Goal: Task Accomplishment & Management: Manage account settings

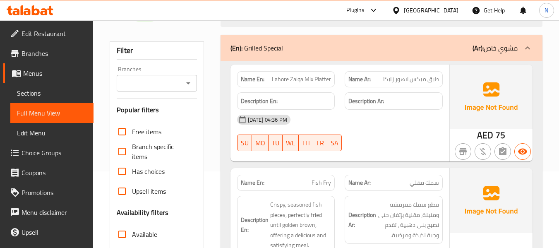
scroll to position [83, 0]
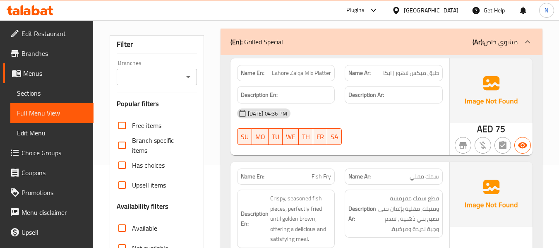
click at [302, 69] on span "Lahore Zaiqa Mix Platter" at bounding box center [301, 73] width 59 height 9
click at [303, 69] on span "Lahore Zaiqa Mix Platter" at bounding box center [301, 73] width 59 height 9
click at [303, 69] on div "Name En: Lahore Zaiqa Mix Platter Name Ar: طبق ميكس لاهور زايكا Description En:…" at bounding box center [339, 106] width 219 height 97
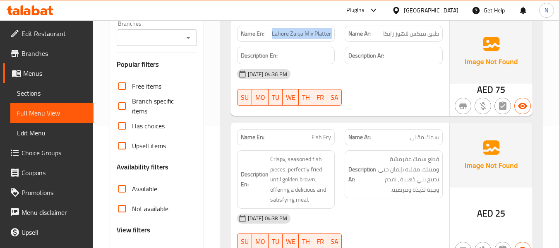
scroll to position [51, 0]
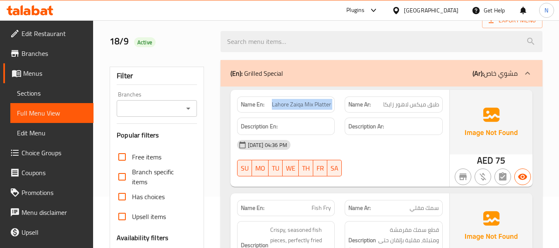
copy span "Lahore Zaiqa Mix Platter"
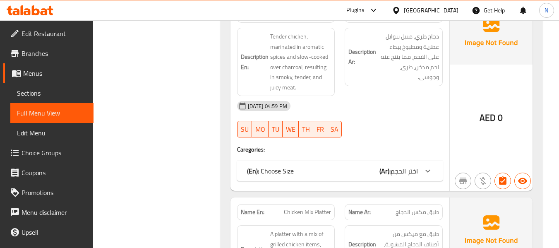
scroll to position [506, 0]
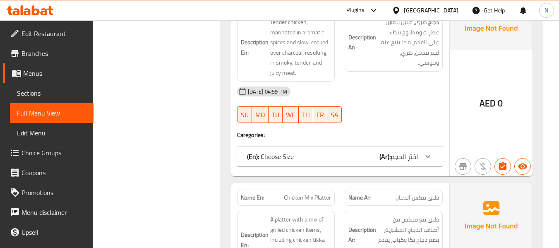
click at [359, 165] on div "(En): Choose Size (Ar): اختر الحجم" at bounding box center [340, 156] width 206 height 20
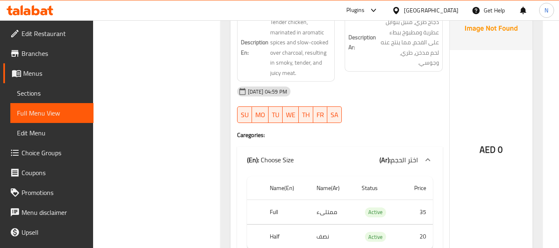
click at [349, 155] on div "(En): Choose Size (Ar): اختر الحجم" at bounding box center [332, 160] width 171 height 10
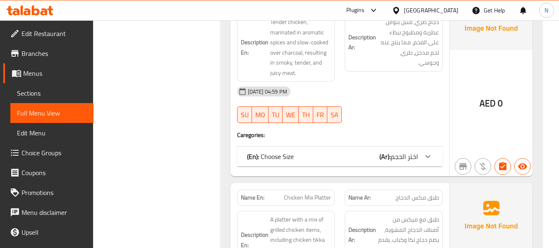
click at [344, 163] on div "(En): Choose Size (Ar): اختر الحجم" at bounding box center [340, 156] width 206 height 20
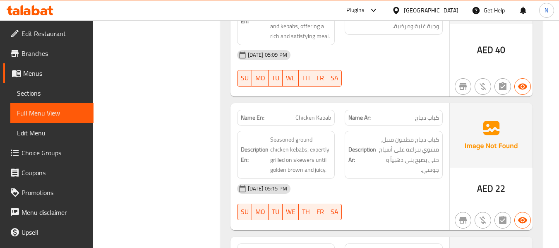
scroll to position [837, 0]
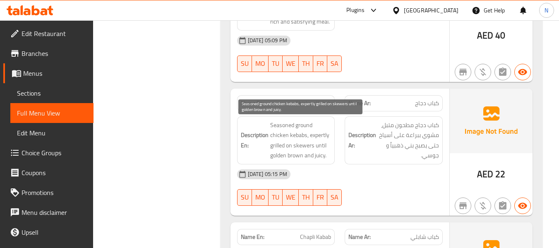
click at [294, 125] on span "Seasoned ground chicken kebabs, expertly grilled on skewers until golden brown …" at bounding box center [300, 140] width 61 height 41
click at [307, 122] on span "Seasoned ground chicken kebabs, expertly grilled on skewers until golden brown …" at bounding box center [300, 140] width 61 height 41
click at [301, 127] on span "Seasoned ground chicken kebabs, expertly grilled on skewers until golden brown …" at bounding box center [300, 140] width 61 height 41
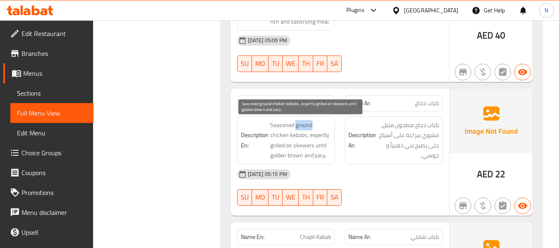
copy span "ground"
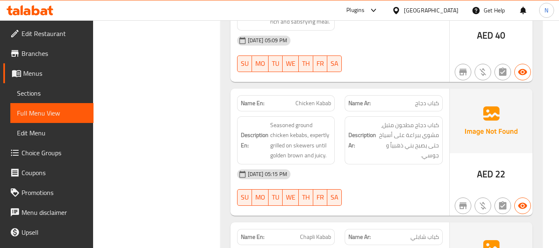
click at [306, 104] on span "Chicken Kabab" at bounding box center [313, 103] width 36 height 9
click at [307, 103] on span "Chicken Kabab" at bounding box center [313, 103] width 36 height 9
copy span "Chicken Kabab"
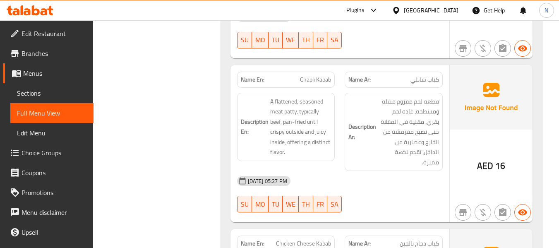
scroll to position [1003, 0]
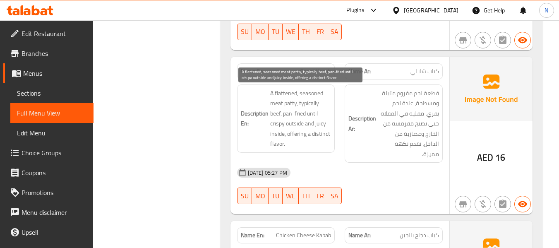
click at [303, 100] on span "A flattened, seasoned meat patty, typically beef, pan-fried until crispy outsid…" at bounding box center [300, 118] width 61 height 61
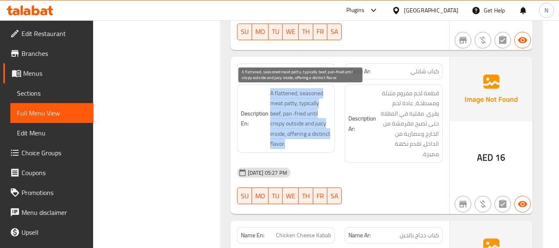
click at [303, 100] on span "A flattened, seasoned meat patty, typically beef, pan-fried until crispy outsid…" at bounding box center [300, 118] width 61 height 61
copy span "A flattened, seasoned meat patty, typically beef, pan-fried until crispy outsid…"
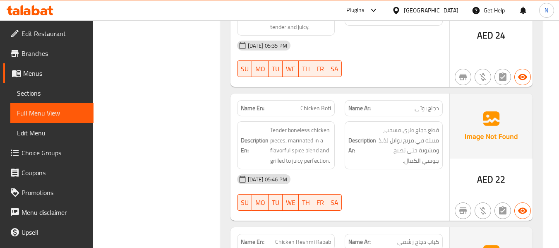
scroll to position [1458, 0]
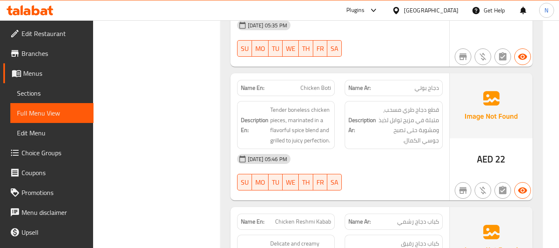
click at [318, 84] on span "Chicken Boti" at bounding box center [315, 88] width 31 height 9
copy span "Chicken Boti"
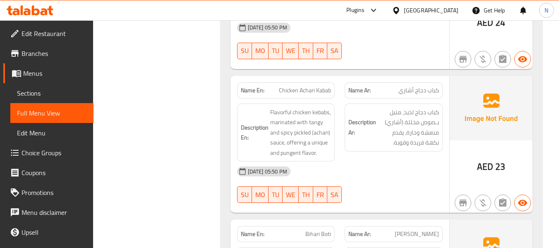
scroll to position [1747, 0]
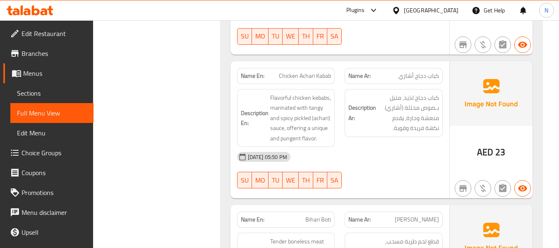
click at [293, 72] on span "Chicken Achari Kabab" at bounding box center [305, 76] width 52 height 9
copy span "Chicken Achari Kabab"
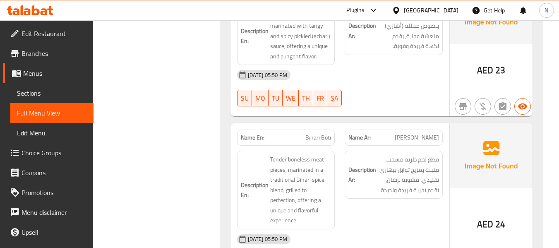
scroll to position [1830, 0]
click at [299, 132] on p "Name En: Bihari Boti" at bounding box center [286, 136] width 91 height 9
click at [315, 129] on div "Name En: Bihari Boti" at bounding box center [286, 137] width 98 height 16
click at [318, 132] on span "Bihari Boti" at bounding box center [318, 136] width 26 height 9
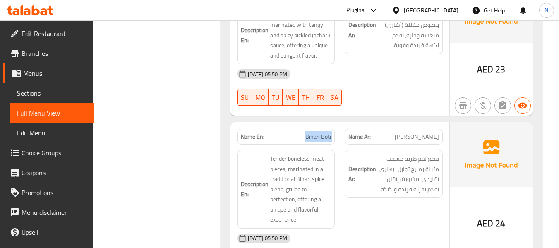
click at [318, 132] on span "Bihari Boti" at bounding box center [318, 136] width 26 height 9
copy span "Bihari Boti"
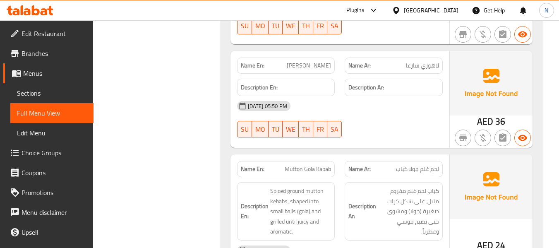
scroll to position [2202, 0]
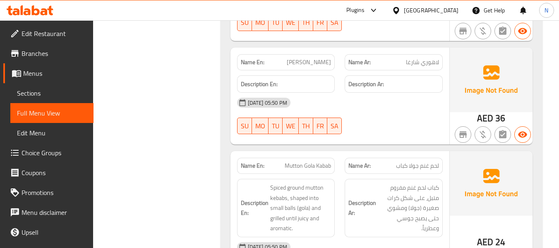
click at [314, 58] on span "Lahori Chargha" at bounding box center [309, 62] width 44 height 9
copy span "Lahori Chargha"
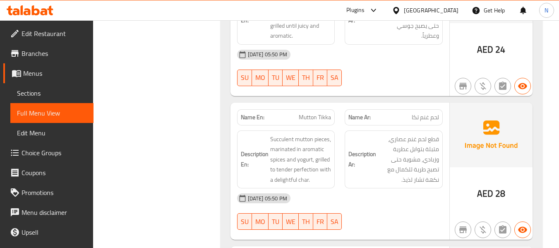
scroll to position [2409, 0]
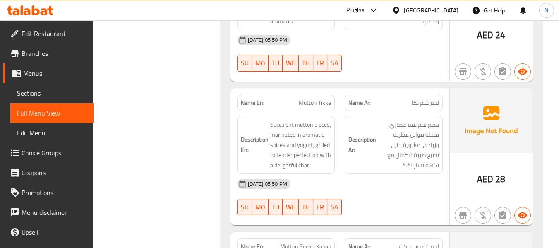
click at [314, 90] on div "Name En: Mutton Tikka" at bounding box center [286, 103] width 108 height 26
click at [314, 98] on span "Mutton Tikka" at bounding box center [315, 102] width 32 height 9
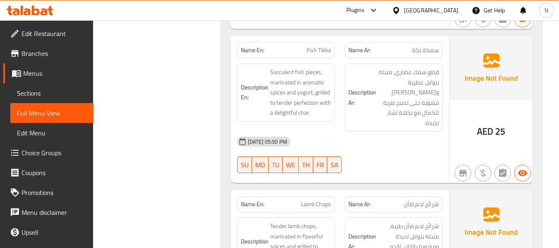
scroll to position [2740, 0]
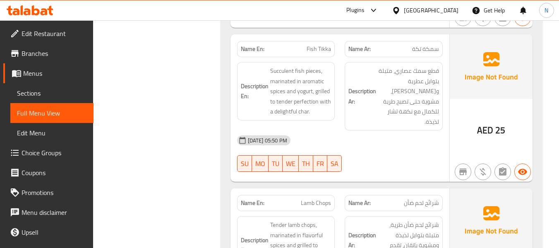
click at [308, 66] on span "Succulent fish pieces, marinated in aromatic spices and yogurt, grilled to tend…" at bounding box center [300, 91] width 61 height 51
click at [317, 46] on div "Name En: Fish Tikka" at bounding box center [286, 49] width 98 height 16
click at [318, 45] on span "Fish Tikka" at bounding box center [318, 49] width 24 height 9
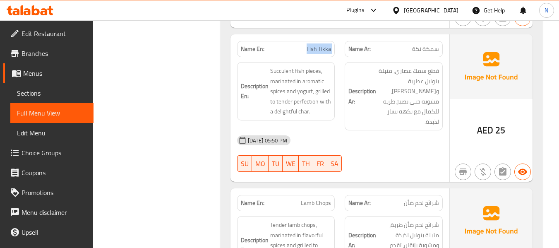
copy span "Fish Tikka"
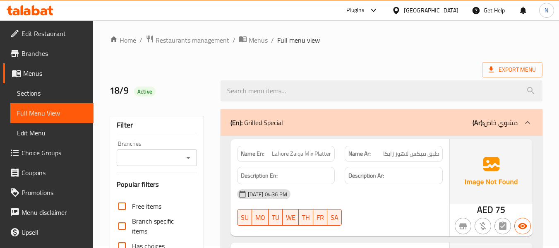
scroll to position [0, 0]
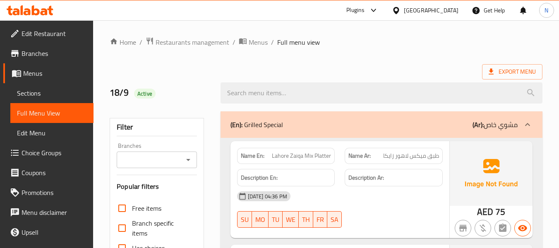
click at [361, 120] on div "(En): Grilled Special (Ar): مشوي خاص" at bounding box center [373, 125] width 287 height 10
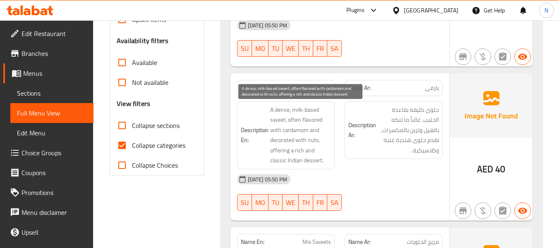
scroll to position [165, 0]
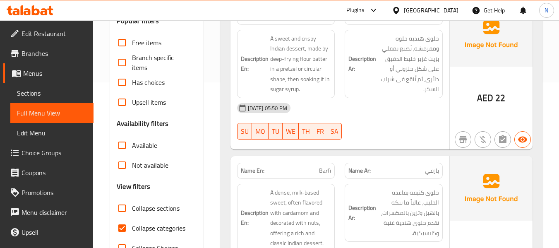
click at [122, 228] on input "Collapse categories" at bounding box center [122, 228] width 20 height 20
checkbox input "false"
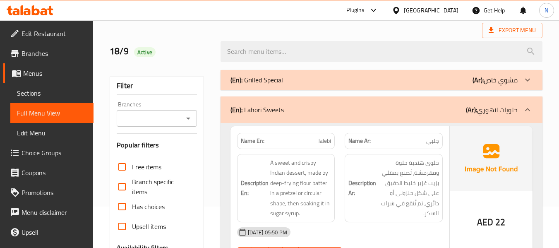
click at [318, 140] on span "Jalebi" at bounding box center [324, 140] width 13 height 9
copy span "Jalebi"
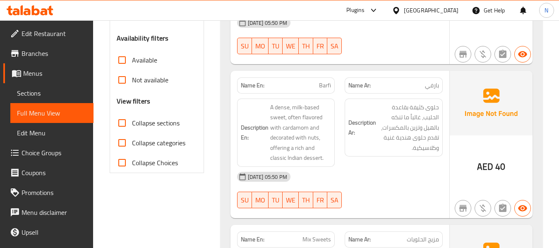
scroll to position [290, 0]
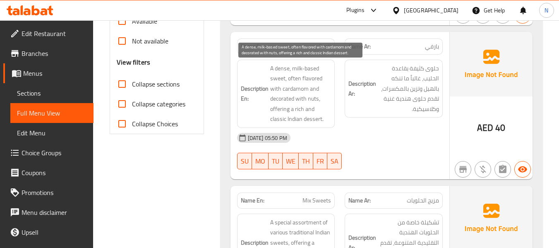
click at [292, 78] on span "A dense, milk-based sweet, often flavored with cardamom and decorated with nuts…" at bounding box center [300, 93] width 61 height 61
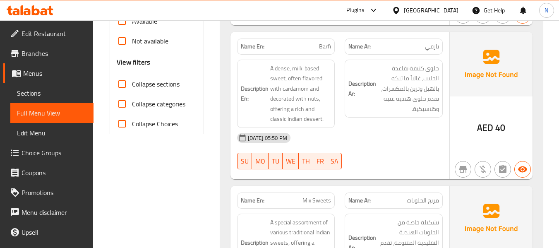
click at [322, 48] on span "Barfi" at bounding box center [325, 46] width 12 height 9
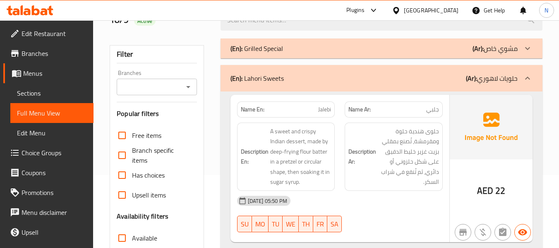
scroll to position [124, 0]
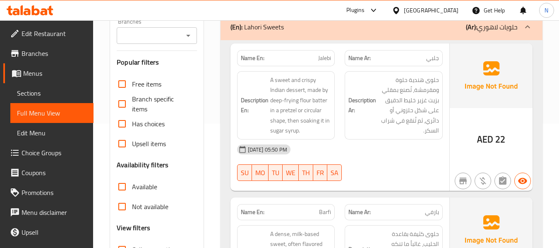
click at [328, 59] on span "Jalebi" at bounding box center [324, 58] width 13 height 9
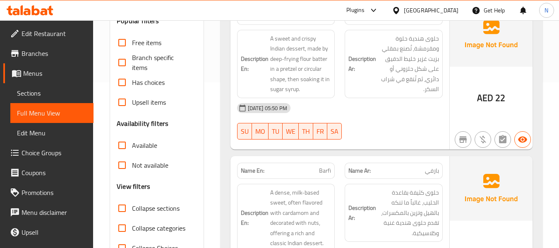
click at [372, 156] on div "Name En: Barfi Name Ar: بارفي Description En: A dense, milk-based sweet, often …" at bounding box center [339, 229] width 219 height 147
click at [324, 174] on span "Barfi" at bounding box center [325, 170] width 12 height 9
click at [324, 173] on span "Barfi" at bounding box center [325, 170] width 12 height 9
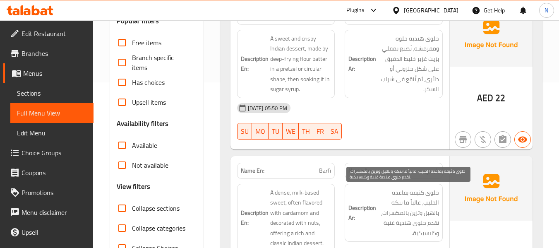
click at [383, 189] on span "حلوى كثيفة بقاعدة الحليب، غالباً ما تنكه بالهيل وتزين بالمكسرات، تقدم حلوى هندي…" at bounding box center [408, 212] width 61 height 51
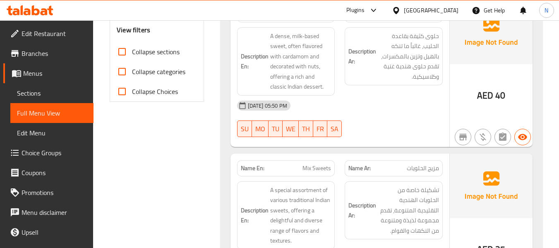
scroll to position [331, 0]
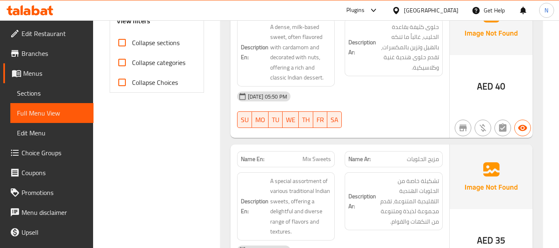
click at [314, 155] on span "Mix Sweets" at bounding box center [316, 159] width 29 height 9
click at [421, 117] on div "18-09-2025 05:50 PM SU MO TU WE TH FR SA" at bounding box center [339, 109] width 215 height 46
click at [322, 160] on span "Mix Sweets" at bounding box center [316, 159] width 29 height 9
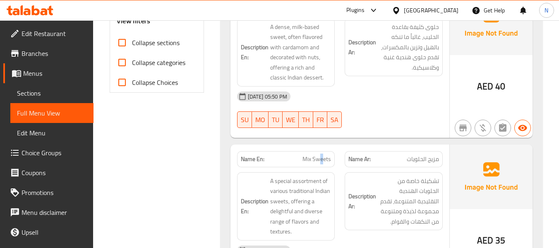
click at [322, 160] on span "Mix Sweets" at bounding box center [316, 159] width 29 height 9
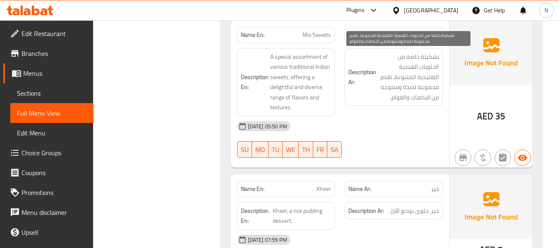
click at [409, 88] on span "تشكيلة خاصة من الحلويات الهندية التقليدية المتنوعة، تقدم مجموعة لذيذة ومتنوعة م…" at bounding box center [408, 77] width 61 height 51
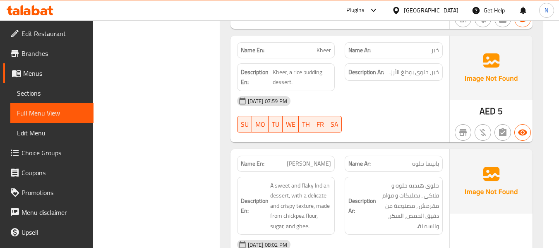
scroll to position [579, 0]
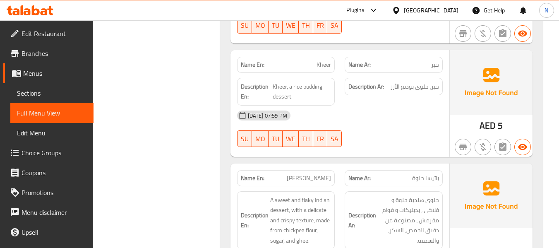
click at [320, 65] on span "Kheer" at bounding box center [323, 64] width 14 height 9
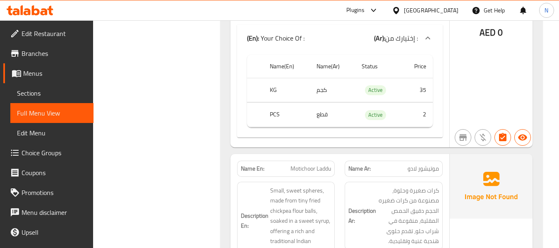
scroll to position [910, 0]
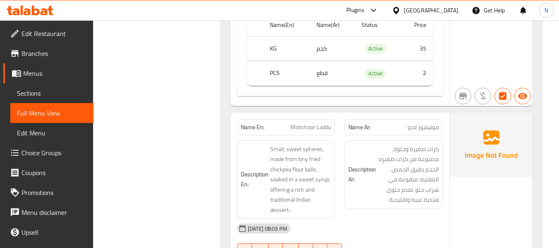
click at [308, 128] on span "Motichoor Laddu" at bounding box center [310, 127] width 41 height 9
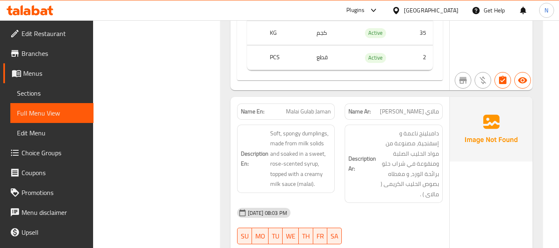
scroll to position [1530, 0]
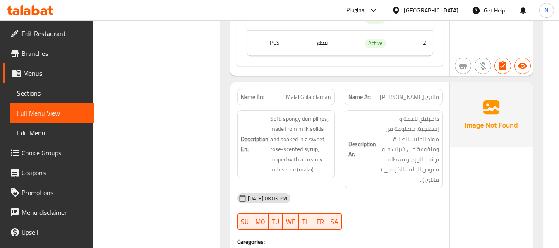
click at [286, 94] on span "Malai Gulab Jaman" at bounding box center [308, 97] width 45 height 9
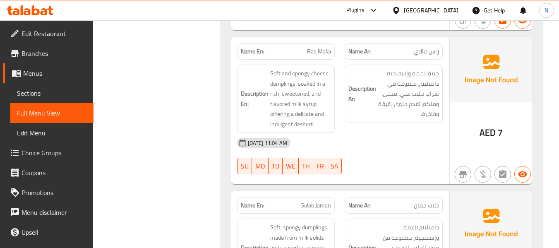
scroll to position [1861, 0]
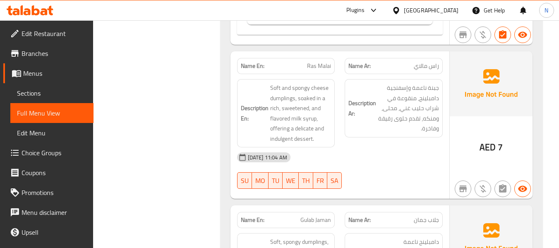
click at [309, 58] on div "Name En: Ras Malai" at bounding box center [286, 66] width 108 height 26
click at [313, 67] on span "Ras Malai" at bounding box center [319, 66] width 24 height 9
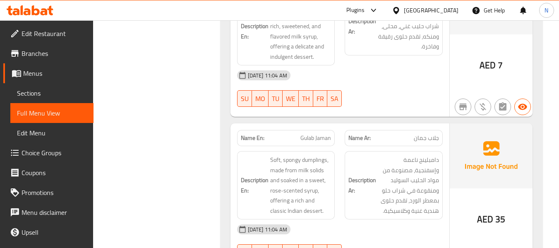
scroll to position [1985, 0]
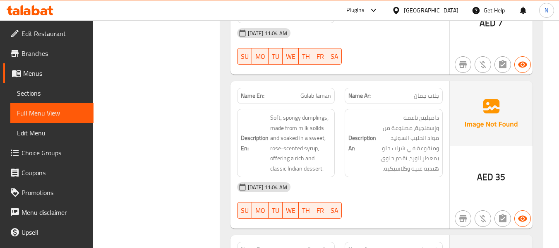
click at [321, 90] on div "Name En: Gulab Jaman" at bounding box center [286, 96] width 98 height 16
click at [371, 125] on h6 "Description Ar: دامبلينج ناعمة وإسفنجية، مصنوعة من مواد الحليب السوليد ومنقوعة …" at bounding box center [393, 143] width 91 height 61
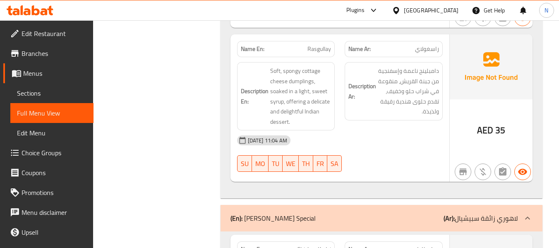
scroll to position [2151, 0]
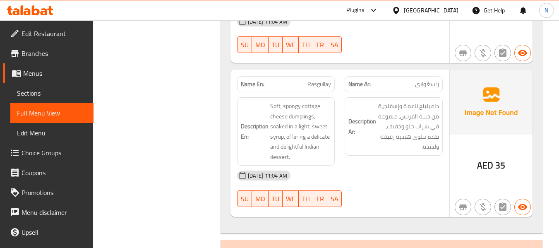
click at [323, 85] on span "Rasgullay" at bounding box center [319, 84] width 24 height 9
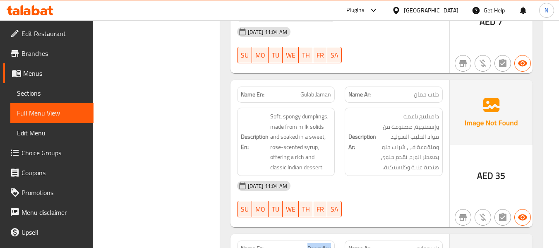
scroll to position [1985, 0]
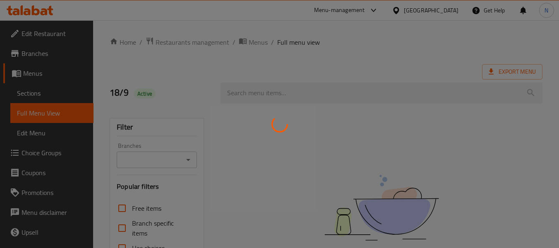
click at [34, 157] on div at bounding box center [279, 124] width 559 height 248
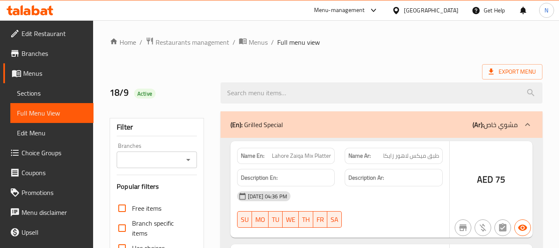
click at [38, 154] on div at bounding box center [279, 124] width 559 height 248
click at [38, 153] on div at bounding box center [279, 124] width 559 height 248
click at [44, 154] on div at bounding box center [279, 124] width 559 height 248
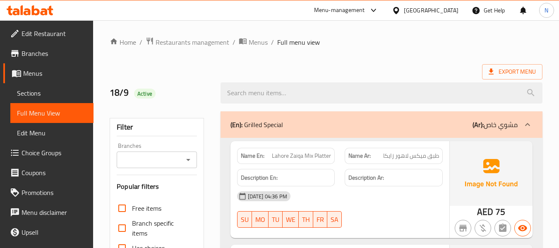
scroll to position [83, 0]
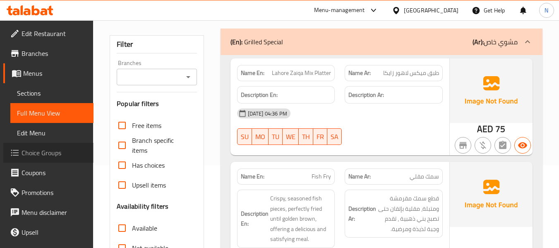
click at [49, 152] on span "Choice Groups" at bounding box center [54, 153] width 65 height 10
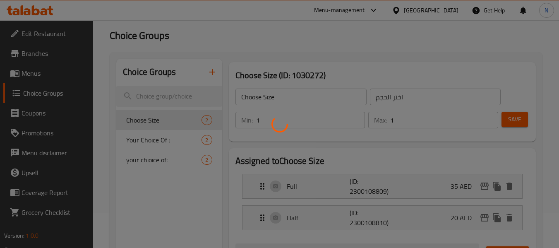
scroll to position [83, 0]
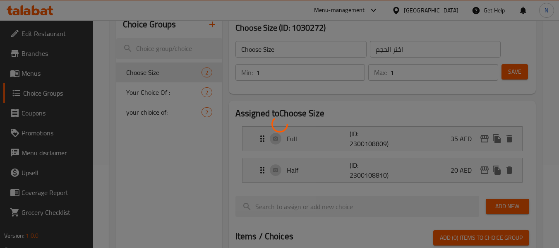
click at [295, 142] on div at bounding box center [279, 124] width 559 height 248
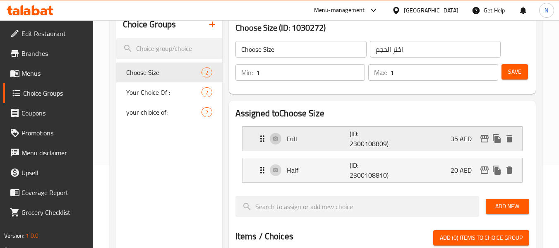
click at [293, 141] on p "Full" at bounding box center [318, 139] width 63 height 10
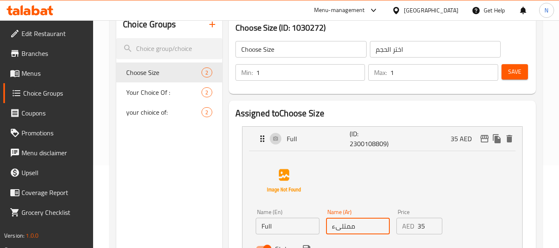
drag, startPoint x: 360, startPoint y: 225, endPoint x: 290, endPoint y: 225, distance: 70.7
click at [281, 226] on div "Name (En) Full Name (En) Name (Ar) ممتلىء Name (Ar) Price AED 35 Price Status" at bounding box center [357, 233] width 211 height 54
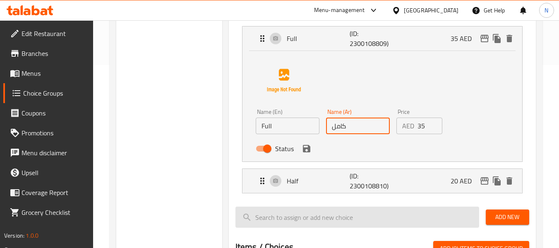
scroll to position [207, 0]
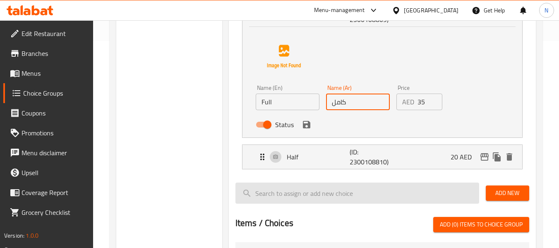
click at [306, 127] on icon "save" at bounding box center [307, 125] width 10 height 10
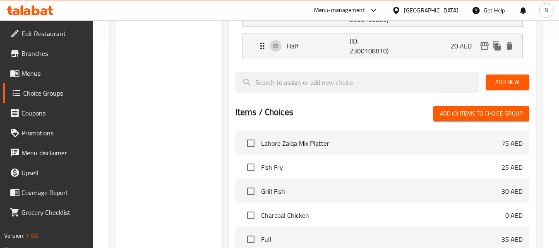
type input "كامل"
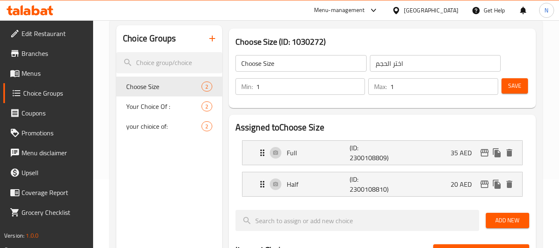
scroll to position [41, 0]
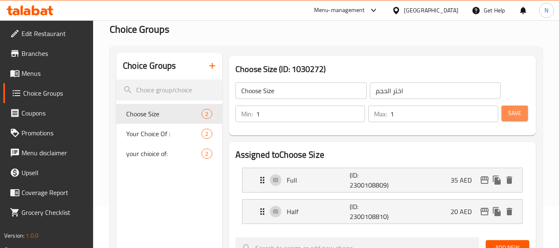
click at [506, 110] on button "Save" at bounding box center [514, 112] width 26 height 15
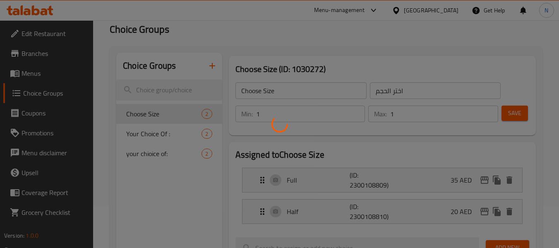
click at [167, 135] on div at bounding box center [279, 124] width 559 height 248
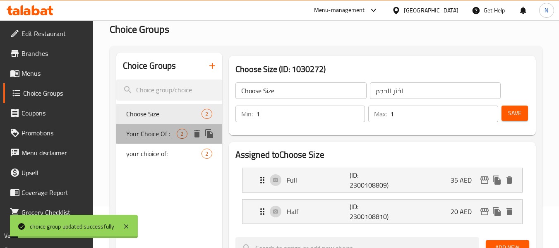
click at [167, 134] on span "Your Choice Of :" at bounding box center [151, 134] width 50 height 10
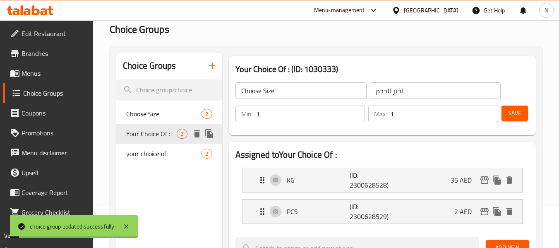
type input "Your Choice Of :"
type input "إختيارك من :"
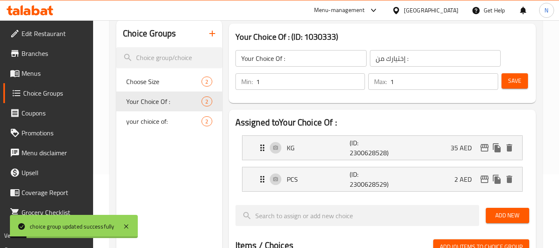
scroll to position [83, 0]
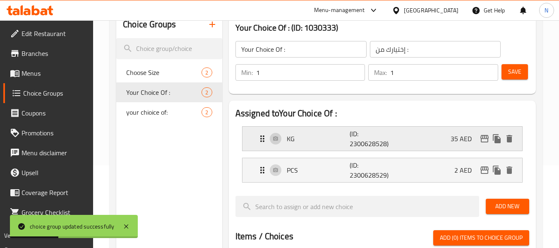
click at [316, 138] on p "KG" at bounding box center [318, 139] width 63 height 10
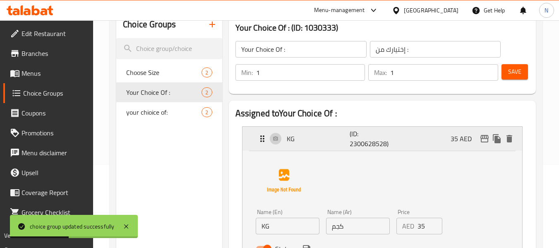
click at [316, 143] on p "KG" at bounding box center [318, 139] width 63 height 10
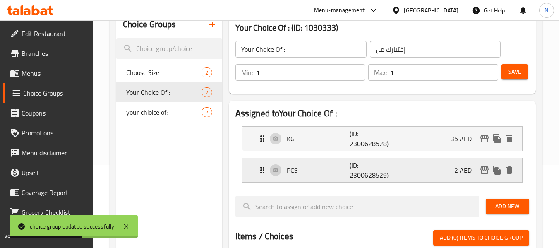
click at [311, 175] on div "PCS (ID: 2300628529) 2 AED" at bounding box center [384, 170] width 255 height 24
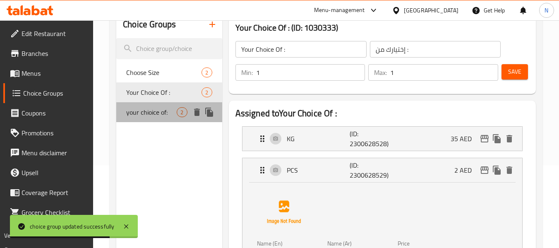
click at [162, 113] on span "your chioice of:" at bounding box center [151, 112] width 50 height 10
type input "your chioice of:"
type input "اختيارك من :"
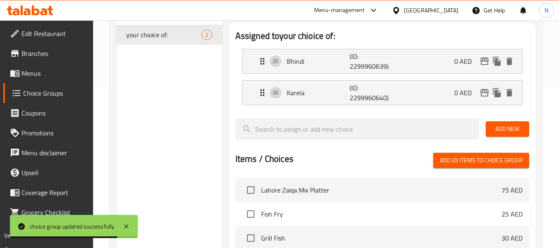
scroll to position [165, 0]
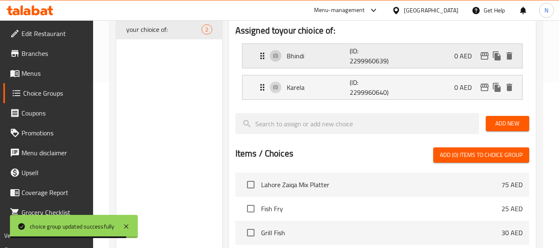
click at [297, 58] on p "Bhindi" at bounding box center [318, 56] width 63 height 10
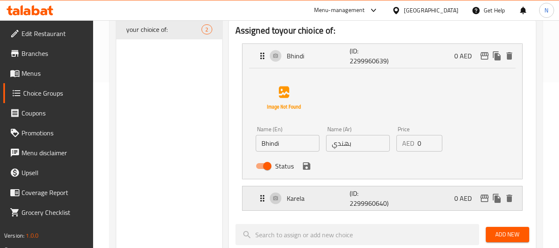
click at [298, 199] on p "Karela" at bounding box center [318, 198] width 63 height 10
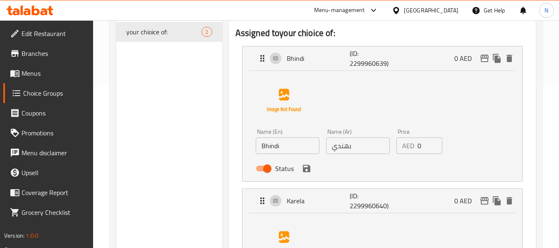
scroll to position [124, 0]
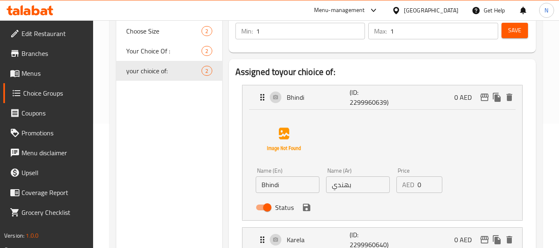
drag, startPoint x: 40, startPoint y: 74, endPoint x: 72, endPoint y: 74, distance: 32.3
click at [40, 74] on span "Menus" at bounding box center [54, 73] width 65 height 10
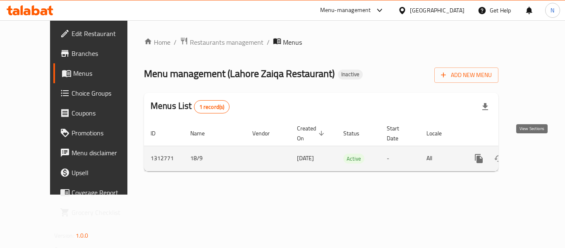
click at [538, 149] on link "enhanced table" at bounding box center [539, 158] width 20 height 20
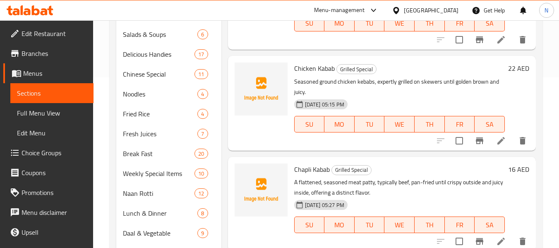
scroll to position [391, 0]
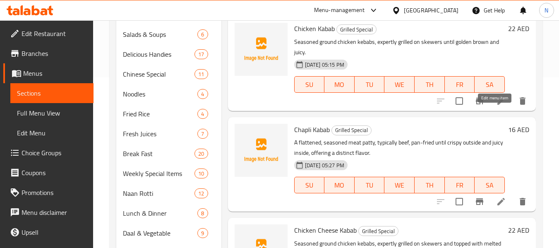
click at [499, 106] on icon at bounding box center [501, 101] width 10 height 10
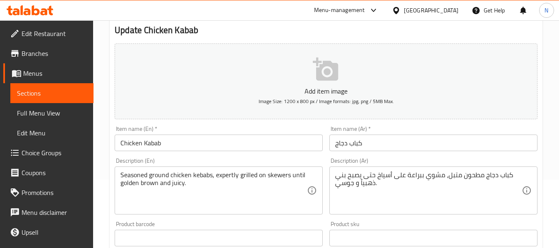
scroll to position [83, 0]
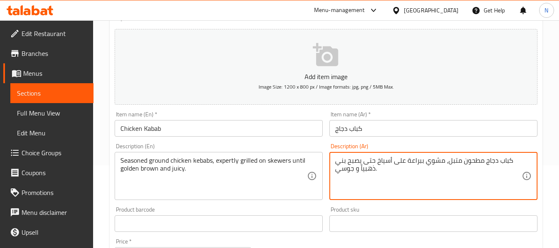
click at [472, 162] on textarea "كباب دجاج مطحون متبل، مشوي ببراعة على أسياخ حتى يصبح بني ذهبياً و جوسي." at bounding box center [428, 175] width 187 height 39
type textarea "كباب دجاج مفروم متبل، مشوي ببراعة على أسياخ حتى يصبح بني ذهبياً و جوسي."
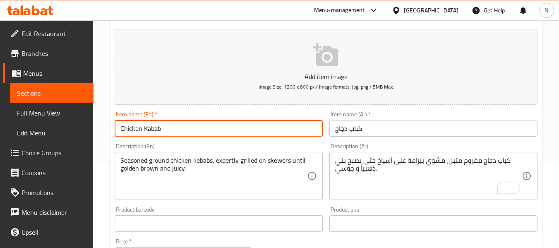
click at [277, 129] on input "Chicken Kabab" at bounding box center [219, 128] width 208 height 17
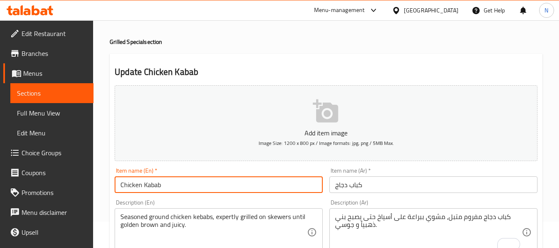
scroll to position [0, 0]
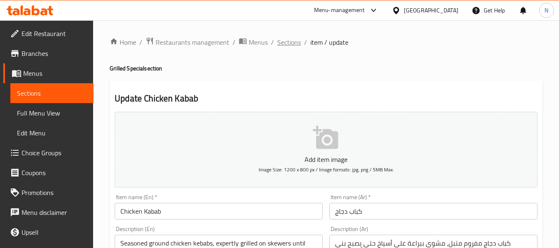
click at [287, 38] on span "Sections" at bounding box center [289, 42] width 24 height 10
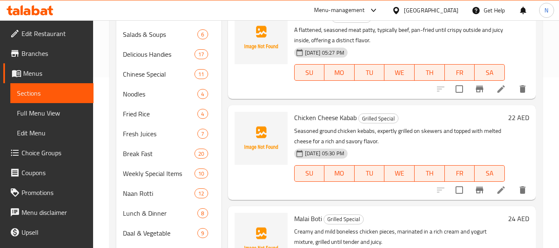
scroll to position [510, 0]
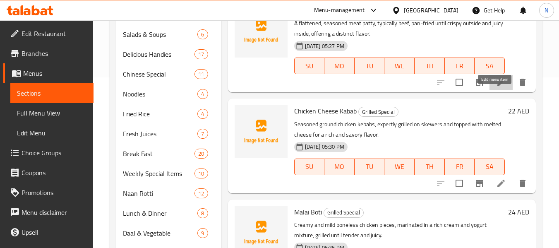
click at [497, 86] on icon at bounding box center [500, 82] width 7 height 7
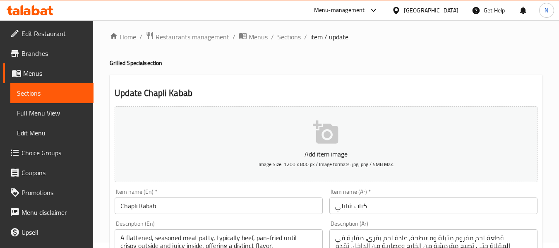
scroll to position [83, 0]
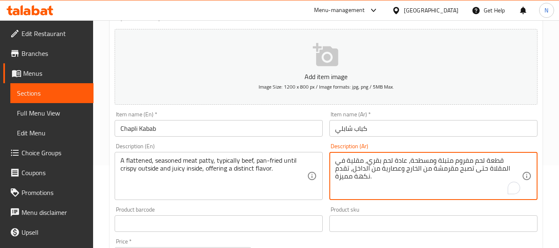
click at [477, 160] on textarea "قطعة لحم مفروم متبلة ومسطحة، عادة لحم بقري، مقلية في المقلاة حتى تصبح مقرمشة من…" at bounding box center [428, 175] width 187 height 39
click at [464, 160] on textarea "قطعة لحم مفروم متبلة ومسطحة، عادة لحم بقري، مقلية في المقلاة حتى تصبح مقرمشة من…" at bounding box center [428, 175] width 187 height 39
type textarea "قطعة لحم متبلة ومسطحة، عادة لحم بقري، مقلية في المقلاة حتى تصبح مقرمشة من الخار…"
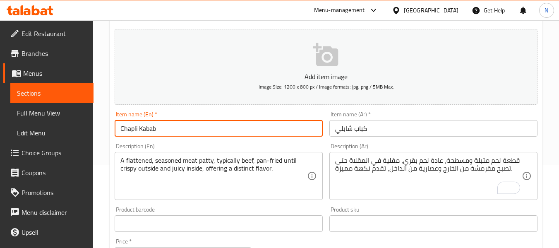
click at [178, 133] on input "Chapli Kabab" at bounding box center [219, 128] width 208 height 17
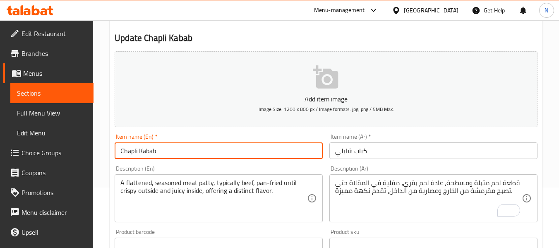
scroll to position [0, 0]
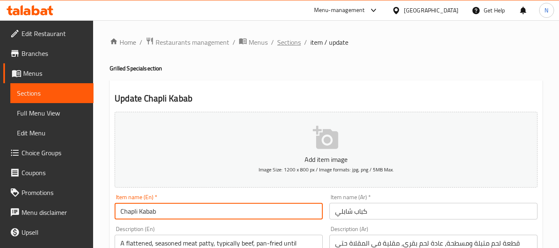
click at [294, 43] on span "Sections" at bounding box center [289, 42] width 24 height 10
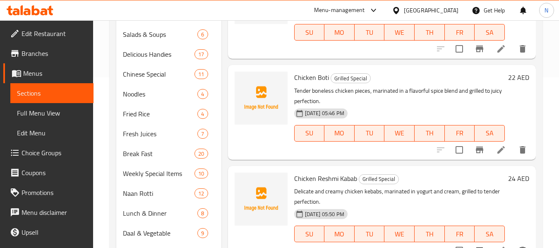
scroll to position [794, 0]
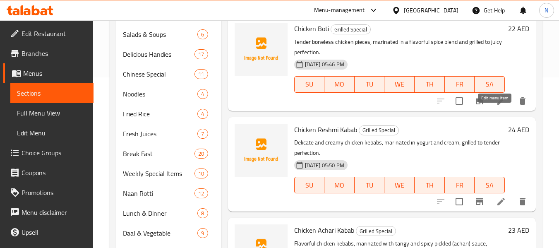
click at [497, 105] on icon at bounding box center [500, 100] width 7 height 7
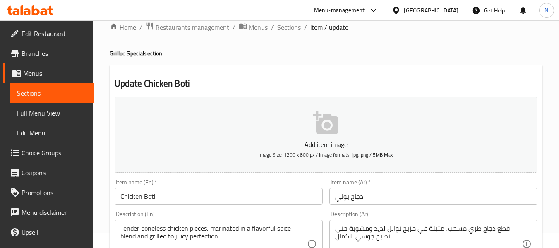
scroll to position [41, 0]
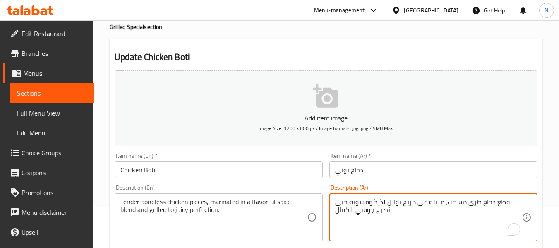
click at [347, 214] on textarea "قطع دجاج طري مسحب، متبلة في مزيج توابل لذيذ ومشوية حتى تصبح جوسي الكمال." at bounding box center [428, 217] width 187 height 39
type textarea "قطع دجاج طري مسحب، متبلة في مزيج توابل لذيذ ومشوية حتى تصبح جوسي كاملا."
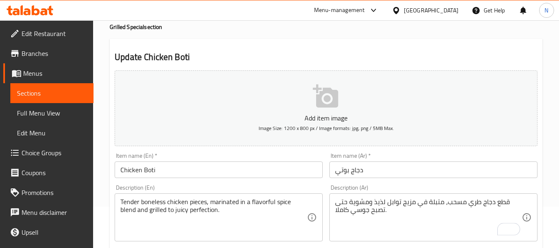
click at [184, 181] on div "Description (En) Tender boneless chicken pieces, marinated in a flavorful spice…" at bounding box center [218, 212] width 215 height 63
click at [189, 165] on input "Chicken Boti" at bounding box center [219, 169] width 208 height 17
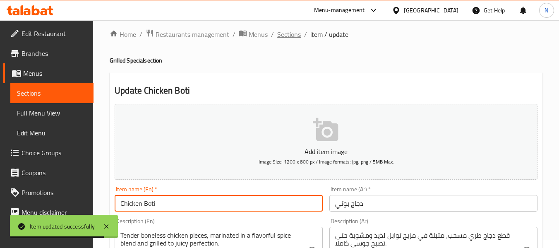
scroll to position [0, 0]
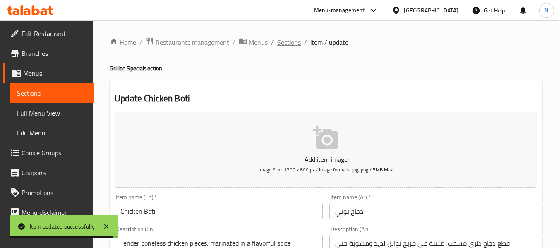
click at [289, 42] on span "Sections" at bounding box center [289, 42] width 24 height 10
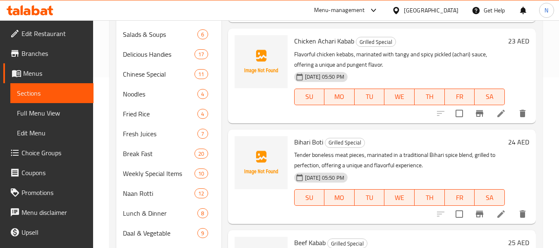
scroll to position [995, 0]
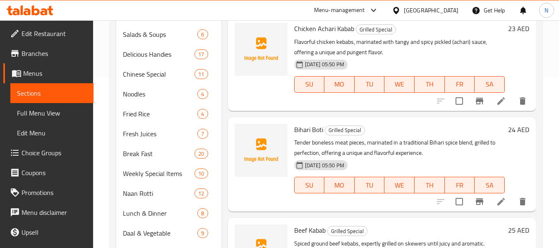
click at [489, 108] on li at bounding box center [500, 100] width 23 height 15
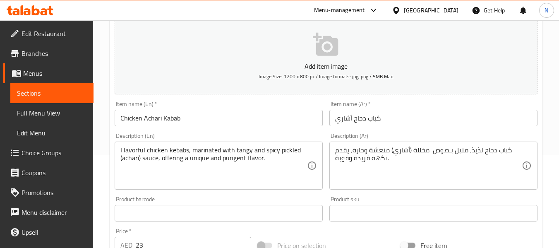
scroll to position [165, 0]
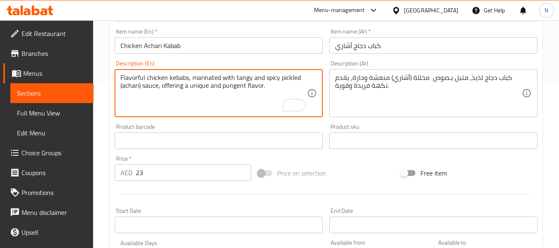
drag, startPoint x: 238, startPoint y: 88, endPoint x: 161, endPoint y: 87, distance: 77.3
click at [158, 88] on textarea "Flavorful chicken kebabs, marinated with tangy and spicy pickled (achari) sauce," at bounding box center [213, 93] width 187 height 39
type textarea "Flavorful chicken kebabs, marinated with tangy and spicy pickled (achari) sauce"
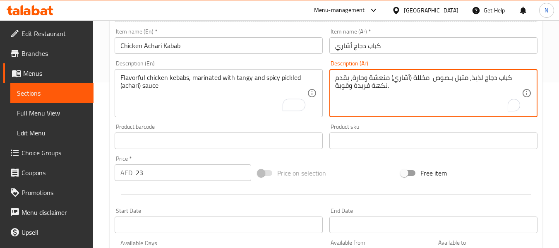
drag, startPoint x: 394, startPoint y: 88, endPoint x: 335, endPoint y: 86, distance: 59.2
click at [343, 81] on textarea "كباب دجاج لذيذ، متبل بـصوص مخللة (أشاري) منعشة وحارة، يقدم" at bounding box center [428, 93] width 187 height 39
type textarea "كباب دجاج لذيذ، متبل بـصوص مخللة (أشاري) منعشة وحارة"
click at [261, 48] on input "Chicken Achari Kabab" at bounding box center [219, 45] width 208 height 17
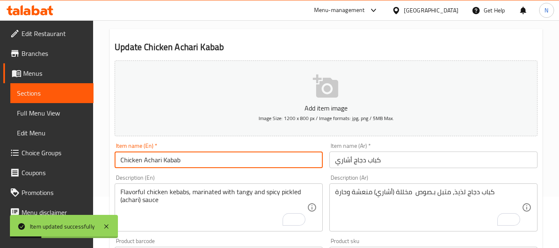
scroll to position [0, 0]
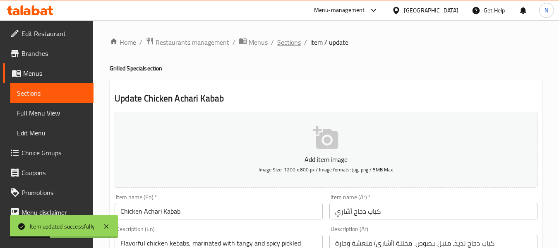
click at [298, 43] on span "Sections" at bounding box center [289, 42] width 24 height 10
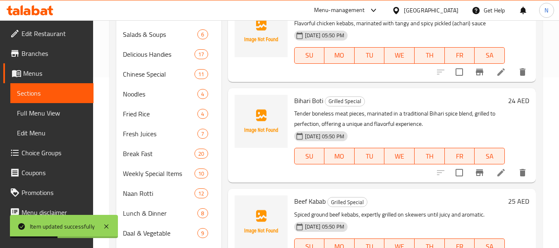
scroll to position [1085, 0]
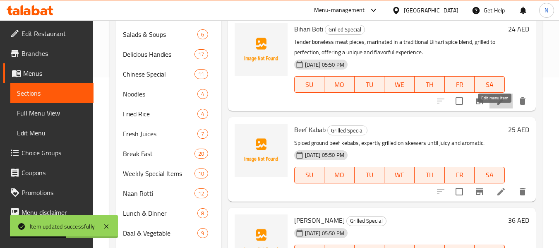
click at [497, 105] on icon at bounding box center [500, 100] width 7 height 7
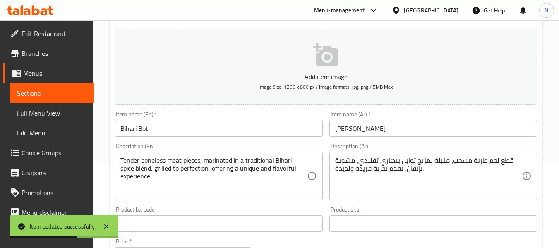
scroll to position [124, 0]
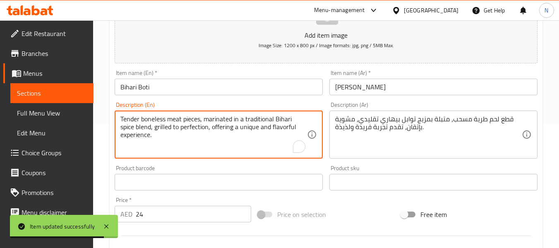
drag, startPoint x: 193, startPoint y: 125, endPoint x: 219, endPoint y: 146, distance: 33.8
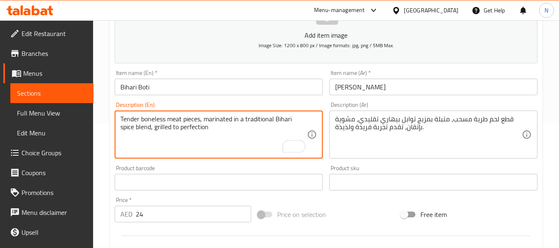
type textarea "Tender boneless meat pieces, marinated in a traditional Bihari spice blend, gri…"
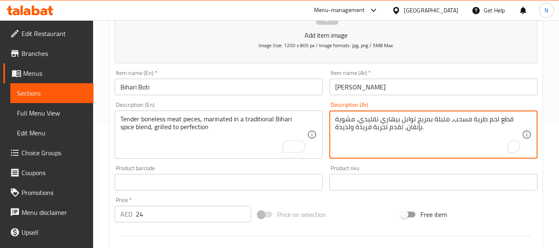
drag, startPoint x: 405, startPoint y: 128, endPoint x: 292, endPoint y: 123, distance: 112.2
type textarea "قطع لحم طرية مسحب، متبلة بمزيج توابل بيهاري تقليدي، مشوية بإتقان."
click at [274, 82] on input "Bihari Boti" at bounding box center [219, 87] width 208 height 17
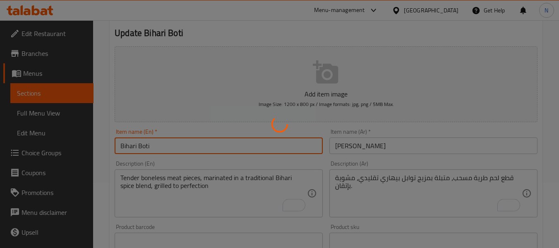
scroll to position [0, 0]
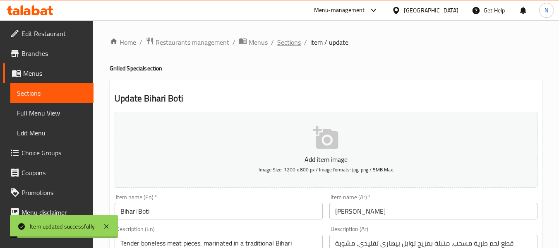
click at [295, 39] on span "Sections" at bounding box center [289, 42] width 24 height 10
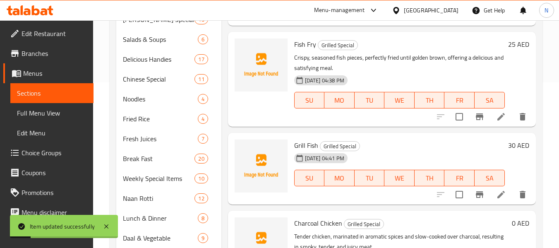
scroll to position [1003, 0]
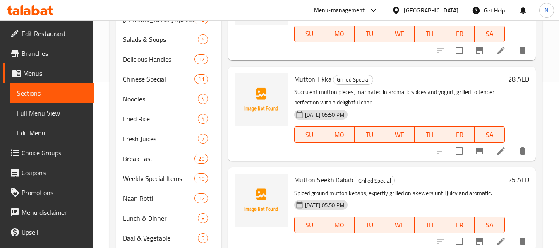
scroll to position [1414, 0]
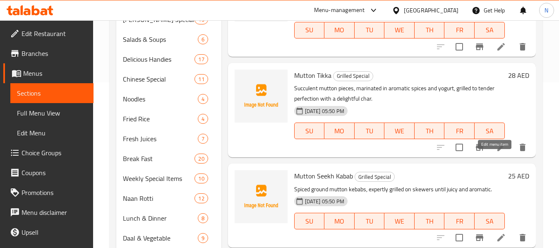
click at [499, 152] on icon at bounding box center [501, 147] width 10 height 10
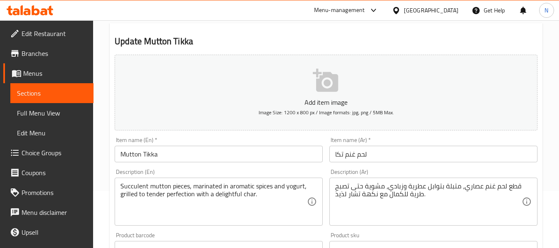
scroll to position [124, 0]
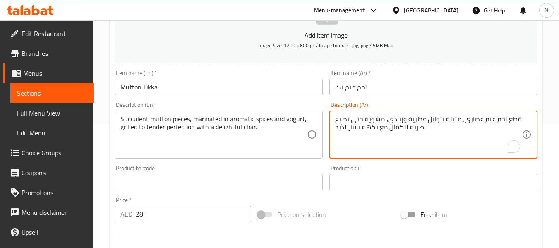
click at [400, 126] on textarea "قطع لحم غنم عصاري، متبلة بتوابل عطرية وزبادي، مشوية حتى تصبح طرية للكمال مع نكه…" at bounding box center [428, 134] width 187 height 39
click at [337, 127] on textarea "قطع لحم غنم عصاري، متبلة بتوابل عطرية وزبادي، مشوية حتى تصبح طرية للكمال مع نكه…" at bounding box center [428, 134] width 187 height 39
click at [397, 129] on textarea "قطع لحم غنم عصاري، متبلة بتوابل عطرية وزبادي، مشوية حتى تصبح طرية للكمال مع نكه…" at bounding box center [428, 134] width 187 height 39
click at [351, 127] on textarea "قطع لحم غنم عصاري، متبلة بتوابل عطرية وزبادي، مشوية حتى تصبح طرية تمامامع نكهة …" at bounding box center [428, 134] width 187 height 39
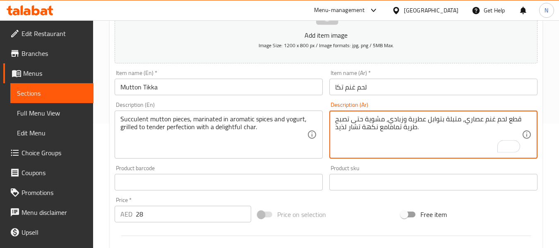
click at [351, 127] on textarea "قطع لحم غنم عصاري، متبلة بتوابل عطرية وزبادي، مشوية حتى تصبح طرية تمامامع نكهة …" at bounding box center [428, 134] width 187 height 39
type textarea "قطع لحم غنم عصاري، متبلة بتوابل عطرية وزبادي، مشوية حتى تصبح طرية تمامامع نكهة …"
click at [171, 80] on input "Mutton Tikka" at bounding box center [219, 87] width 208 height 17
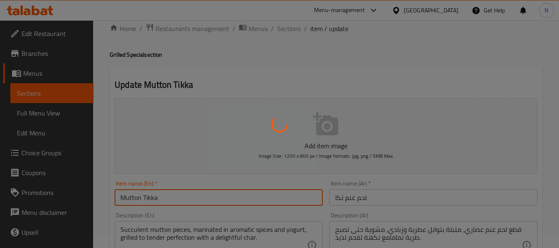
scroll to position [0, 0]
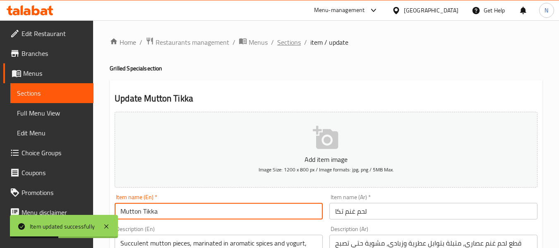
click at [288, 41] on span "Sections" at bounding box center [289, 42] width 24 height 10
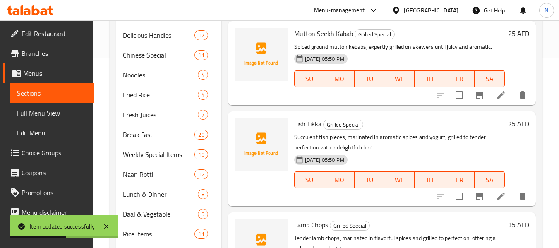
scroll to position [271, 0]
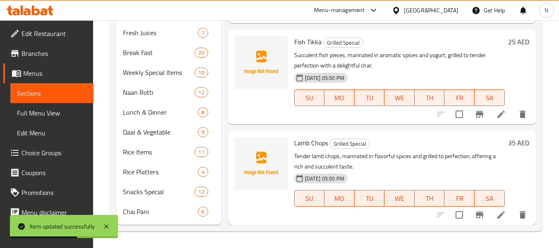
click at [498, 117] on icon at bounding box center [501, 114] width 10 height 10
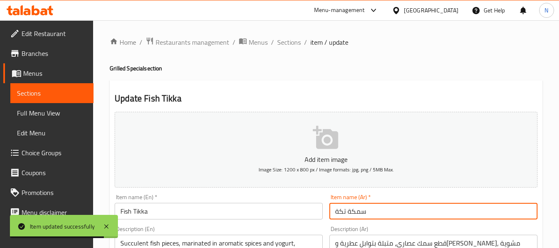
click at [347, 210] on input "سمكة تكة" at bounding box center [433, 211] width 208 height 17
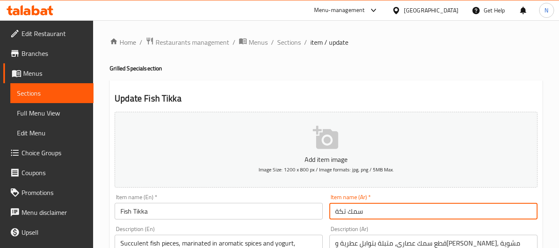
click at [336, 211] on input "سمك تكة" at bounding box center [433, 211] width 208 height 17
click at [338, 211] on input "سمك تكة" at bounding box center [433, 211] width 208 height 17
type input "سمك تكا"
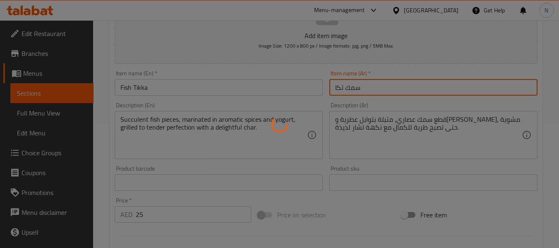
scroll to position [124, 0]
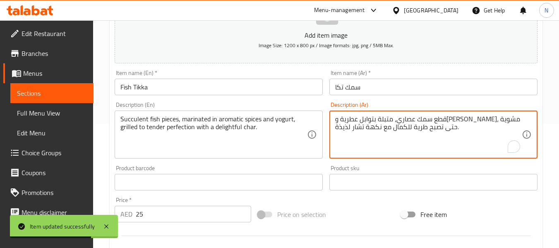
click at [357, 130] on textarea "قطع سمك عصاري، متبلة بتوابل عطرية و[PERSON_NAME]، مشوية حتى تصبح طرية للكمال مع…" at bounding box center [428, 134] width 187 height 39
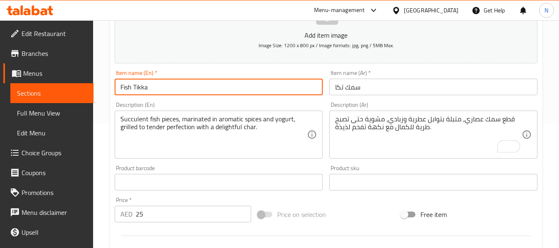
click at [184, 89] on input "Fish Tikka" at bounding box center [219, 87] width 208 height 17
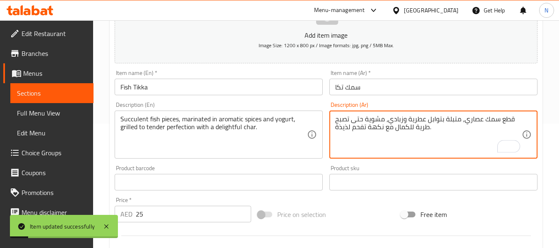
click at [403, 127] on textarea "قطع سمك عصاري، متبلة بتوابل عطرية وزبادي، مشوية حتى تصبح طرية للكمال مع نكهة تف…" at bounding box center [428, 134] width 187 height 39
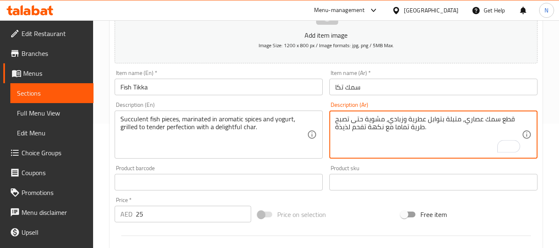
type textarea "قطع سمك عصاري، متبلة بتوابل عطرية وزبادي، مشوية حتى تصبح طرية تماما مع نكهة تفح…"
drag, startPoint x: 224, startPoint y: 87, endPoint x: 223, endPoint y: 93, distance: 6.7
click at [223, 93] on input "Fish Tikka" at bounding box center [219, 87] width 208 height 17
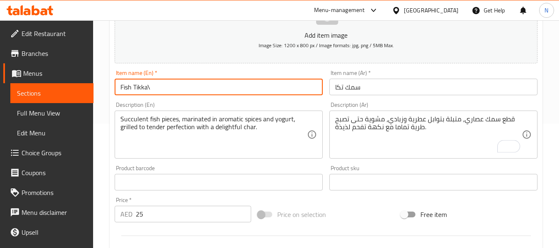
type input "Fish Tikka"
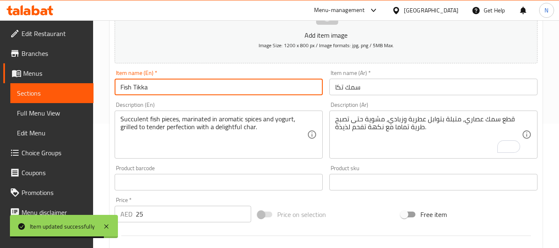
click at [45, 93] on span "Sections" at bounding box center [52, 93] width 70 height 10
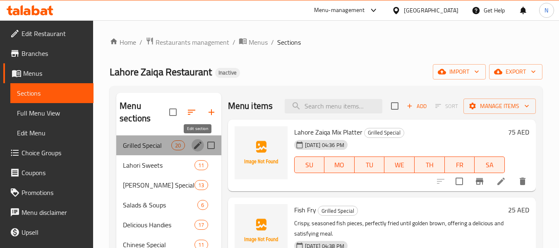
click at [200, 143] on icon "edit" at bounding box center [197, 144] width 7 height 7
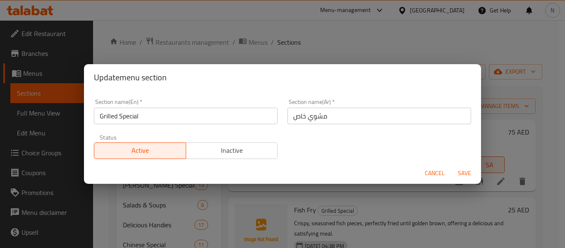
click at [290, 117] on input "مشوي خاص" at bounding box center [379, 116] width 184 height 17
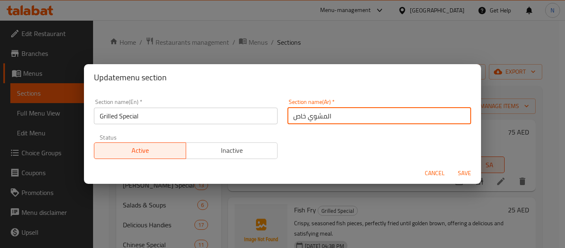
click at [303, 120] on input "المشوي خاص" at bounding box center [379, 116] width 184 height 17
click at [304, 120] on input "المشوي خاص" at bounding box center [379, 116] width 184 height 17
click at [305, 120] on input "المشوي خاص" at bounding box center [379, 116] width 184 height 17
click at [303, 118] on input "المشويات خاص" at bounding box center [379, 116] width 184 height 17
click at [289, 115] on input "المشويات الخاص" at bounding box center [379, 116] width 184 height 17
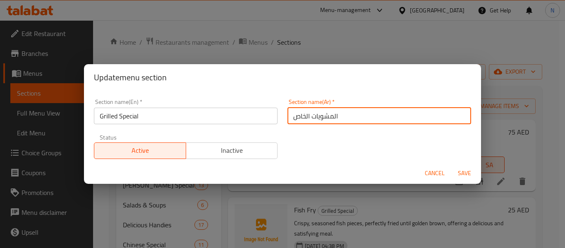
click at [345, 118] on input "المشويات الخاص" at bounding box center [379, 116] width 184 height 17
type input "المشويات الخاصة"
click at [462, 170] on span "Save" at bounding box center [465, 173] width 20 height 10
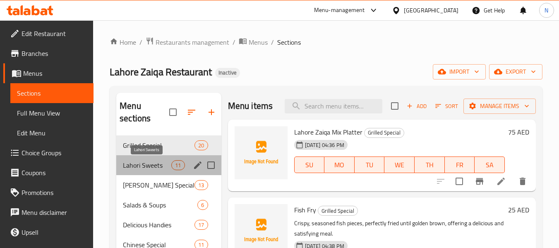
drag, startPoint x: 151, startPoint y: 163, endPoint x: 190, endPoint y: 165, distance: 39.0
click at [151, 163] on span "Lahori Sweets" at bounding box center [147, 165] width 48 height 10
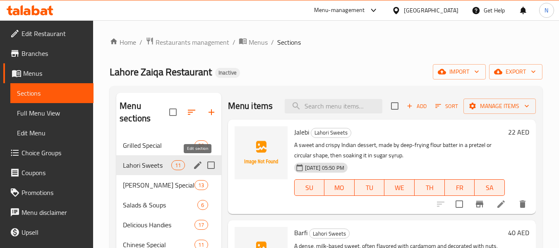
click at [195, 165] on icon "edit" at bounding box center [198, 165] width 10 height 10
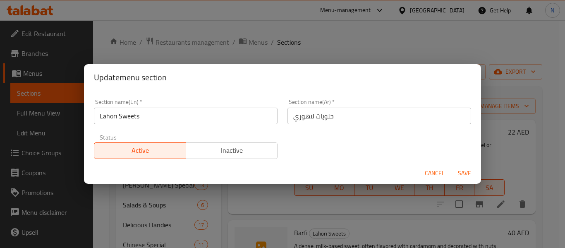
click at [289, 117] on input "حلويات لاهوري" at bounding box center [379, 116] width 184 height 17
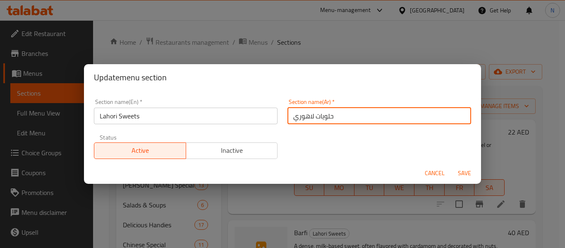
drag, startPoint x: 463, startPoint y: 176, endPoint x: 452, endPoint y: 165, distance: 15.5
click at [462, 174] on span "Save" at bounding box center [465, 173] width 20 height 10
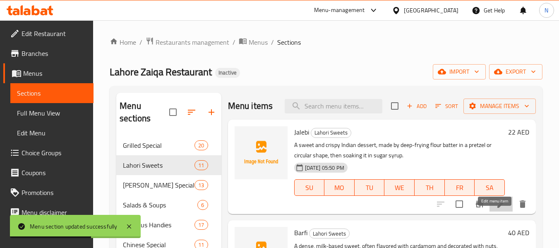
click at [496, 209] on icon at bounding box center [501, 204] width 10 height 10
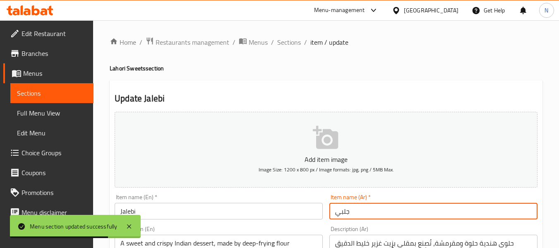
drag, startPoint x: 365, startPoint y: 216, endPoint x: 149, endPoint y: 158, distance: 223.4
paste input "الي"
type input "جاليبي"
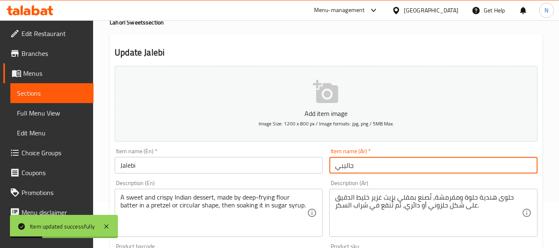
scroll to position [83, 0]
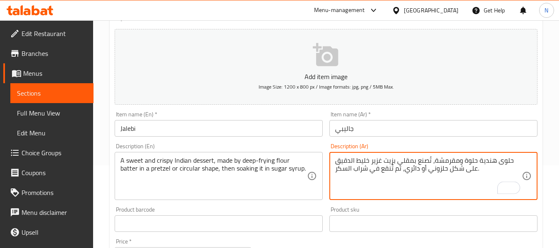
drag, startPoint x: 371, startPoint y: 160, endPoint x: 338, endPoint y: 155, distance: 33.8
click at [405, 162] on textarea "حلوى هندية حلوة ومقرمشة، تُصنع بمقلي بزيت غزير خليط الدقيق على شكل حلزوني أو دا…" at bounding box center [428, 175] width 187 height 39
drag, startPoint x: 371, startPoint y: 161, endPoint x: 413, endPoint y: 160, distance: 41.4
click at [413, 160] on textarea "حلوى هندية حلوة ومقرمشة، تُصنع بمقلي بزيت غزير خليط الدقيق على شكل حلزوني أو دا…" at bounding box center [428, 175] width 187 height 39
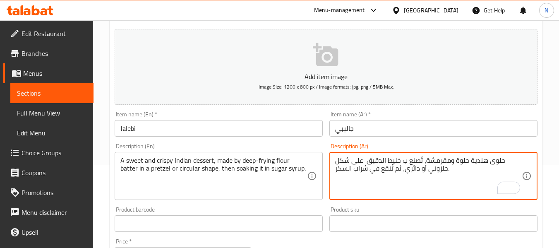
click at [400, 159] on textarea "حلوى هندية حلوة ومقرمشة، تُصنع ب خليط الدقيق على شكل حلزوني أو دائري، ثم تُنقع …" at bounding box center [428, 175] width 187 height 39
click at [404, 170] on textarea "حلوى هندية حلوة ومقرمشة، تُصنع بخليط الدقيق على شكل حلزوني أو دائري، ثم تُنقع ف…" at bounding box center [428, 175] width 187 height 39
paste textarea "مقلي بزيت غزير"
type textarea "حلوى هندية حلوة ومقرمشة، تُصنع بخليط الدقيق على شكل حلزوني أو دائري مقلي بزيت غ…"
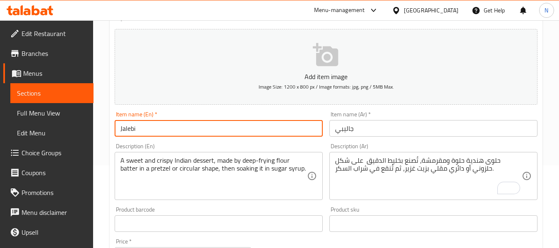
drag, startPoint x: 195, startPoint y: 121, endPoint x: 25, endPoint y: 139, distance: 170.5
click at [0, 150] on div "Edit Restaurant Branches Menus Sections Full Menu View Edit Menu Choice Groups …" at bounding box center [279, 220] width 559 height 564
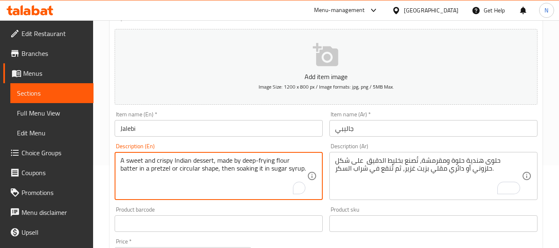
click at [237, 175] on textarea "A sweet and crispy Indian dessert, made by deep-frying flour batter in a pretze…" at bounding box center [213, 175] width 187 height 39
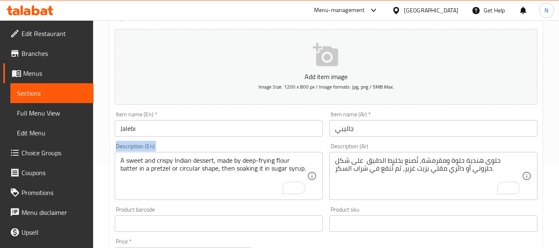
drag, startPoint x: 320, startPoint y: 167, endPoint x: 111, endPoint y: 141, distance: 210.0
click at [111, 141] on div "Description (En) A sweet and crispy Indian dessert, made by deep-frying flour b…" at bounding box center [218, 171] width 215 height 63
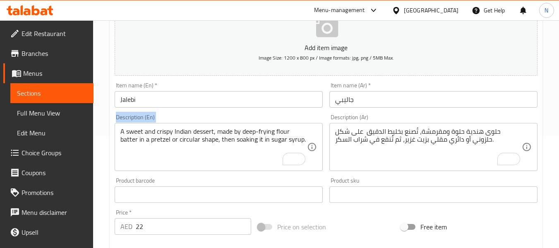
scroll to position [6, 0]
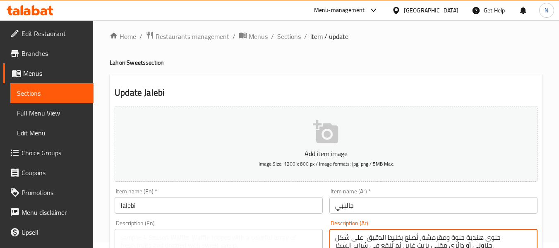
click at [269, 192] on div "Item name (En)   * Jalebi Item name (En) *" at bounding box center [219, 200] width 208 height 25
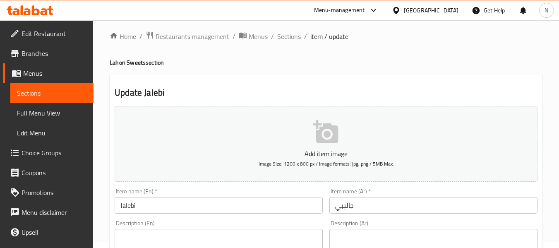
click at [267, 201] on input "Jalebi" at bounding box center [219, 205] width 208 height 17
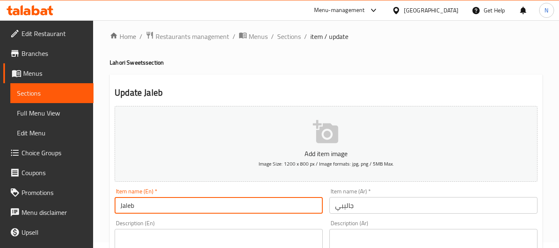
type input "Jalebi"
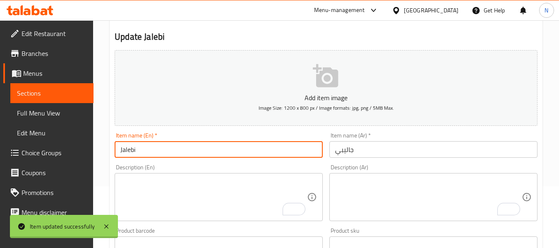
scroll to position [130, 0]
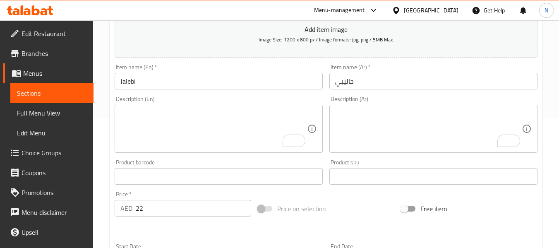
click at [402, 99] on div "Description (Ar) Description (Ar)" at bounding box center [433, 124] width 208 height 57
click at [254, 79] on input "Jalebi" at bounding box center [219, 81] width 208 height 17
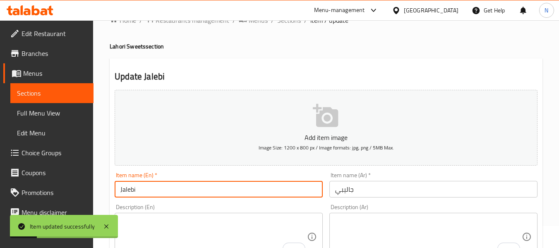
scroll to position [0, 0]
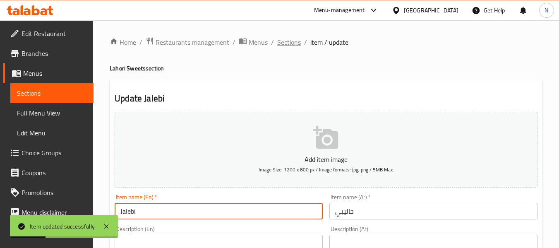
click at [282, 38] on span "Sections" at bounding box center [289, 42] width 24 height 10
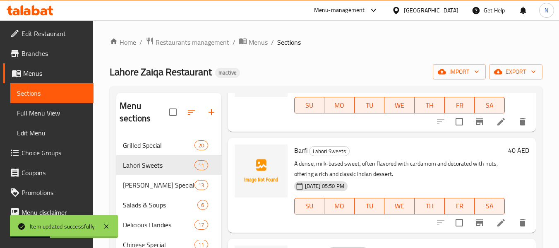
scroll to position [83, 0]
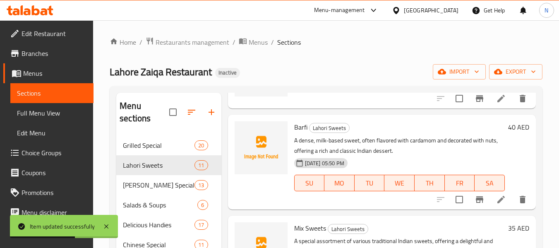
click at [369, 151] on p "A dense, milk-based sweet, often flavored with cardamom and decorated with nuts…" at bounding box center [399, 145] width 211 height 21
copy p "often"
drag, startPoint x: 411, startPoint y: 165, endPoint x: 406, endPoint y: 163, distance: 5.2
click at [412, 156] on p "A dense, milk-based sweet, often flavored with cardamom and decorated with nuts…" at bounding box center [399, 145] width 211 height 21
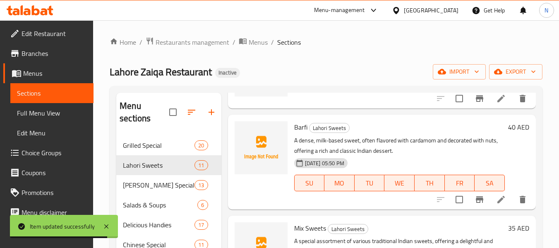
click at [496, 204] on icon at bounding box center [501, 199] width 10 height 10
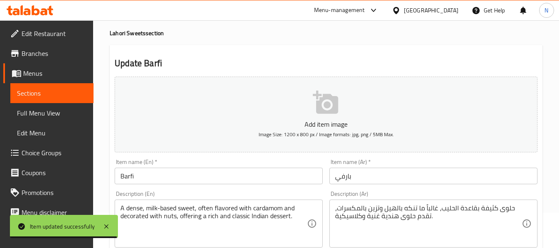
scroll to position [83, 0]
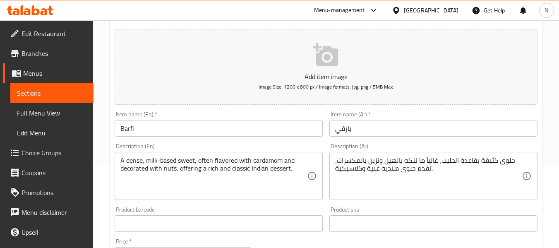
drag, startPoint x: 294, startPoint y: 168, endPoint x: 0, endPoint y: 108, distance: 300.2
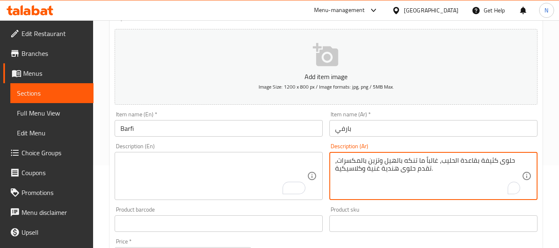
click at [396, 164] on textarea "حلوى كثيفة بقاعدة الحليب، غالباً ما تنكه بالهيل وتزين بالمكسرات، تقدم حلوى هندي…" at bounding box center [428, 175] width 187 height 39
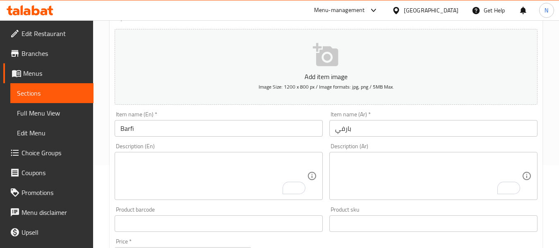
click at [232, 119] on div "Item name (En)   * Barfi Item name (En) *" at bounding box center [219, 123] width 208 height 25
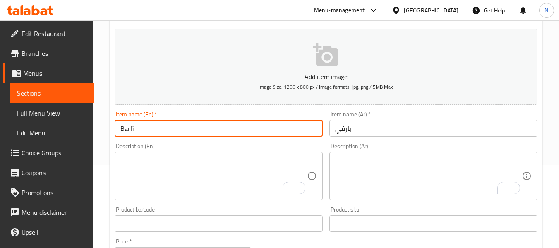
click at [230, 125] on input "Barfi" at bounding box center [219, 128] width 208 height 17
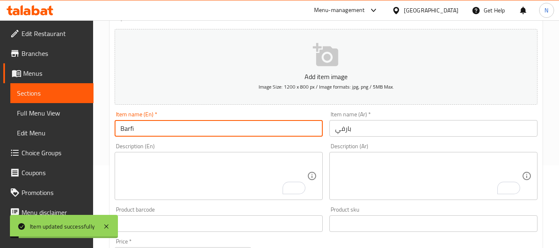
click at [136, 128] on input "Barfi" at bounding box center [219, 128] width 208 height 17
click at [120, 125] on input "Barfi" at bounding box center [219, 128] width 208 height 17
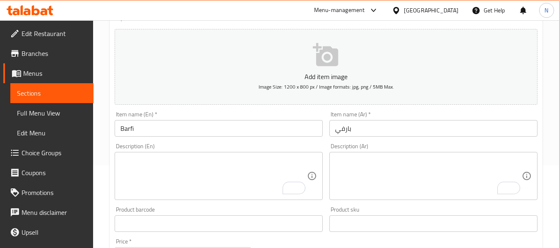
click at [418, 194] on textarea "To enrich screen reader interactions, please activate Accessibility in Grammarl…" at bounding box center [428, 175] width 187 height 39
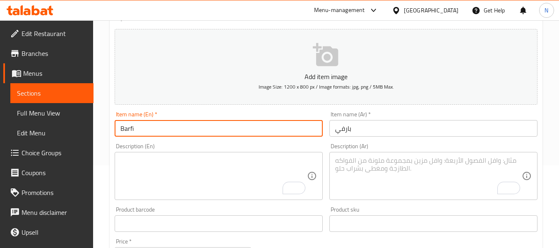
drag, startPoint x: 170, startPoint y: 132, endPoint x: 0, endPoint y: 93, distance: 174.1
click at [0, 93] on div "Edit Restaurant Branches Menus Sections Full Menu View Edit Menu Choice Groups …" at bounding box center [279, 220] width 559 height 564
click at [149, 130] on input "Barfi" at bounding box center [219, 128] width 208 height 17
click at [133, 161] on textarea "To enrich screen reader interactions, please activate Accessibility in Grammarl…" at bounding box center [213, 175] width 187 height 39
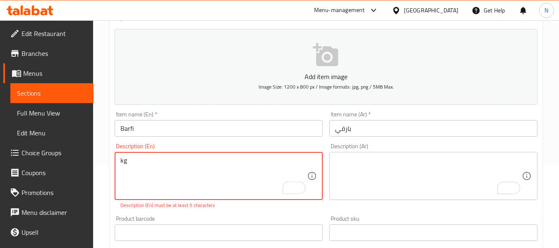
type textarea "kg"
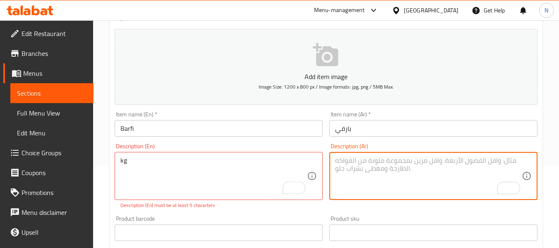
click at [404, 171] on textarea "To enrich screen reader interactions, please activate Accessibility in Grammarl…" at bounding box center [428, 175] width 187 height 39
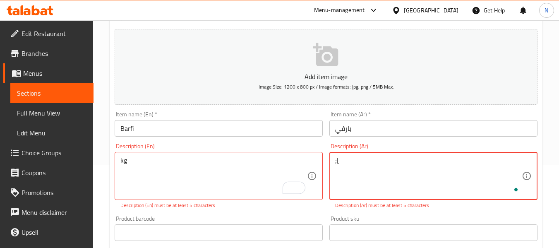
type textarea ";"
type textarea "l"
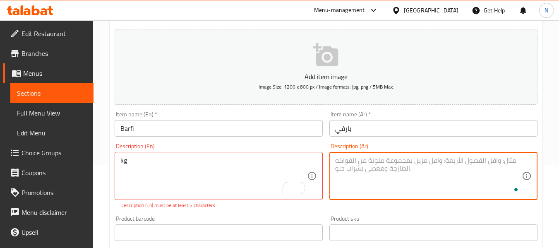
type textarea ";"
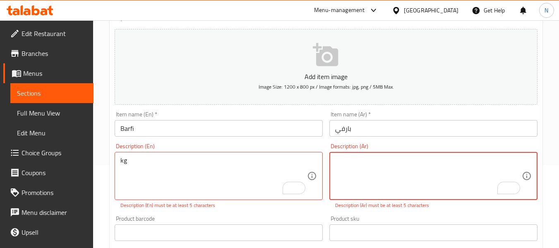
click at [399, 170] on textarea "To enrich screen reader interactions, please activate Accessibility in Grammarl…" at bounding box center [428, 175] width 187 height 39
type textarea "م"
type textarea "كجم"
click at [169, 154] on div "kg Description (En)" at bounding box center [219, 176] width 208 height 48
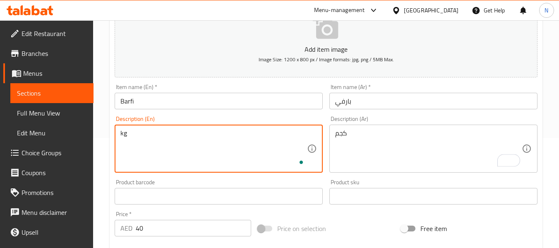
scroll to position [124, 0]
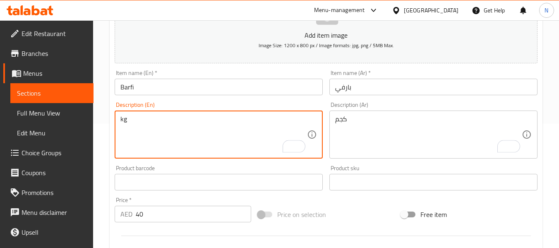
type textarea "kg"
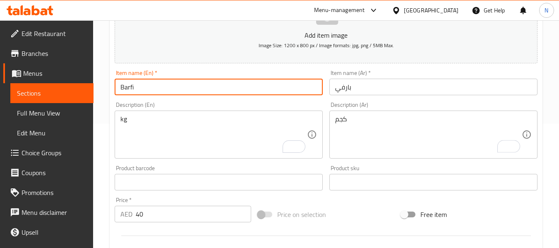
click at [193, 83] on input "Barfi" at bounding box center [219, 87] width 208 height 17
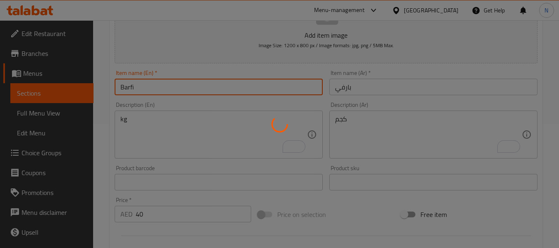
drag, startPoint x: 378, startPoint y: 120, endPoint x: 274, endPoint y: 103, distance: 105.5
click at [277, 105] on div at bounding box center [279, 124] width 559 height 248
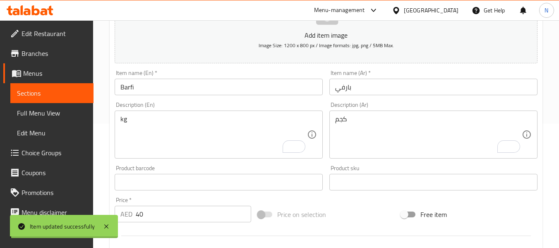
click at [322, 109] on div "Description (En) kg Description (En)" at bounding box center [219, 130] width 208 height 57
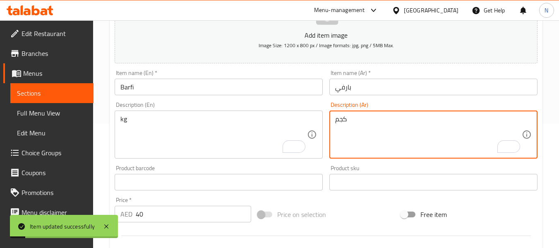
click at [341, 120] on textarea "كجم" at bounding box center [428, 134] width 187 height 39
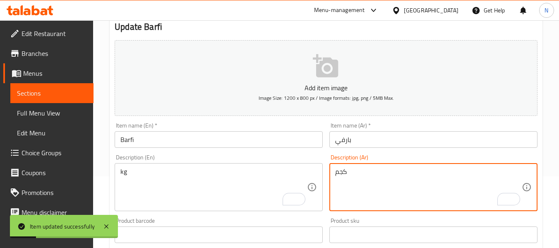
scroll to position [0, 0]
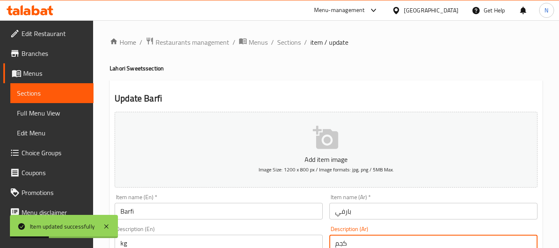
click at [284, 43] on span "Sections" at bounding box center [289, 42] width 24 height 10
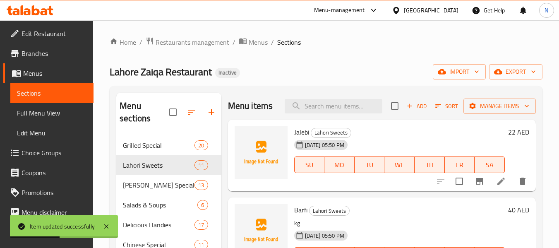
scroll to position [41, 0]
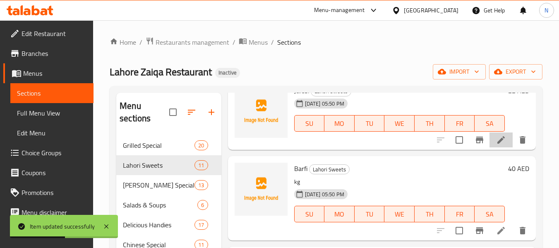
click at [489, 147] on li at bounding box center [500, 139] width 23 height 15
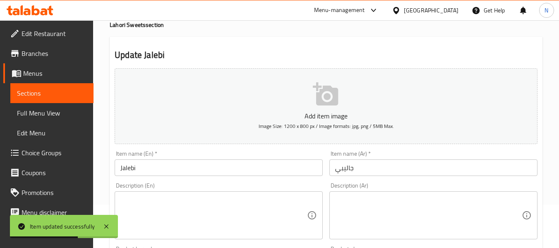
scroll to position [83, 0]
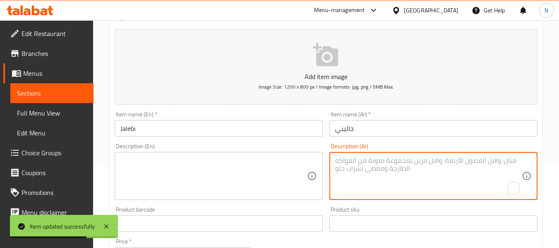
click at [392, 185] on textarea "To enrich screen reader interactions, please activate Accessibility in Grammarl…" at bounding box center [428, 175] width 187 height 39
paste textarea "كجم"
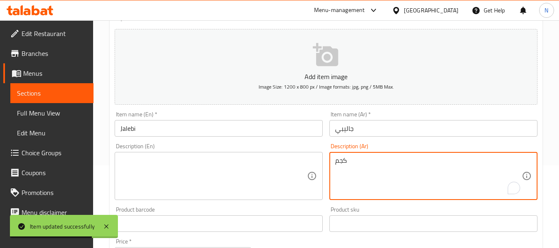
type textarea "كجم"
click at [261, 174] on textarea at bounding box center [213, 175] width 187 height 39
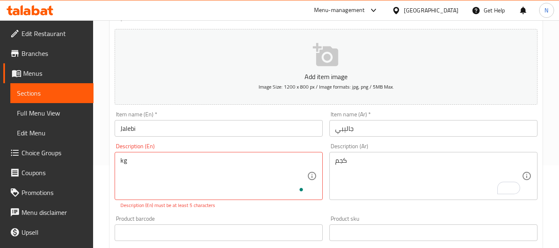
click at [220, 117] on div "Item name (En)   * Jalebi Item name (En) *" at bounding box center [219, 123] width 208 height 25
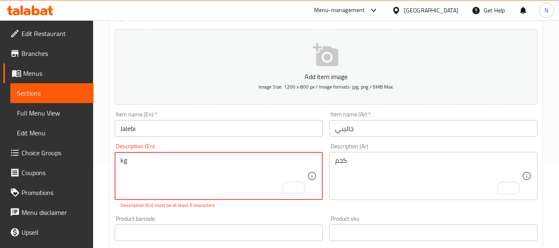
type textarea "kg"
click at [198, 130] on input "Jalebi" at bounding box center [219, 128] width 208 height 17
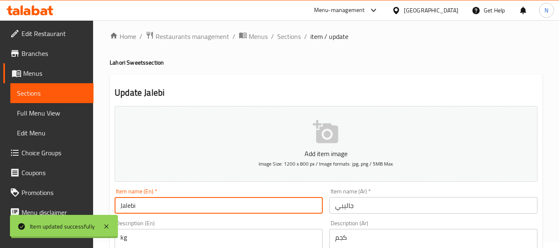
scroll to position [0, 0]
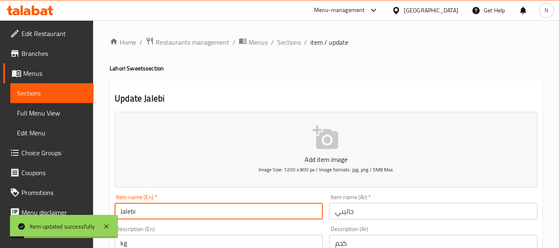
drag, startPoint x: 292, startPoint y: 45, endPoint x: 293, endPoint y: 53, distance: 7.5
click at [292, 45] on span "Sections" at bounding box center [289, 42] width 24 height 10
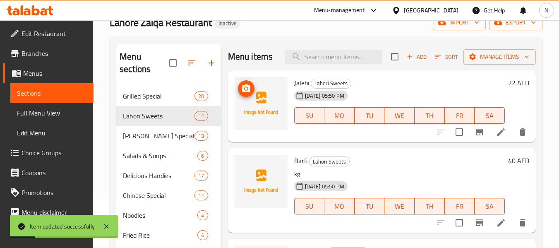
scroll to position [41, 0]
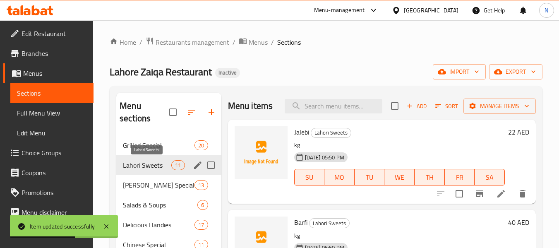
click at [144, 162] on span "Lahori Sweets" at bounding box center [147, 165] width 48 height 10
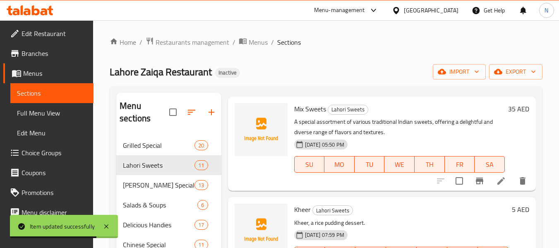
scroll to position [207, 0]
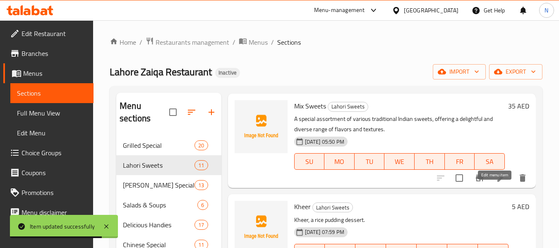
click at [496, 183] on icon at bounding box center [501, 178] width 10 height 10
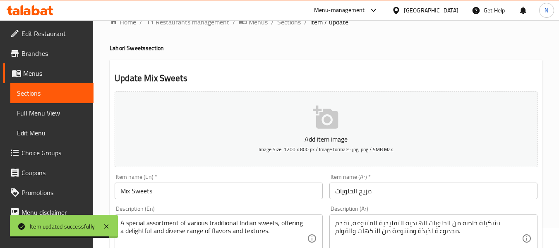
scroll to position [83, 0]
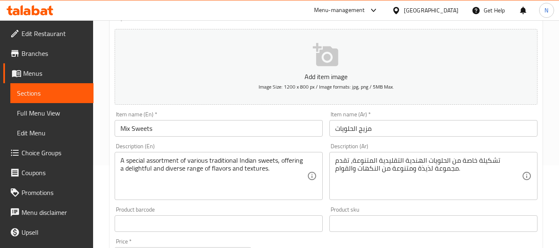
click at [189, 128] on input "Mix Sweets" at bounding box center [219, 128] width 208 height 17
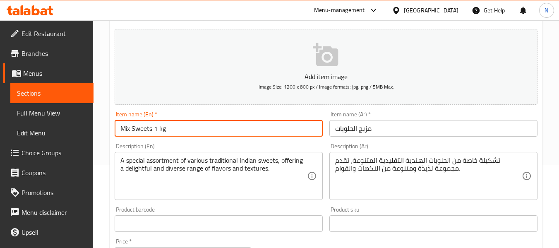
type input "Mix Sweets 1 kg"
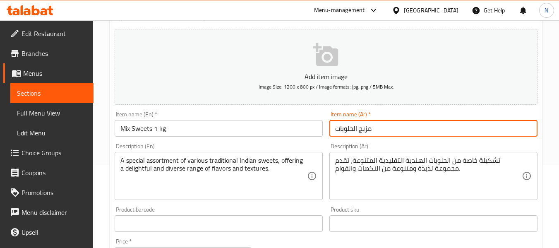
click at [333, 130] on input "مزيج الحلويات" at bounding box center [433, 128] width 208 height 17
paste input "جم"
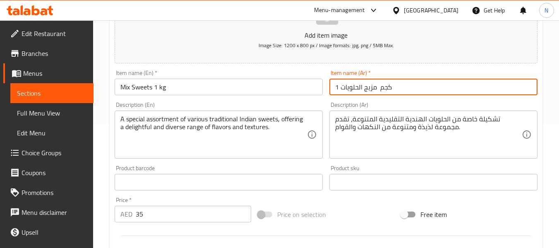
scroll to position [0, 0]
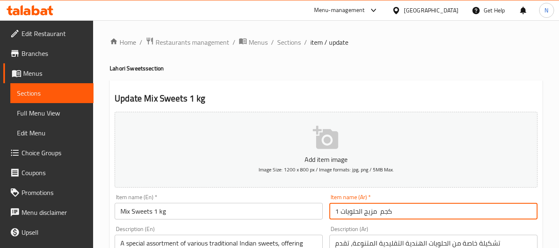
drag, startPoint x: 360, startPoint y: 212, endPoint x: 376, endPoint y: 214, distance: 15.5
click at [376, 214] on input "1 كجم مزيج الحلويات" at bounding box center [433, 211] width 208 height 17
click at [376, 213] on input "1 كجم مزيج الحلويات" at bounding box center [433, 211] width 208 height 17
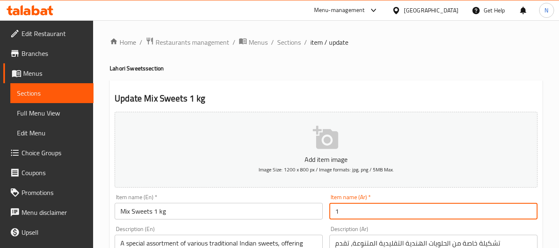
paste input "Mix Sweets"
type input "1 كجم حلويات مشكلة"
click at [41, 154] on span "Choice Groups" at bounding box center [54, 153] width 65 height 10
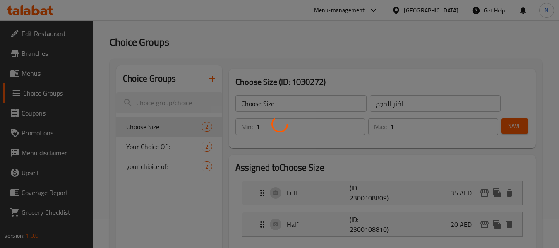
scroll to position [83, 0]
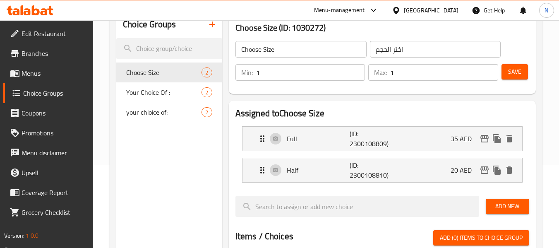
click at [173, 91] on div "Home / Restaurants management / Choice Groups Choice Groups Choice Groups Choos…" at bounding box center [326, 214] width 433 height 521
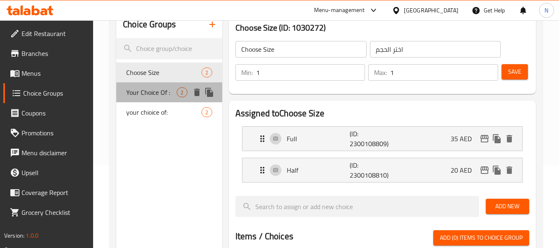
click at [165, 93] on span "Your Choice Of :" at bounding box center [151, 92] width 50 height 10
type input "Your Choice Of :"
type input "إختيارك من :"
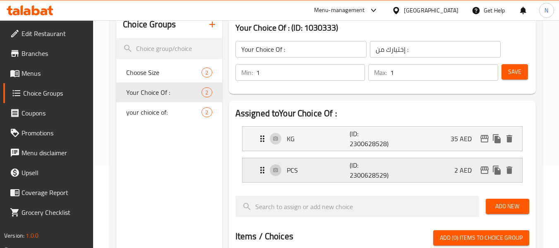
click at [326, 163] on div "PCS (ID: 2300628529) 2 AED" at bounding box center [384, 170] width 255 height 24
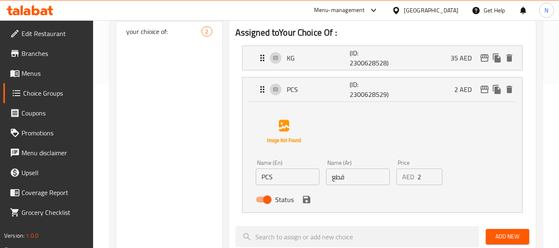
scroll to position [165, 0]
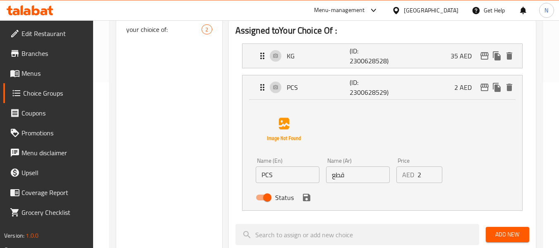
click at [352, 176] on input "قطع" at bounding box center [358, 174] width 64 height 17
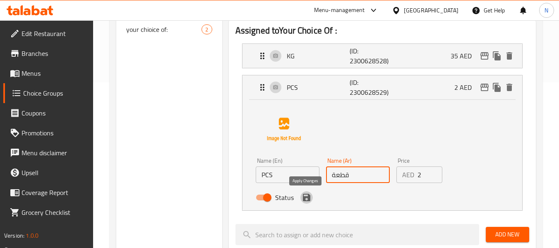
click at [305, 196] on icon "save" at bounding box center [307, 197] width 10 height 10
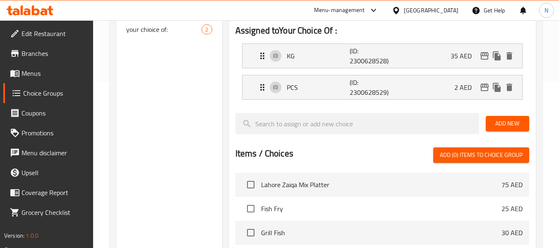
type input "قطعة"
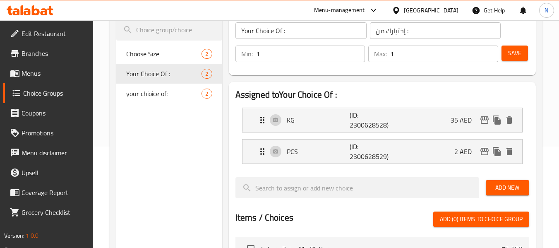
scroll to position [83, 0]
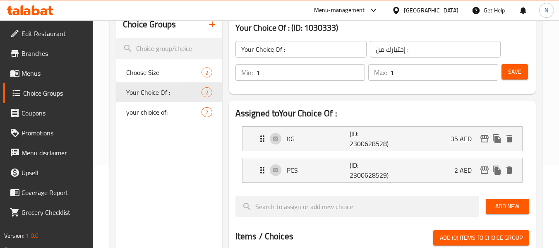
click at [513, 71] on span "Save" at bounding box center [514, 72] width 13 height 10
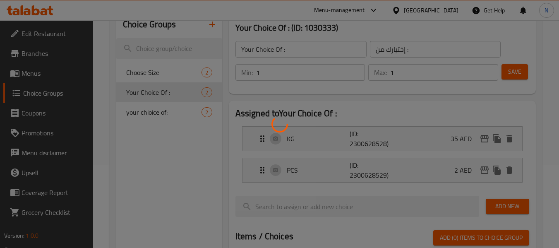
drag, startPoint x: 159, startPoint y: 117, endPoint x: 160, endPoint y: 112, distance: 5.5
click at [159, 117] on div at bounding box center [279, 124] width 559 height 248
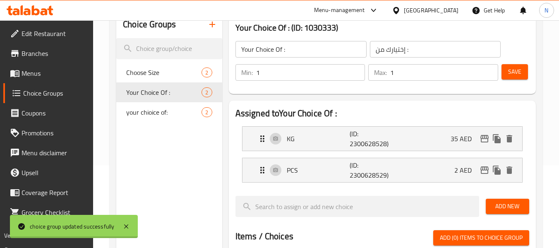
click at [160, 112] on div at bounding box center [279, 124] width 559 height 248
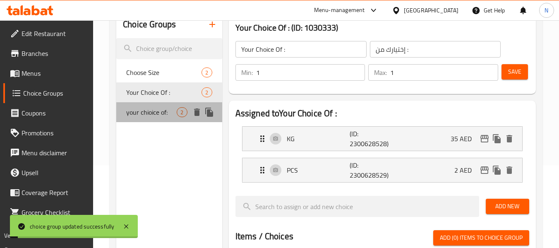
click at [159, 112] on span "your chioice of:" at bounding box center [151, 112] width 50 height 10
type input "your chioice of:"
type input "اختيارك من :"
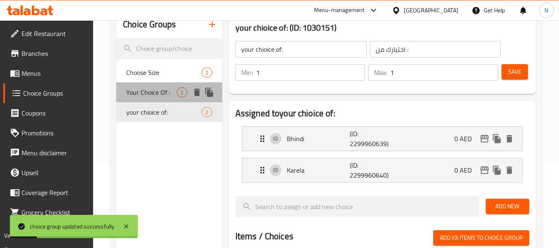
click at [169, 89] on span "Your Choice Of :" at bounding box center [151, 92] width 50 height 10
type input "Your Choice Of :"
type input "إختيارك من :"
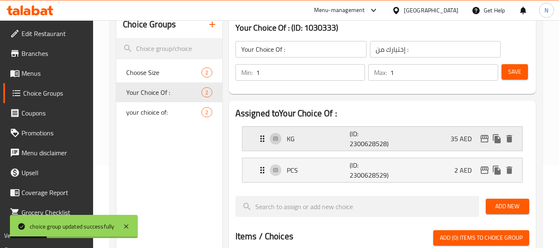
click at [290, 139] on p "KG" at bounding box center [318, 139] width 63 height 10
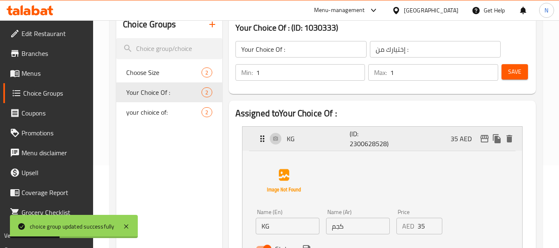
click at [288, 131] on div "KG (ID: 2300628528) 35 AED" at bounding box center [384, 139] width 255 height 24
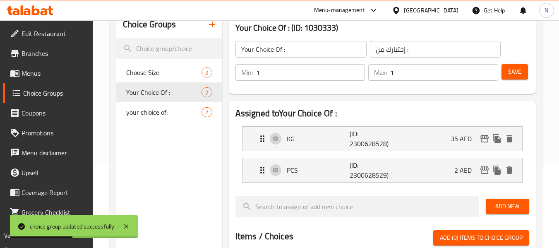
scroll to position [0, 0]
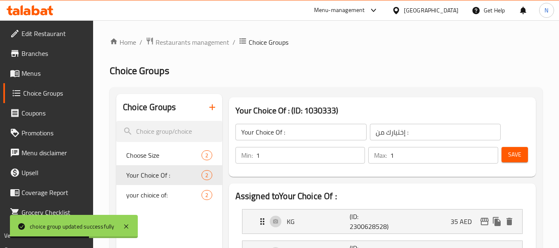
click at [43, 78] on span "Menus" at bounding box center [54, 73] width 65 height 10
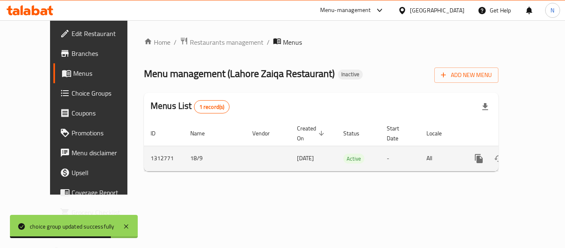
click at [535, 155] on icon "enhanced table" at bounding box center [538, 158] width 7 height 7
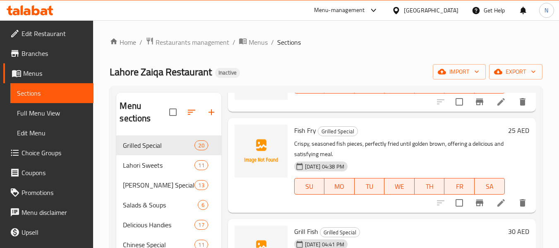
scroll to position [83, 0]
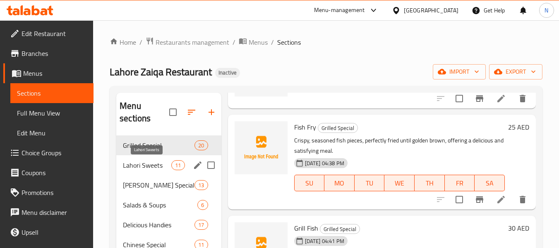
click at [146, 163] on span "Lahori Sweets" at bounding box center [147, 165] width 48 height 10
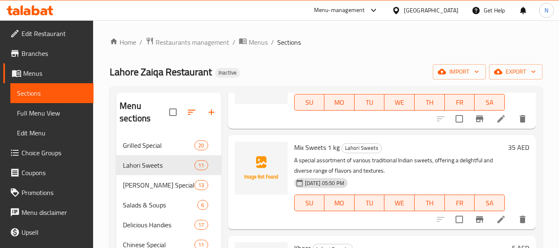
scroll to position [136, 0]
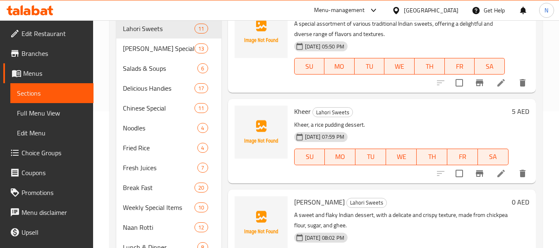
click at [496, 178] on icon at bounding box center [501, 173] width 10 height 10
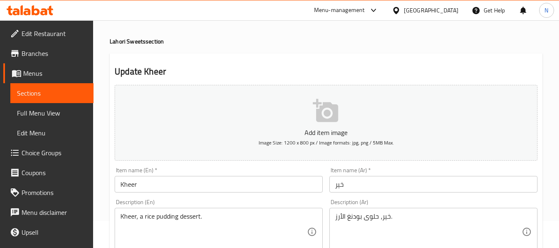
scroll to position [83, 0]
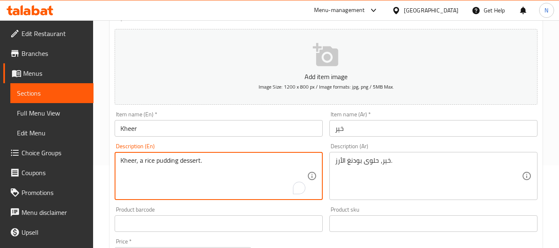
drag, startPoint x: 142, startPoint y: 160, endPoint x: 45, endPoint y: 136, distance: 100.6
type textarea "rice pudding dessert."
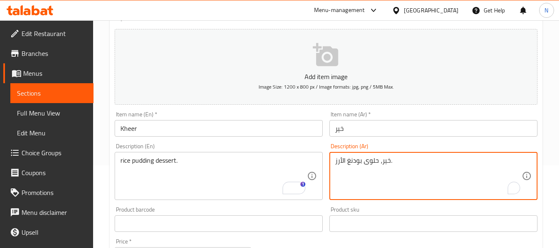
drag, startPoint x: 380, startPoint y: 160, endPoint x: 390, endPoint y: 160, distance: 9.5
click at [275, 120] on input "Kheer" at bounding box center [219, 128] width 208 height 17
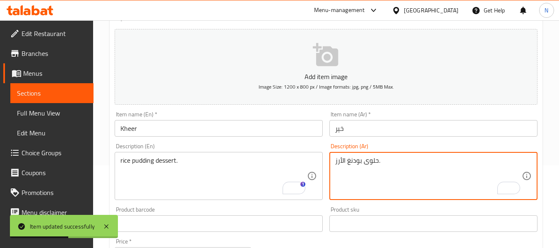
click at [352, 166] on textarea "حلوى بودنغ الأرز." at bounding box center [428, 175] width 187 height 39
click at [398, 169] on textarea "حلوى الأرز." at bounding box center [428, 175] width 187 height 39
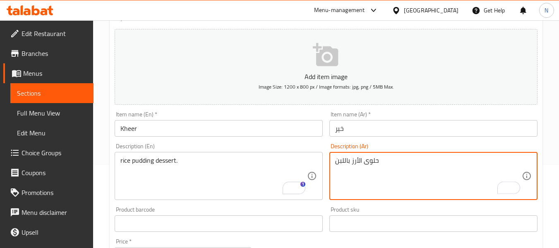
type textarea "حلوى الأرز باللبن"
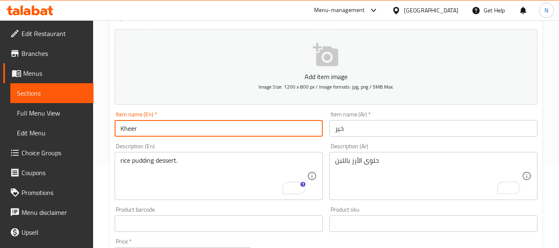
click at [226, 124] on input "Kheer" at bounding box center [219, 128] width 208 height 17
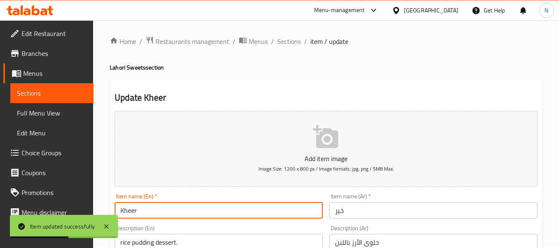
scroll to position [0, 0]
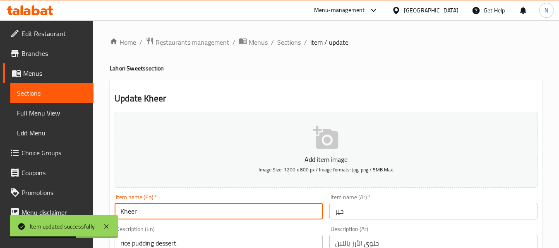
click at [285, 40] on span "Sections" at bounding box center [289, 42] width 24 height 10
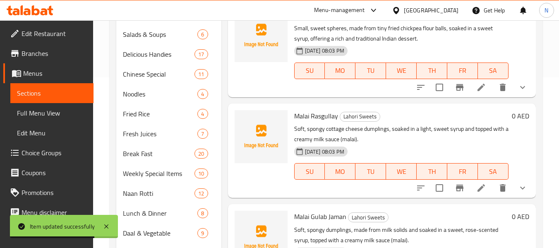
scroll to position [405, 0]
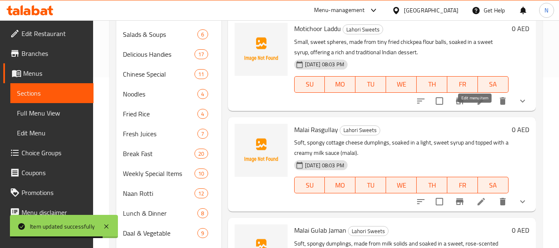
click at [477, 106] on icon at bounding box center [481, 101] width 10 height 10
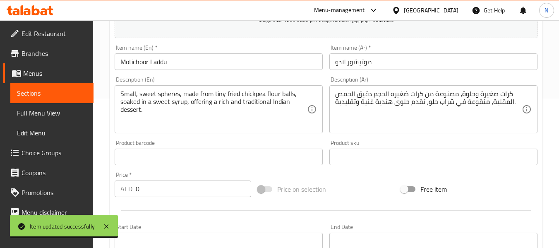
scroll to position [165, 0]
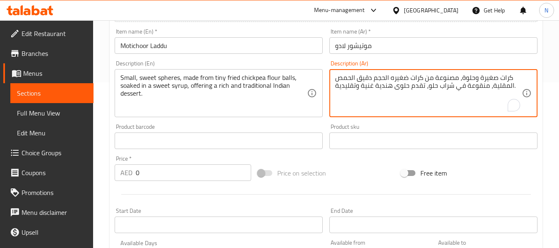
click at [381, 77] on textarea "كرات صغيرة وحلوة، مصنوعة من كرات ضغيره الحجم دقيق الحمص المقلية، منقوعة في شراب…" at bounding box center [428, 93] width 187 height 39
type textarea "كرات صغيرة وحلوة، مصنوعة من كرات تايني من دقيق الحمص المقلية، منقوعة في شراب حل…"
click at [239, 46] on input "Motichoor Laddu" at bounding box center [219, 45] width 208 height 17
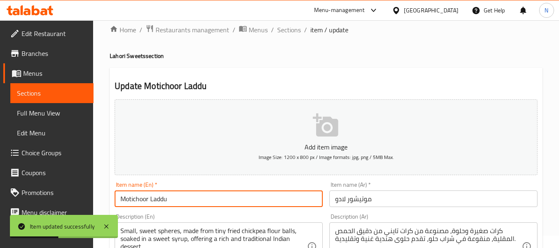
scroll to position [0, 0]
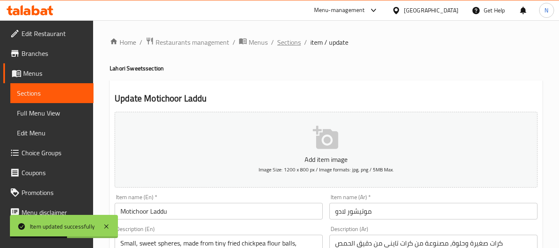
click at [284, 46] on span "Sections" at bounding box center [289, 42] width 24 height 10
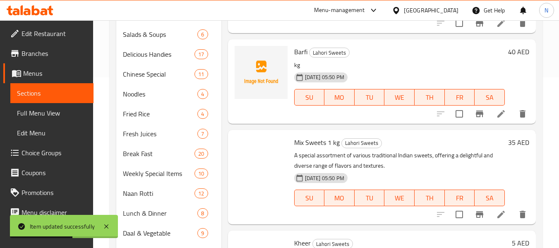
scroll to position [524, 0]
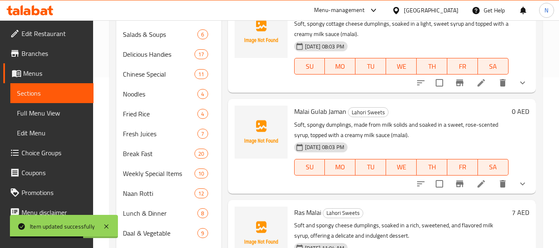
click at [316, 117] on span "Malai Gulab Jaman" at bounding box center [320, 111] width 52 height 12
copy span "Gulab"
click at [477, 187] on icon at bounding box center [480, 183] width 7 height 7
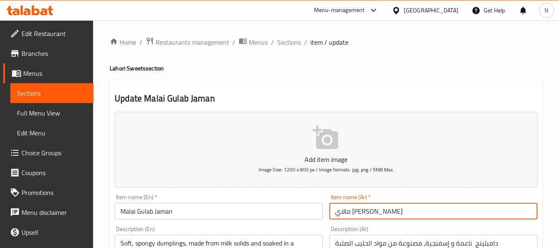
click at [360, 212] on input "مالاي [PERSON_NAME]" at bounding box center [433, 211] width 208 height 17
click at [345, 211] on input "مالاي [PERSON_NAME]" at bounding box center [433, 211] width 208 height 17
paste input "و"
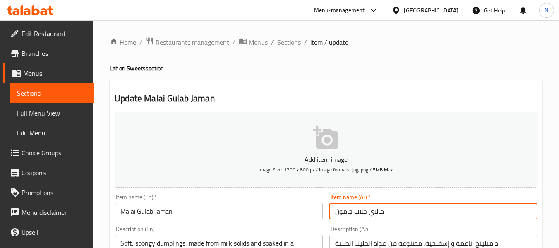
click at [359, 215] on input "مالاي جلاب جامون" at bounding box center [433, 211] width 208 height 17
paste input "text"
type input "مالاي جولاب جامون"
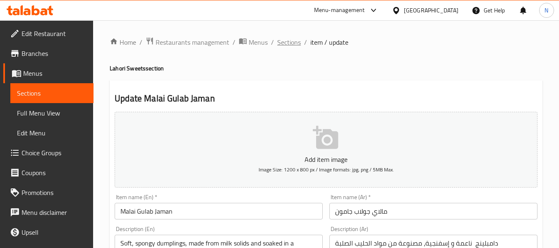
click at [298, 39] on span "Sections" at bounding box center [289, 42] width 24 height 10
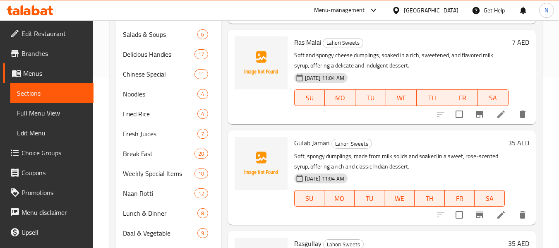
scroll to position [706, 0]
click at [497, 115] on icon at bounding box center [500, 113] width 7 height 7
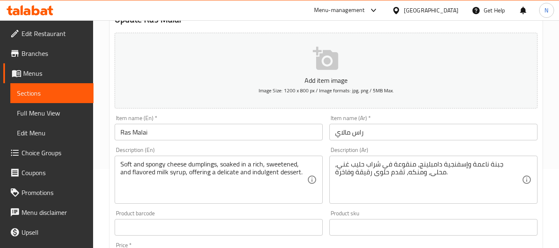
scroll to position [83, 0]
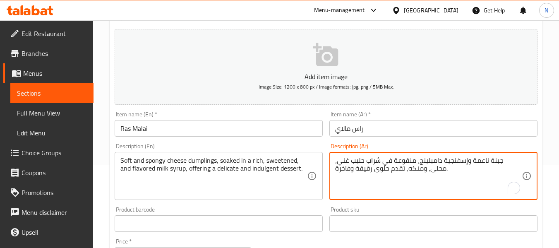
click at [448, 163] on textarea "جبنة ناعمة وإسفنجية دامبلينج، منقوعة في شراب حليب غني، محلى، ومنكه، تقدم حلوى ر…" at bounding box center [428, 175] width 187 height 39
click at [436, 174] on textarea "جبنة ناعمة وإسفنجية ، منقوعة في شراب حليب غني، محلى، ومنكه، تقدم حلوى رقيقة وفا…" at bounding box center [428, 175] width 187 height 39
paste textarea "دامبلينج"
click at [333, 170] on div "جبنة ناعمة وإسفنجية ، منقوعة في شراب حليب غني، محلى، ومنكه، تقدم حلوى رقيقة وفا…" at bounding box center [433, 176] width 208 height 48
click at [338, 167] on textarea "جبنة ناعمة وإسفنجية ، منقوعة في شراب حليب غني، محلى، ومنكه، تقدم حلوى رقيقة وفا…" at bounding box center [428, 175] width 187 height 39
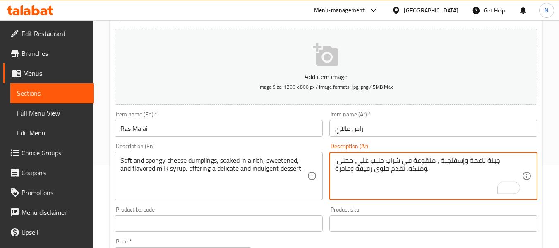
click at [336, 167] on textarea "جبنة ناعمة وإسفنجية ، منقوعة في شراب حليب غني، محلى، ومنكه، تقدم حلوى رقيقة وفا…" at bounding box center [428, 175] width 187 height 39
paste textarea "امبلينج"
click at [519, 160] on textarea "جبنة ناعمة وإسفنجية ، منقوعة في شراب حليب غني، محلى، ومنكه، تقدم حلوى رقيقة وفا…" at bounding box center [428, 175] width 187 height 39
paste textarea "دامبلينج"
type textarea "دامبلينج جبنة ناعمة وإسفنجية ، منقوعة في شراب حليب غني، محلى، ومنكه، تقدم حلوى …"
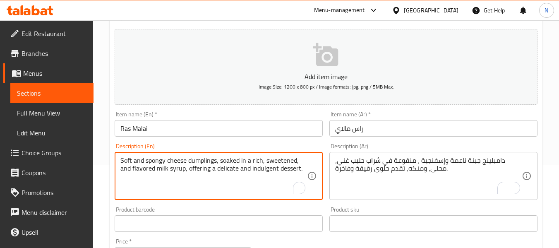
drag, startPoint x: 210, startPoint y: 168, endPoint x: 352, endPoint y: 177, distance: 142.6
type textarea "Soft and spongy cheese dumplings, soaked in a rich, sweetened, and flavored mil…"
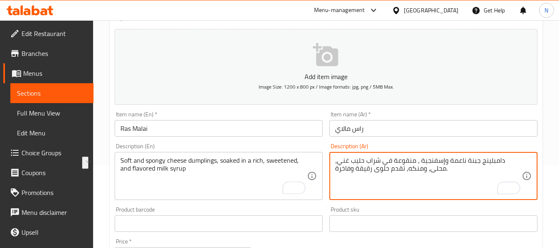
drag, startPoint x: 404, startPoint y: 168, endPoint x: 273, endPoint y: 167, distance: 130.7
type textarea "دامبلينج جبنة ناعمة وإسفنجية ، منقوعة في شراب حليب غني، محلى، ومنكه، ."
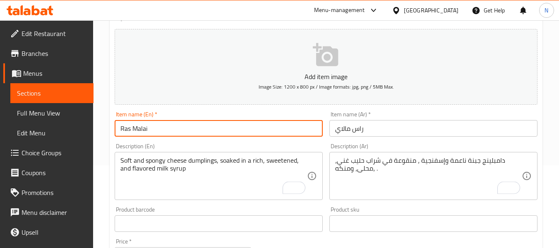
click at [237, 125] on input "Ras Malai" at bounding box center [219, 128] width 208 height 17
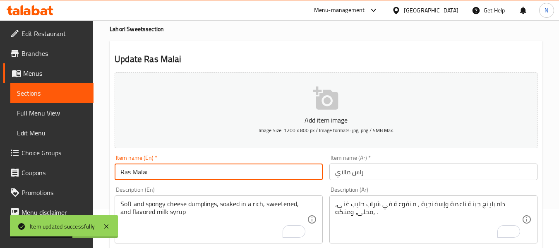
scroll to position [0, 0]
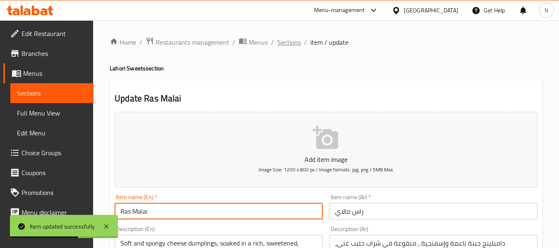
click at [289, 37] on span "Sections" at bounding box center [289, 42] width 24 height 10
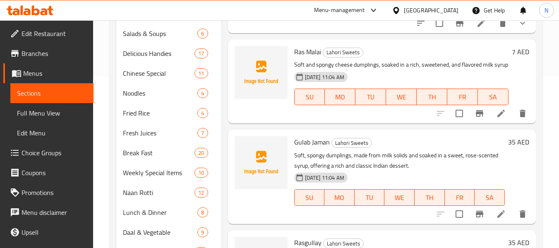
scroll to position [706, 0]
click at [496, 210] on icon at bounding box center [501, 214] width 10 height 10
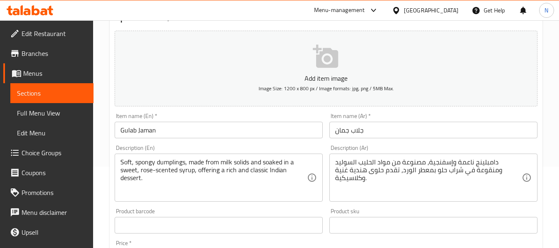
scroll to position [83, 0]
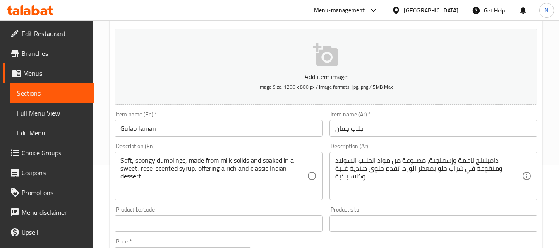
click at [360, 130] on input "جلاب جمان" at bounding box center [433, 128] width 208 height 17
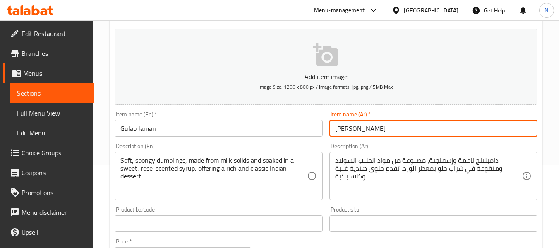
click at [361, 128] on input "جةولاب جمان" at bounding box center [433, 128] width 208 height 17
click at [346, 127] on input "جولاب جمان" at bounding box center [433, 128] width 208 height 17
type input "جولاب جامون"
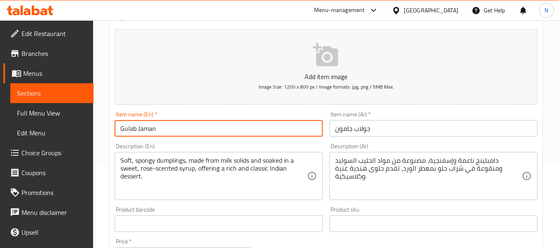
click at [256, 125] on input "Gulab Jaman" at bounding box center [219, 128] width 208 height 17
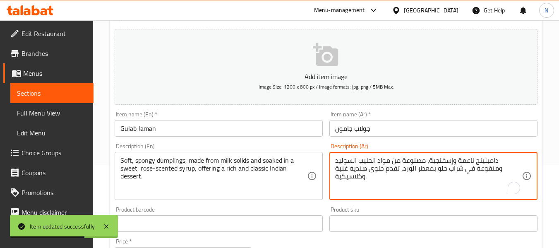
click at [352, 163] on textarea "دامبلينج ناعمة وإسفنجية، مصنوعة من مواد الحليب السوليد ومنقوعة في شراب حلو بمعط…" at bounding box center [428, 175] width 187 height 39
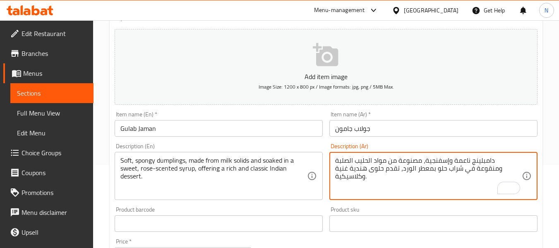
click at [464, 173] on textarea "دامبلينج ناعمة وإسفنجية، مصنوعة من مواد الحليب الصلبة ومنقوعة في شراب حلو بمعطر…" at bounding box center [428, 175] width 187 height 39
click at [445, 171] on textarea "دامبلينج ناعمة وإسفنجية، مصنوعة من مواد الحليب الصلبة ومنقوعة في شراب حلو معطر …" at bounding box center [428, 175] width 187 height 39
type textarea "دامبلينج ناعمة وإسفنجية، مصنوعة من مواد الحليب الصلبة ومنقوعة في شراب حلو معطر …"
drag, startPoint x: 286, startPoint y: 118, endPoint x: 288, endPoint y: 124, distance: 6.0
click at [287, 118] on div "Item name (En)   * Gulab Jaman Item name (En) *" at bounding box center [219, 123] width 208 height 25
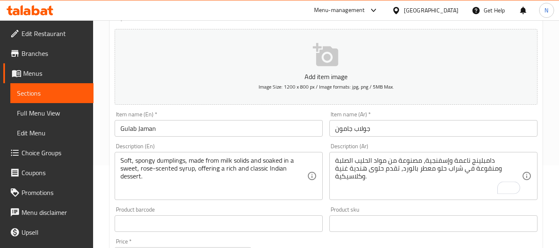
click at [289, 140] on div "Description (En) Soft, spongy dumplings, made from milk solids and soaked in a …" at bounding box center [218, 171] width 215 height 63
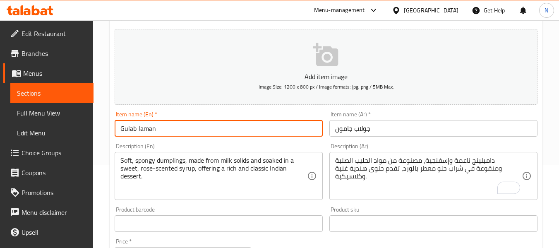
click at [290, 132] on input "Gulab Jaman" at bounding box center [219, 128] width 208 height 17
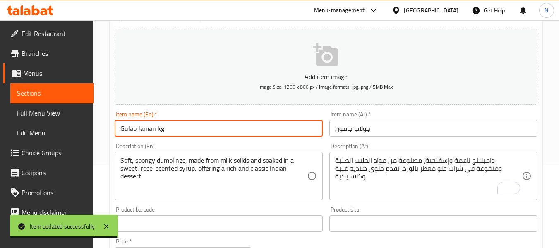
type input "Gulab Jaman kg"
click at [330, 129] on input "جولاب جامون" at bounding box center [433, 128] width 208 height 17
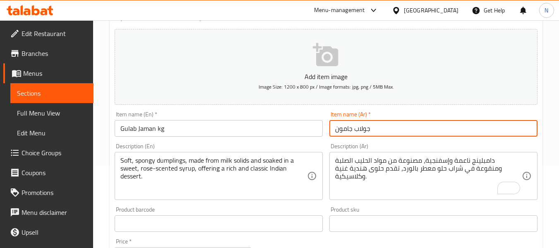
type input "كجم جولاب جامون"
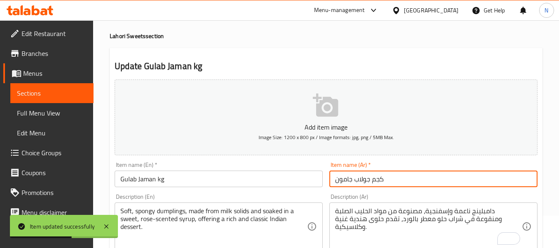
scroll to position [0, 0]
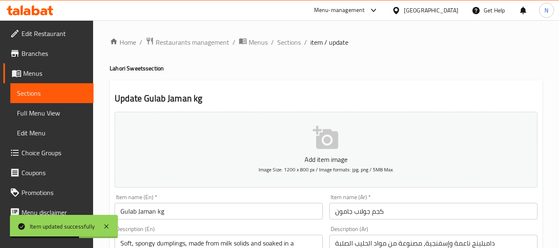
click at [287, 41] on span "Sections" at bounding box center [289, 42] width 24 height 10
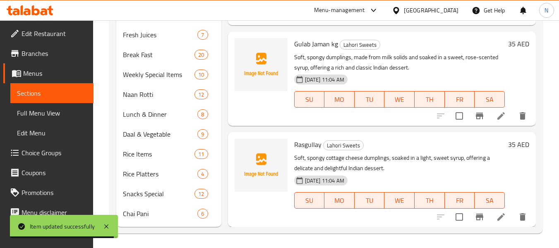
scroll to position [271, 0]
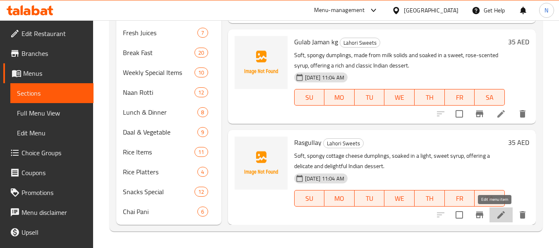
click at [497, 215] on icon at bounding box center [500, 214] width 7 height 7
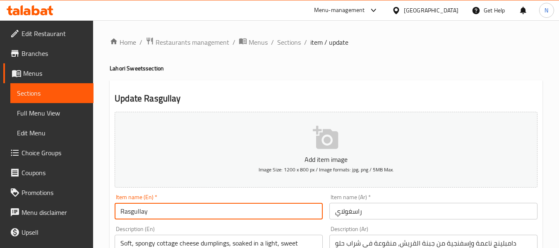
click at [167, 212] on input "Rasgullay" at bounding box center [219, 211] width 208 height 17
type input "Rasgullay kg"
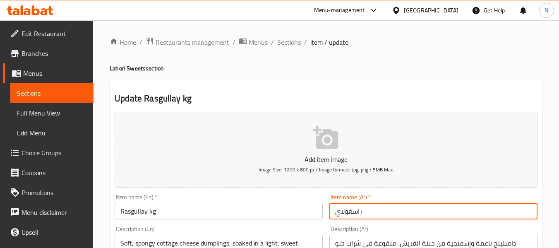
click at [436, 212] on input "راسغولاي" at bounding box center [433, 211] width 208 height 17
type input "راسغولاي كجم"
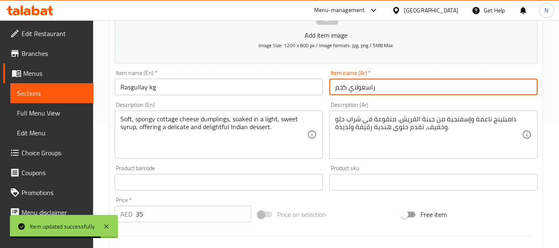
scroll to position [83, 0]
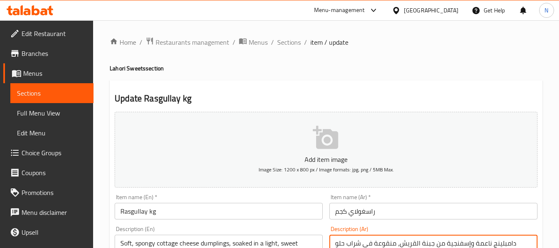
scroll to position [83, 0]
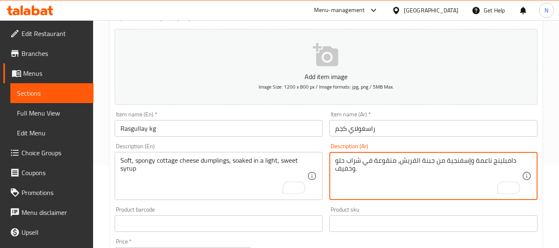
type textarea "دامبلينج ناعمة وإسفنجية من جبنة القريش، منقوعة في شراب حلو وخفيف."
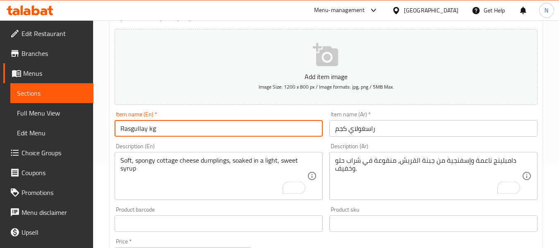
click at [306, 131] on input "Rasgullay kg" at bounding box center [219, 128] width 208 height 17
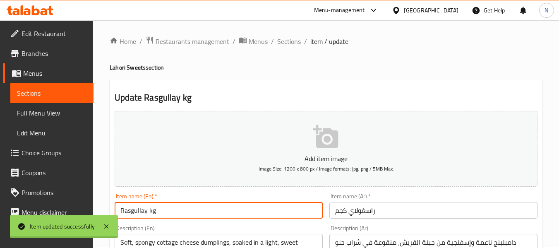
scroll to position [0, 0]
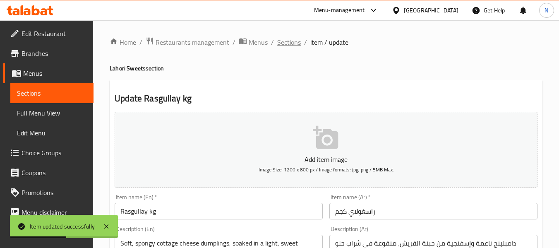
click at [285, 45] on span "Sections" at bounding box center [289, 42] width 24 height 10
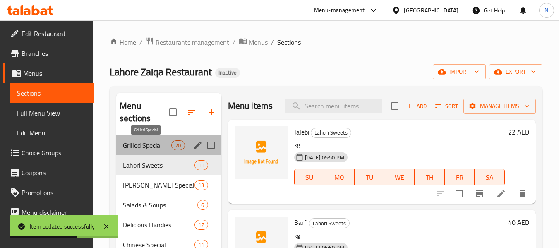
click at [167, 141] on span "Grilled Special" at bounding box center [147, 145] width 48 height 10
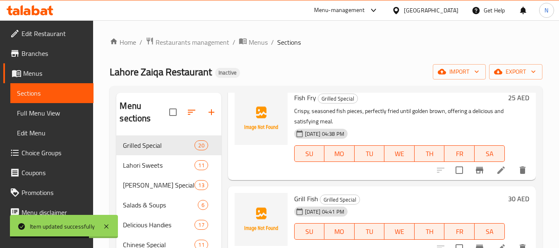
scroll to position [165, 0]
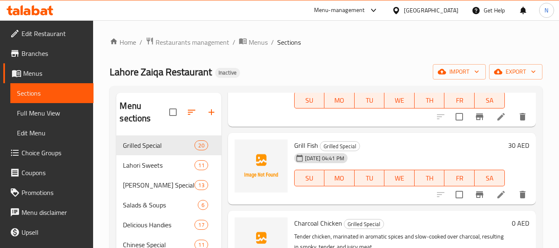
drag, startPoint x: 488, startPoint y: 129, endPoint x: 496, endPoint y: 129, distance: 7.9
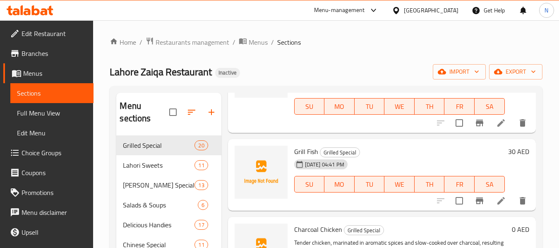
scroll to position [124, 0]
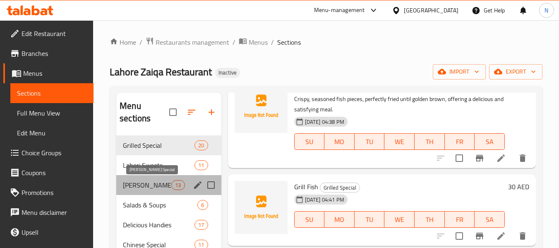
click at [137, 181] on span "[PERSON_NAME] Special" at bounding box center [147, 185] width 48 height 10
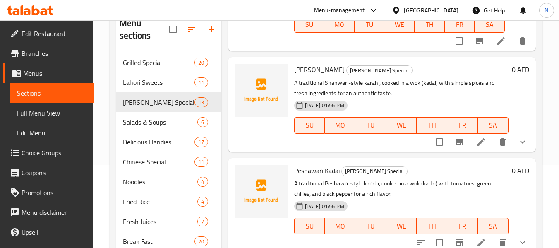
scroll to position [290, 0]
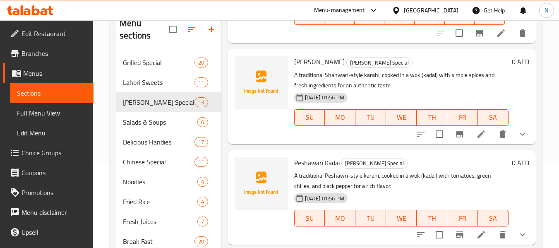
drag, startPoint x: 466, startPoint y: 144, endPoint x: 472, endPoint y: 147, distance: 6.1
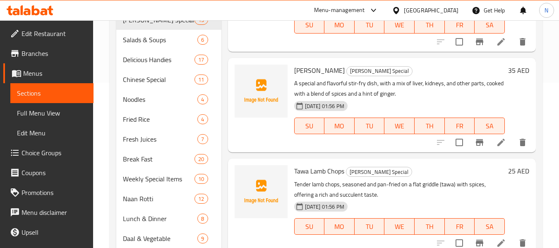
scroll to position [165, 0]
click at [499, 140] on icon at bounding box center [501, 142] width 10 height 10
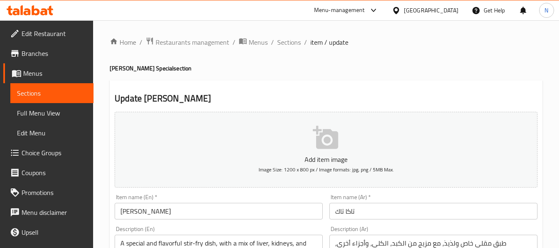
scroll to position [83, 0]
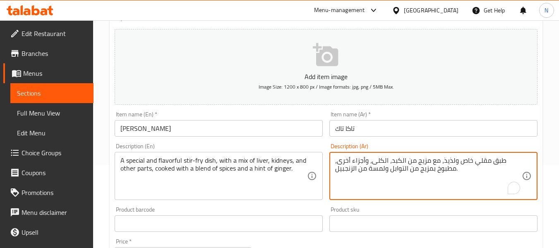
click at [384, 159] on textarea "طبق مقلي خاص ولذيذ، مع مزيج من الكبد، الكلى، وأجزاء أخرى، مطبوخ بمزيج من التواب…" at bounding box center [428, 175] width 187 height 39
paste textarea "كلاوي"
click at [391, 160] on textarea "طبق مقلي خاص ولذيذ، مع مزيج من الكبد، كلاوي، وأجزاء أخرى، مطبوخ بمزيج من التواب…" at bounding box center [428, 175] width 187 height 39
click at [406, 165] on textarea "طبق مقلي خاص ولذيذ، مع مزيج من الكبدة، كلاوي، وأجزاء أخرى، مطبوخ بمزيج من التوا…" at bounding box center [428, 175] width 187 height 39
type textarea "طبق مقلي خاص ولذيذ، مع مزيج من كبدة، كلاوي، وأجزاء أخرى، مطبوخ بمزيج من التوابل…"
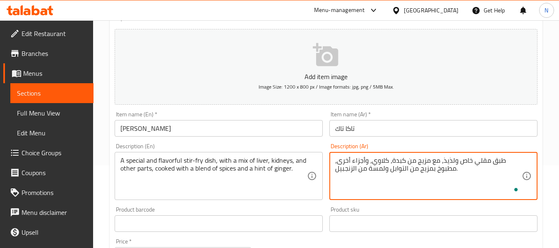
click at [288, 104] on button "Add item image Image Size: 1200 x 800 px / Image formats: jpg, png / 5MB Max." at bounding box center [326, 67] width 423 height 76
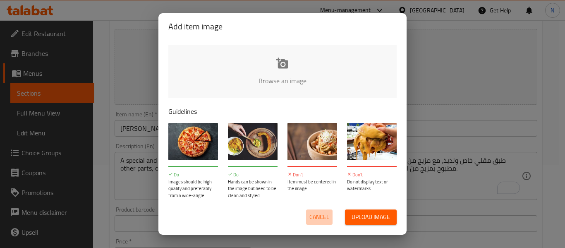
drag, startPoint x: 324, startPoint y: 220, endPoint x: 306, endPoint y: 191, distance: 35.1
click at [324, 220] on span "Cancel" at bounding box center [319, 217] width 20 height 10
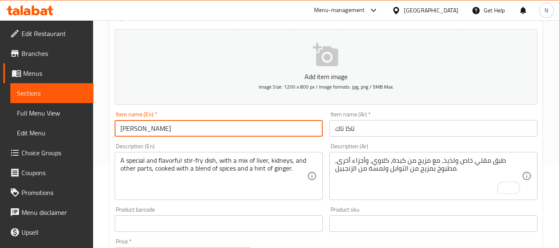
click at [262, 128] on input "[PERSON_NAME]" at bounding box center [219, 128] width 208 height 17
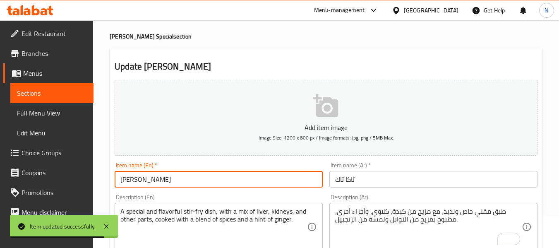
scroll to position [0, 0]
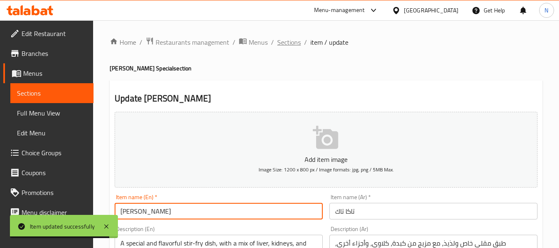
click at [292, 38] on span "Sections" at bounding box center [289, 42] width 24 height 10
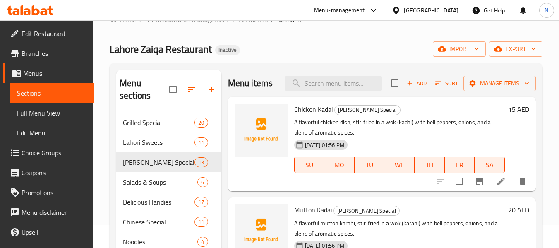
scroll to position [41, 0]
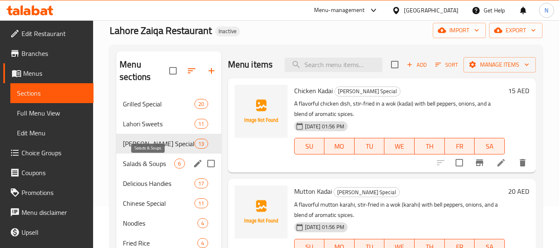
click at [162, 161] on span "Salads & Soups" at bounding box center [148, 163] width 51 height 10
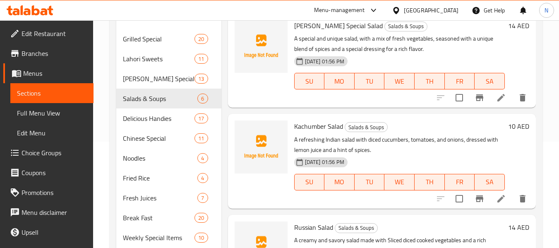
scroll to position [106, 0]
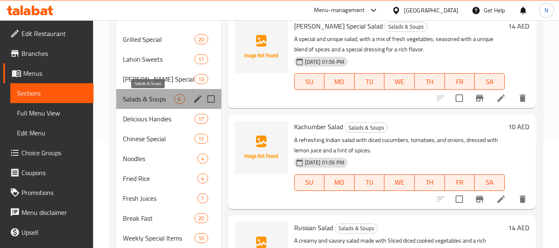
click at [159, 101] on span "Salads & Soups" at bounding box center [148, 99] width 51 height 10
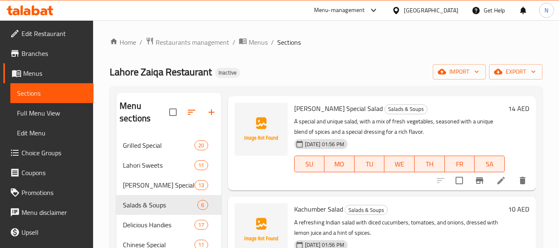
scroll to position [124, 0]
click at [493, 87] on li at bounding box center [500, 79] width 23 height 15
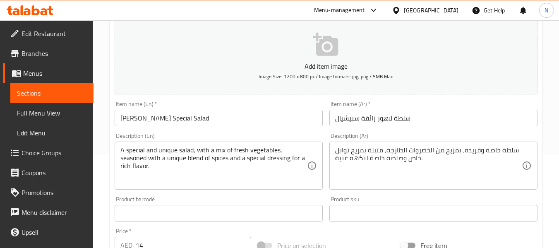
scroll to position [124, 0]
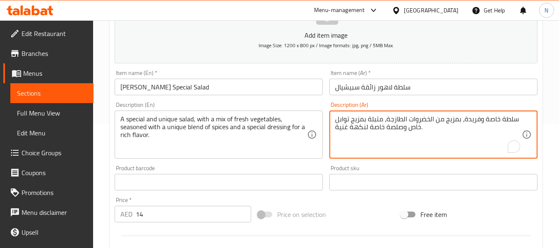
click at [411, 129] on textarea "سلطة خاصة وفريدة، بمزيج من الخضروات الطازجة، متبلة بمزيج توابل خاص وصلصة خاصة ل…" at bounding box center [428, 134] width 187 height 39
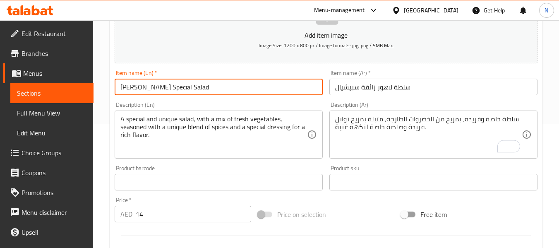
click at [255, 91] on input "[PERSON_NAME] Special Salad" at bounding box center [219, 87] width 208 height 17
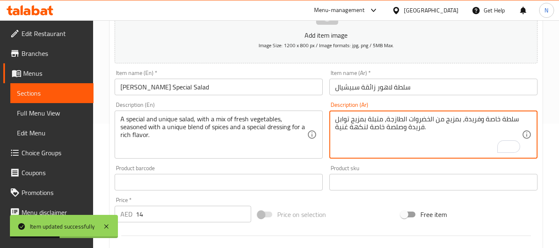
click at [388, 127] on textarea "سلطة خاصة وفريدة، بمزيج من الخضروات الطازجة، متبلة بمزيج توابل فريدة وصلصة خاصة…" at bounding box center [428, 134] width 187 height 39
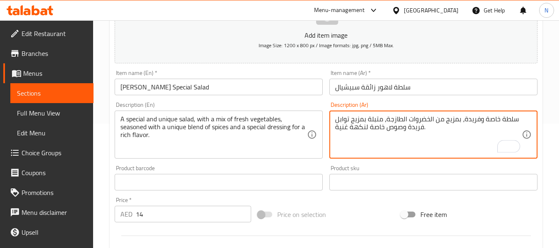
click at [369, 126] on textarea "سلطة خاصة وفريدة، بمزيج من الخضروات الطازجة، متبلة بمزيج توابل فريدة وصوص خاصة …" at bounding box center [428, 134] width 187 height 39
type textarea "سلطة خاصة وفريدة، بمزيج من الخضروات الطازجة، متبلة بمزيج توابل فريدة وصوص خاص ل…"
click at [245, 80] on input "[PERSON_NAME] Special Salad" at bounding box center [219, 87] width 208 height 17
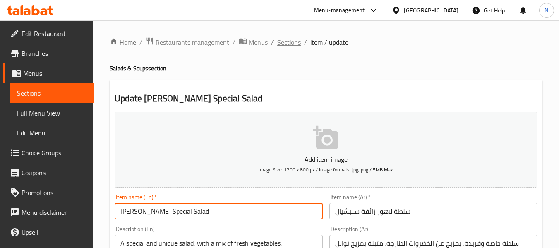
click at [293, 42] on span "Sections" at bounding box center [289, 42] width 24 height 10
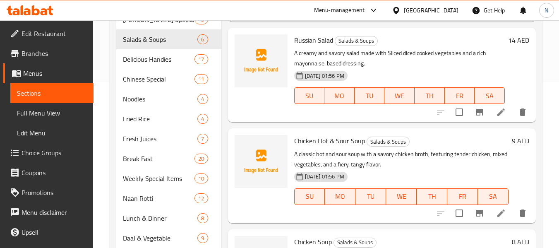
scroll to position [207, 0]
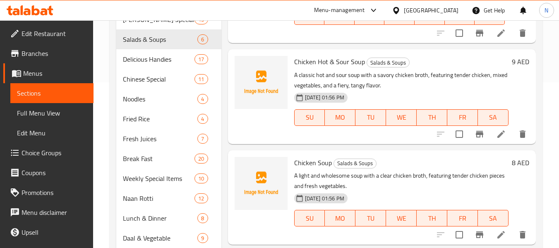
click at [352, 68] on span "Chicken Hot & Sour Soup" at bounding box center [329, 61] width 71 height 12
copy h6 "Soup"
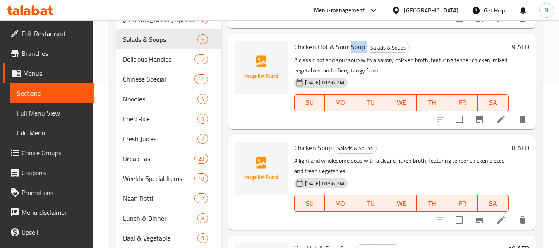
scroll to position [234, 0]
click at [497, 119] on icon at bounding box center [500, 118] width 7 height 7
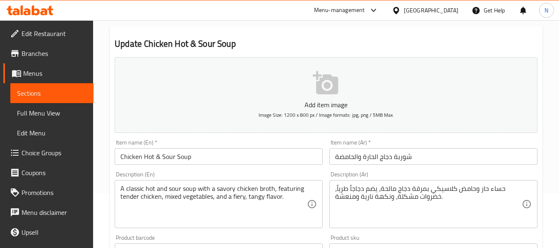
scroll to position [83, 0]
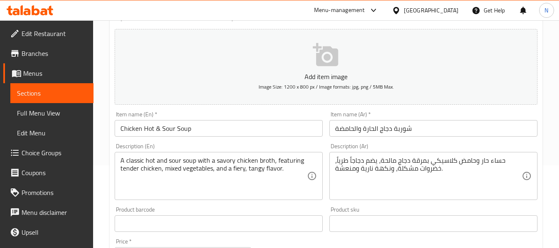
click at [404, 128] on input "شوربة دجاج الحارة والحامضة" at bounding box center [433, 128] width 208 height 17
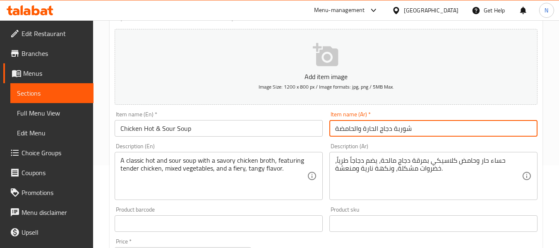
click at [404, 128] on input "شوربة دجاج الحارة والحامضة" at bounding box center [433, 128] width 208 height 17
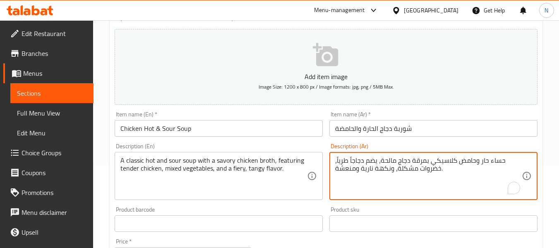
click at [495, 157] on textarea "حساء حار وحامض كلاسيكي بمرقة دجاج مالحة، يضم دجاجاً طرياً، خضروات مشكلة، ونكهة …" at bounding box center [428, 175] width 187 height 39
paste textarea "وربة"
type textarea "شوربة حار وحامض كلاسيكي بمرقة دجاج مالحة، يضم دجاجاً طرياً، خضروات مشكلة، ونكهة…"
click at [480, 131] on input "شوربة دجاج الحارة والحامضة" at bounding box center [433, 128] width 208 height 17
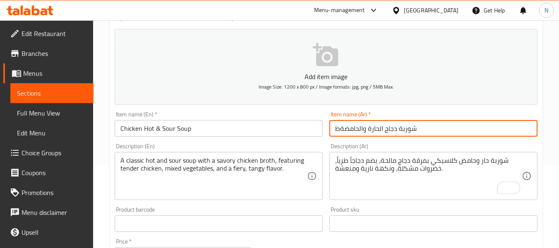
type input "شوربة دجاج الحارة والحامضة"
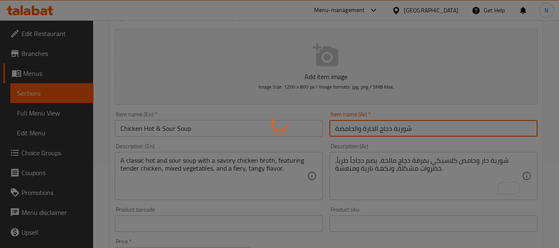
scroll to position [0, 0]
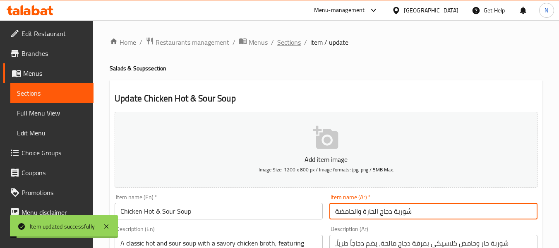
click at [290, 40] on span "Sections" at bounding box center [289, 42] width 24 height 10
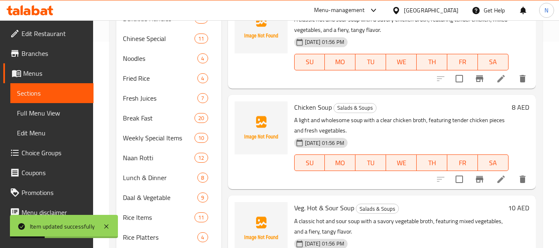
scroll to position [248, 0]
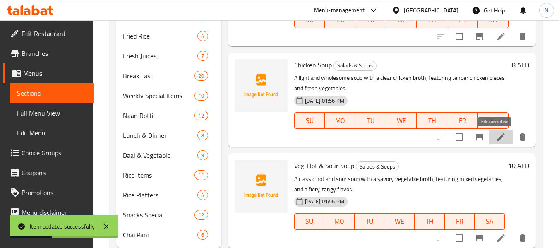
click at [498, 136] on icon at bounding box center [501, 137] width 10 height 10
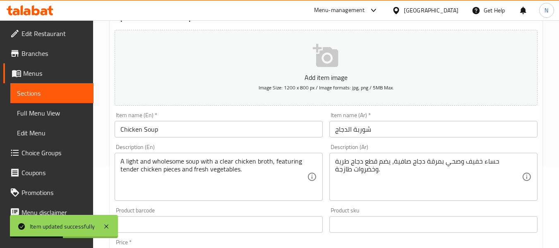
scroll to position [83, 0]
click at [357, 126] on input "شوربة الدجاج" at bounding box center [433, 128] width 208 height 17
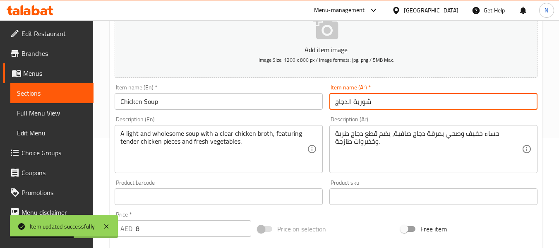
click at [357, 126] on div "Add item image Image Size: 1200 x 800 px / Image formats: jpg, png / 5MB Max. I…" at bounding box center [325, 177] width 429 height 357
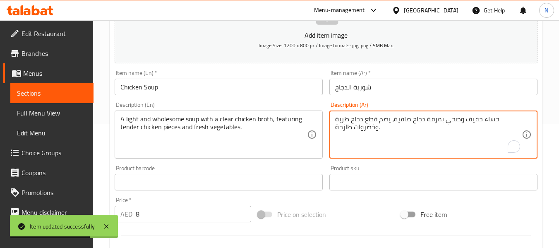
click at [491, 121] on textarea "حساء خفيف وصحي بمرقة دجاج صافية، يضم قطع دجاج طرية وخضروات طازجة." at bounding box center [428, 134] width 187 height 39
paste textarea "وربة"
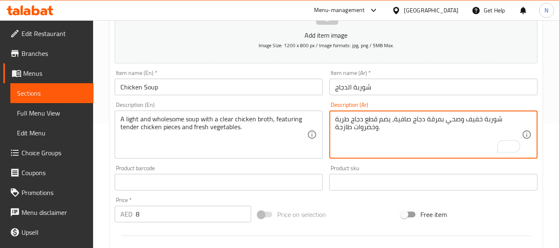
type textarea "شوربة خفيف وصحي بمرقة دجاج صافية، يضم قطع دجاج طرية وخضروات طازجة."
click at [386, 87] on input "شوربة الدجاج" at bounding box center [433, 87] width 208 height 17
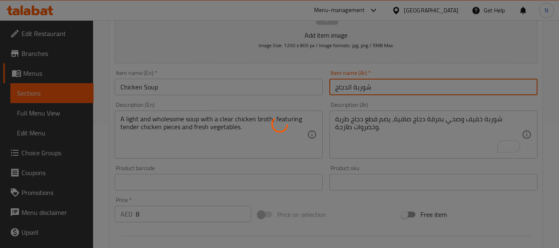
scroll to position [0, 0]
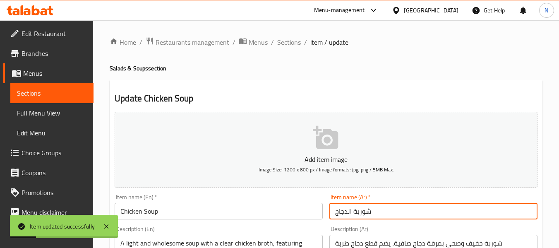
click at [345, 214] on input "شوربة الدجاج" at bounding box center [433, 211] width 208 height 17
click at [348, 212] on input "شوربة الدجاج" at bounding box center [433, 211] width 208 height 17
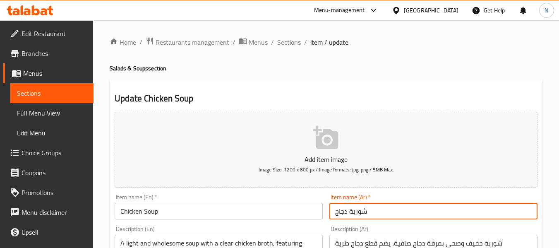
type input "شوربة دجاج"
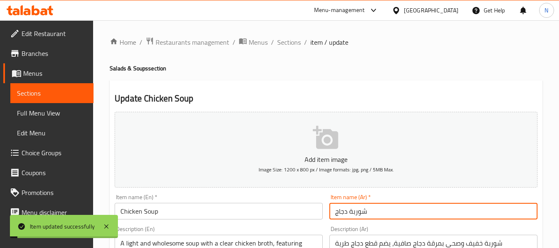
click at [275, 43] on ol "Home / Restaurants management / Menus / Sections / item / update" at bounding box center [326, 42] width 433 height 11
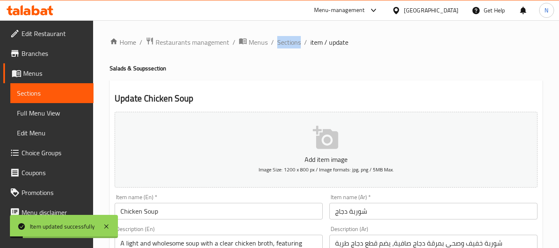
click at [275, 43] on ol "Home / Restaurants management / Menus / Sections / item / update" at bounding box center [326, 42] width 433 height 11
click at [289, 40] on span "Sections" at bounding box center [289, 42] width 24 height 10
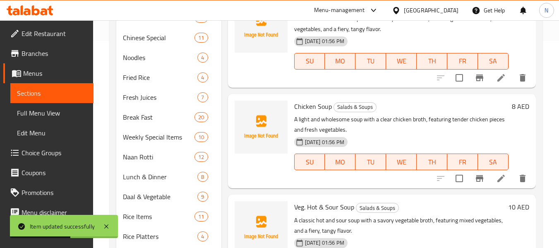
scroll to position [271, 0]
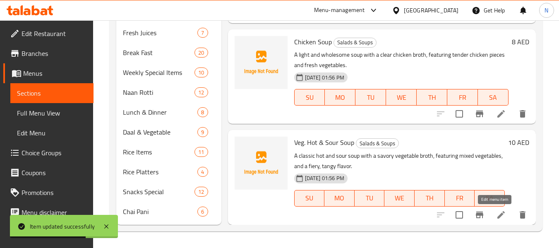
click at [496, 210] on icon at bounding box center [501, 215] width 10 height 10
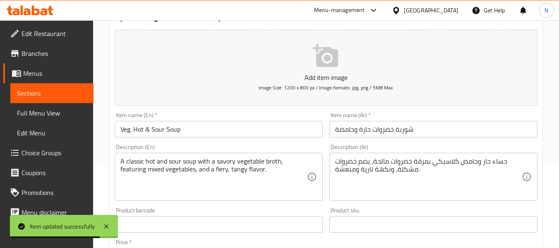
scroll to position [83, 0]
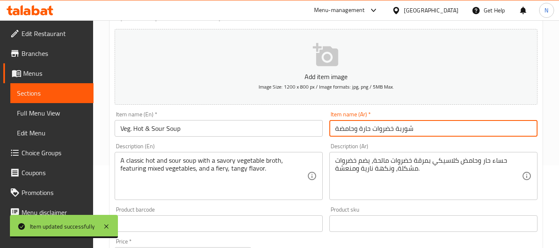
click at [407, 125] on input "شوربة خضروات حارة وحامضة" at bounding box center [433, 128] width 208 height 17
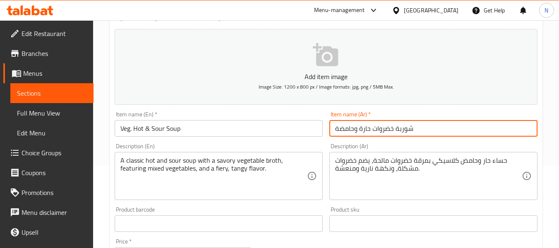
click at [407, 125] on input "شوربة خضروات حارة وحامضة" at bounding box center [433, 128] width 208 height 17
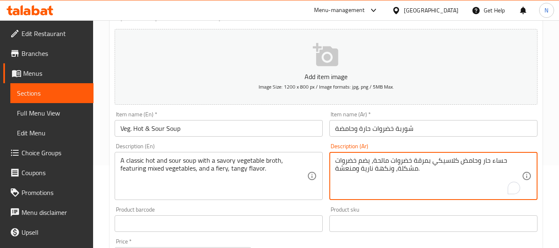
click at [500, 162] on textarea "حساء حار وحامض كلاسيكي بمرقة خضروات مالحة، يضم خضروات مشكلة، ونكهة نارية ومنعشة." at bounding box center [428, 175] width 187 height 39
paste textarea "وربة"
type textarea "شوربة حار وحامض كلاسيكي بمرقة خضروات مالحة، يضم خضروات مشكلة، ونكهة نارية ومنعش…"
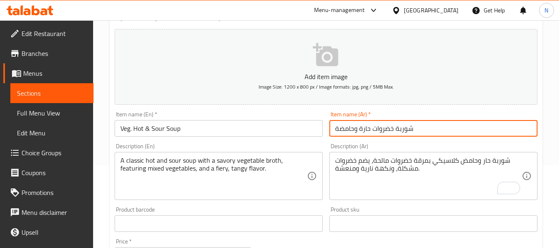
click at [388, 123] on input "شوربة خضروات حارة وحامضة" at bounding box center [433, 128] width 208 height 17
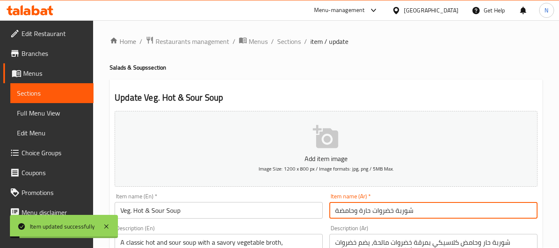
scroll to position [0, 0]
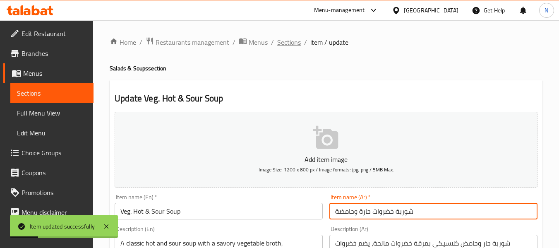
click at [284, 43] on span "Sections" at bounding box center [289, 42] width 24 height 10
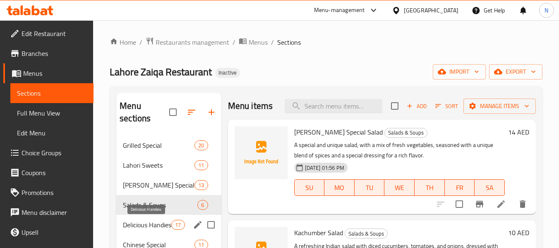
click at [136, 220] on span "Delicious Handies" at bounding box center [147, 225] width 48 height 10
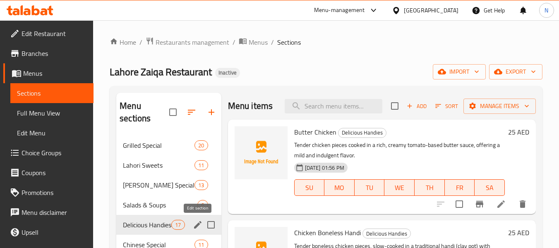
click at [197, 228] on icon "edit" at bounding box center [198, 225] width 10 height 10
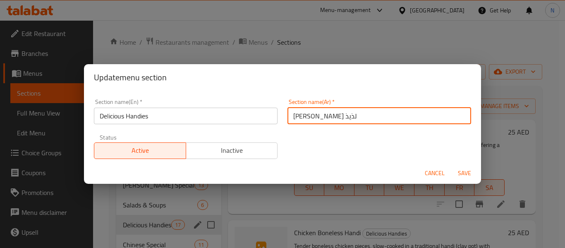
click at [287, 116] on input "[PERSON_NAME] لذيذ" at bounding box center [379, 116] width 184 height 17
click at [299, 117] on input "الهانديز لذيذ" at bounding box center [379, 116] width 184 height 17
click at [301, 117] on input "الهانديز لذيذ" at bounding box center [379, 116] width 184 height 17
type input "الهانديز اللذيذ"
click at [451, 165] on button "Save" at bounding box center [464, 172] width 26 height 15
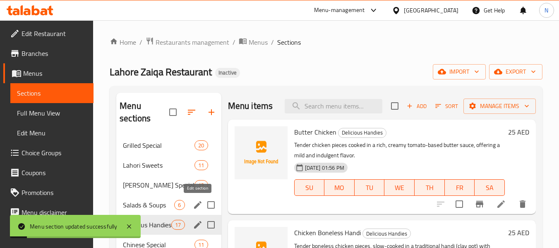
click at [192, 202] on button "edit" at bounding box center [198, 205] width 12 height 12
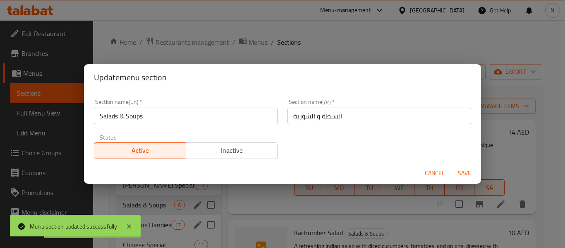
click at [192, 201] on div "Update menu section Section name(En)   * Salads & Soups Section name(En) * Sect…" at bounding box center [282, 124] width 565 height 248
click at [258, 208] on div "Update menu section Section name(En)   * Salads & Soups Section name(En) * Sect…" at bounding box center [282, 124] width 565 height 248
click at [429, 170] on span "Cancel" at bounding box center [435, 173] width 20 height 10
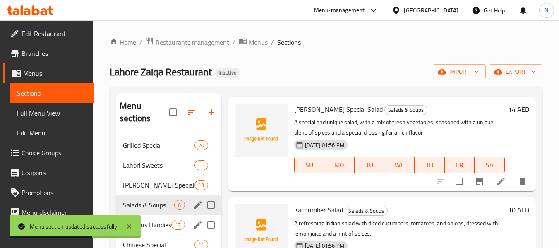
scroll to position [41, 0]
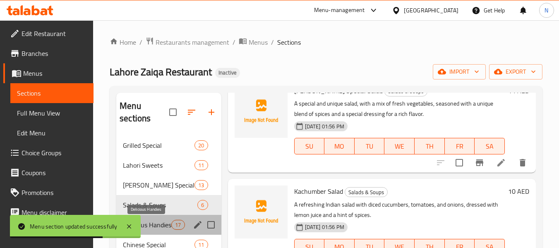
click at [170, 221] on span "Delicious Handies" at bounding box center [147, 225] width 48 height 10
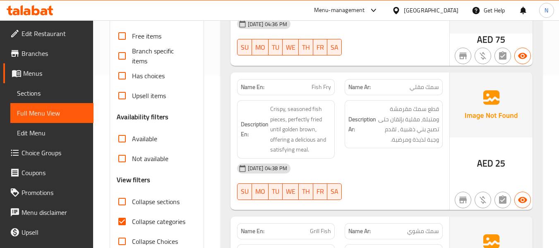
scroll to position [165, 0]
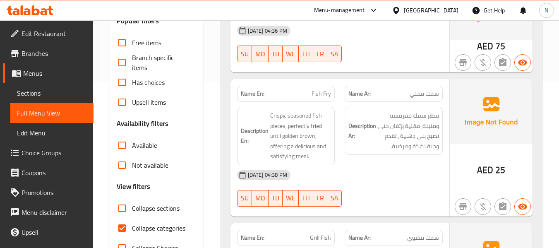
click at [319, 89] on span "Fish Fry" at bounding box center [320, 93] width 19 height 9
copy span "Fish Fry"
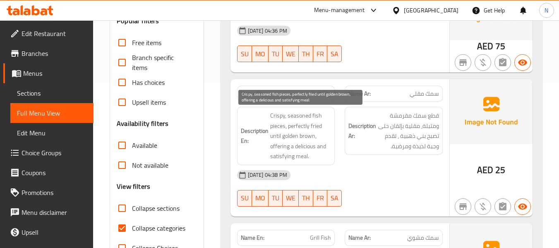
click at [280, 150] on span "Crispy, seasoned fish pieces, perfectly fried until golden brown, offering a de…" at bounding box center [300, 135] width 61 height 51
copy span "offering"
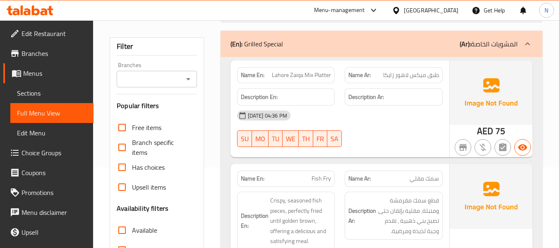
scroll to position [0, 0]
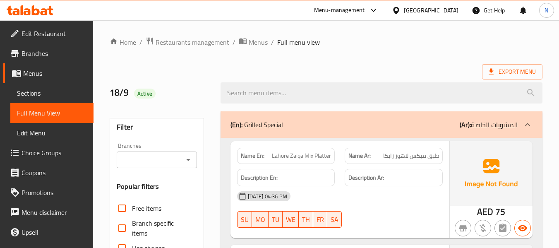
click at [383, 126] on div "(En): Grilled Special (Ar): المشويات الخاصة" at bounding box center [373, 125] width 287 height 10
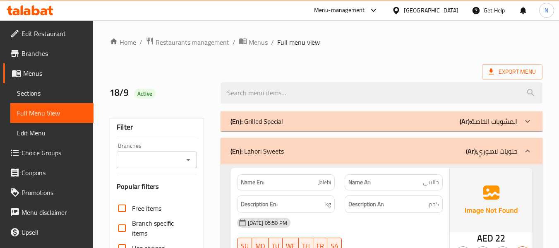
click at [374, 154] on div "(En): Lahori Sweets (Ar): حلويات لاهوري" at bounding box center [373, 151] width 287 height 10
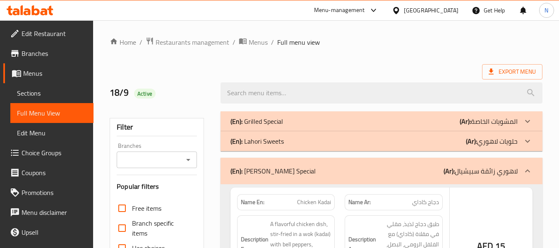
scroll to position [290, 0]
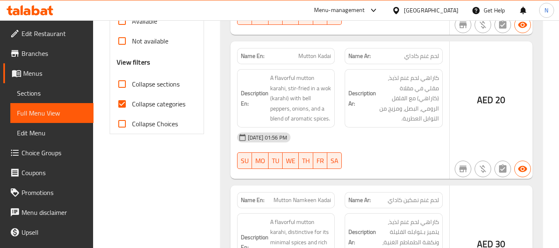
click at [132, 102] on label "Collapse categories" at bounding box center [148, 104] width 73 height 20
click at [132, 102] on input "Collapse categories" at bounding box center [122, 104] width 20 height 20
checkbox input "false"
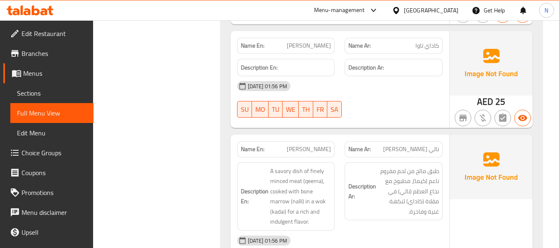
scroll to position [1406, 0]
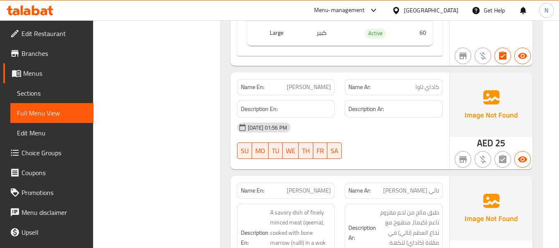
click at [310, 86] on span "Tawa Kadai" at bounding box center [309, 87] width 44 height 9
copy span "Tawa Kadai"
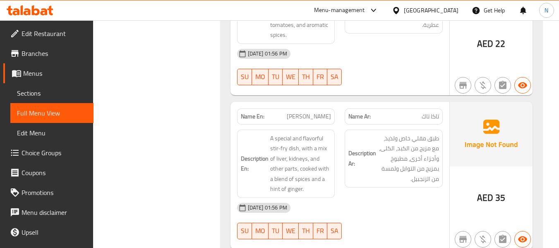
scroll to position [2109, 0]
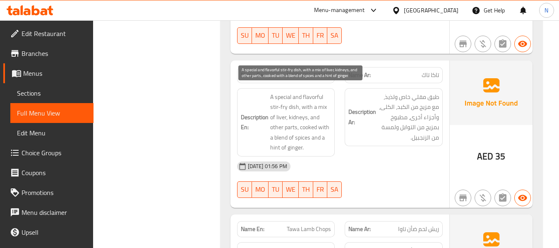
click at [299, 118] on span "A special and flavorful stir-fry dish, with a mix of liver, kidneys, and other …" at bounding box center [300, 122] width 61 height 61
copy span "kidneys"
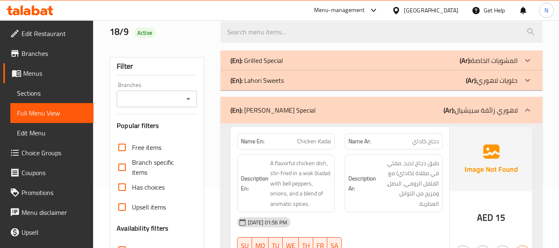
scroll to position [124, 0]
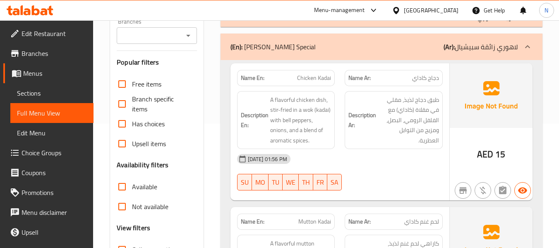
click at [426, 54] on div "(En): Lahor Zaiqa Special (Ar): لاهوري زائقة سبيشيال" at bounding box center [381, 47] width 322 height 26
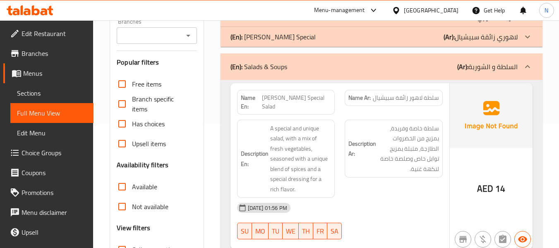
click at [292, 99] on span "Lahor Zaiqa Special Salad" at bounding box center [296, 101] width 69 height 17
copy span "Lahor Zaiqa Special Salad"
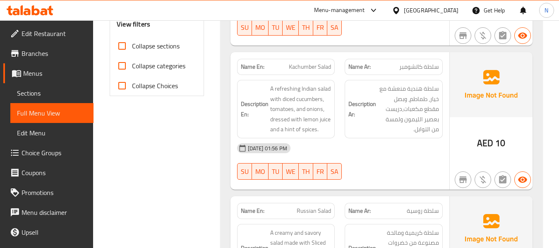
scroll to position [331, 0]
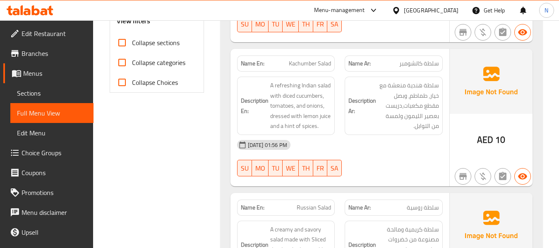
click at [294, 72] on div "Description En: A refreshing Indian salad with diced cucumbers, tomatoes, and o…" at bounding box center [286, 106] width 108 height 68
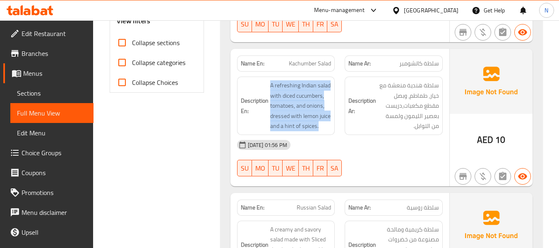
click at [294, 72] on div "Description En: A refreshing Indian salad with diced cucumbers, tomatoes, and o…" at bounding box center [286, 106] width 108 height 68
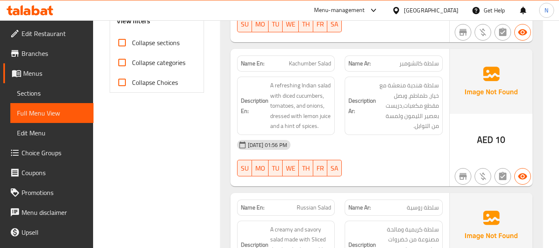
click at [306, 59] on span "Kachumber Salad" at bounding box center [310, 63] width 42 height 9
copy span "Kachumber Salad"
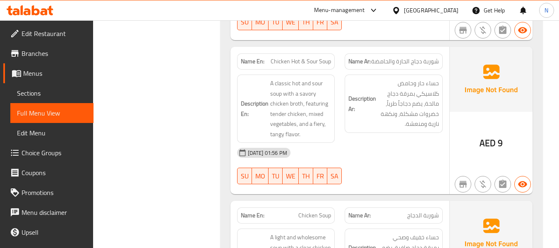
scroll to position [579, 0]
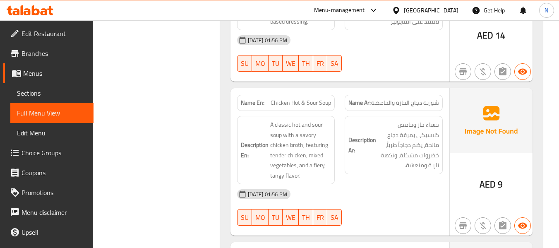
click at [310, 98] on span "Chicken Hot & Sour Soup" at bounding box center [301, 102] width 60 height 9
click at [439, 116] on div "Description Ar: حساء حار وحامض كلاسيكي بمرقة دجاج مالحة، يضم دجاجاً طرياً، خضرو…" at bounding box center [394, 145] width 98 height 58
copy span "حساء"
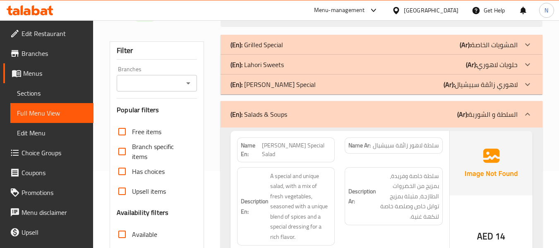
scroll to position [83, 0]
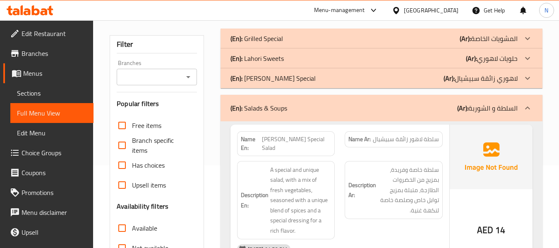
click at [380, 117] on div "(En): Salads & Soups (Ar): السلطة و الشوربة" at bounding box center [381, 108] width 322 height 26
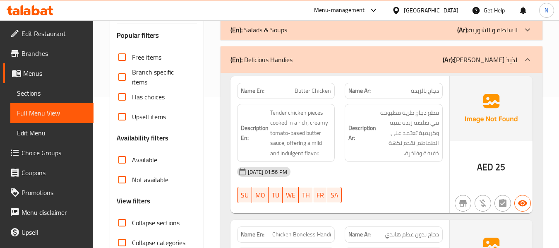
scroll to position [165, 0]
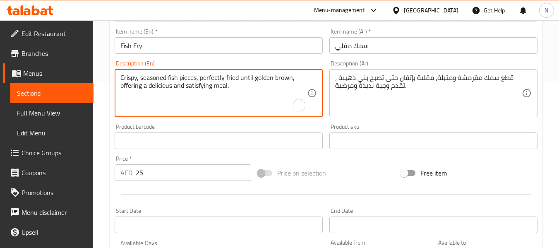
scroll to position [337, 0]
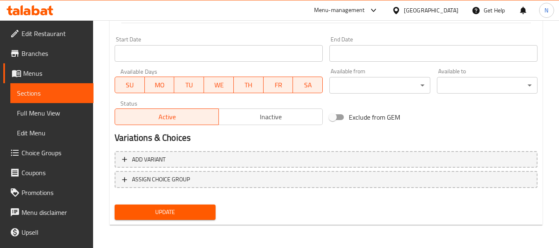
drag, startPoint x: 244, startPoint y: 91, endPoint x: 509, endPoint y: 6, distance: 277.8
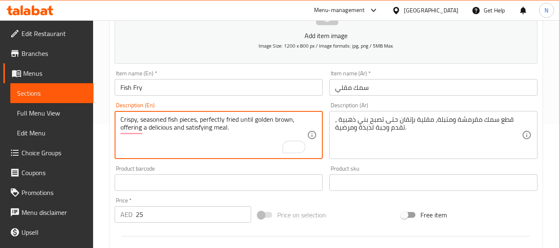
scroll to position [89, 0]
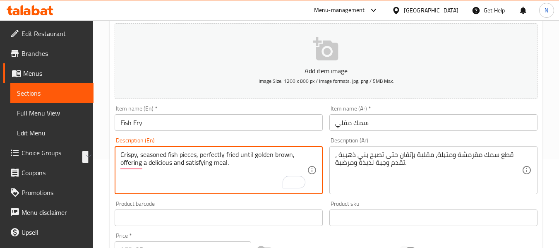
drag, startPoint x: 222, startPoint y: 165, endPoint x: 86, endPoint y: 180, distance: 136.5
click at [70, 180] on div "Edit Restaurant Branches Menus Sections Full Menu View Edit Menu Choice Groups …" at bounding box center [279, 214] width 559 height 564
type textarea "Crispy, seasoned fish pieces, perfectly fried until golden brown"
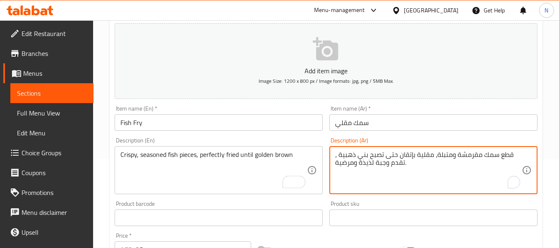
drag, startPoint x: 409, startPoint y: 164, endPoint x: 328, endPoint y: 161, distance: 81.1
type textarea "قطع سمك مقرمشة ومتبلة، مقلية بإتقان حتى تصبح بني ذهبية ،"
click at [302, 134] on div "Description (En) Crispy, seasoned fish pieces, perfectly fried until golden bro…" at bounding box center [218, 165] width 215 height 63
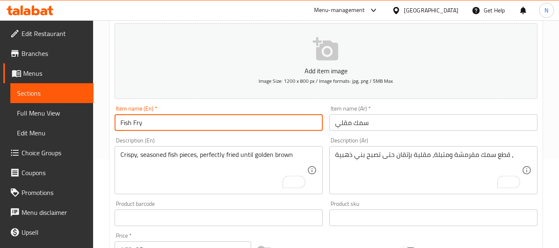
click at [290, 124] on input "Fish Fry" at bounding box center [219, 122] width 208 height 17
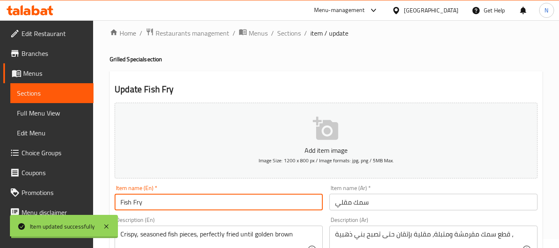
scroll to position [0, 0]
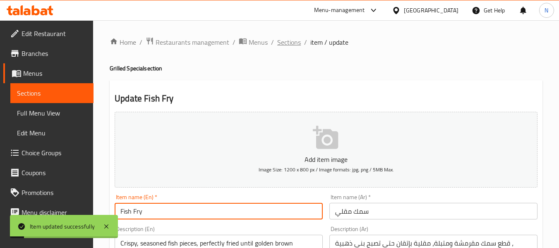
click at [293, 43] on span "Sections" at bounding box center [289, 42] width 24 height 10
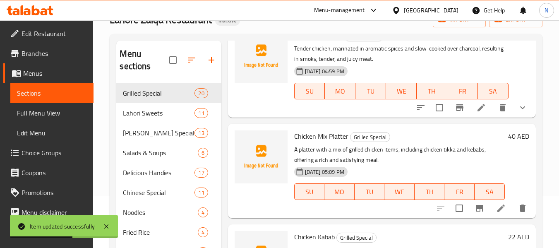
scroll to position [345, 0]
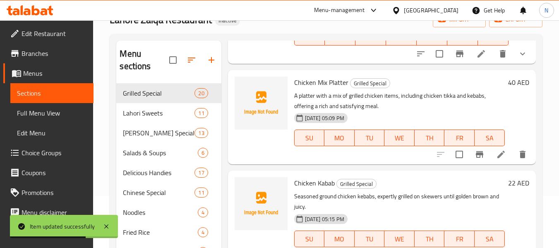
click at [497, 158] on icon at bounding box center [500, 154] width 7 height 7
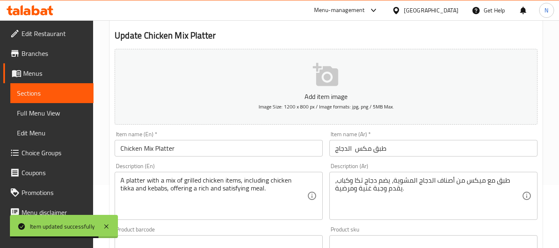
scroll to position [83, 0]
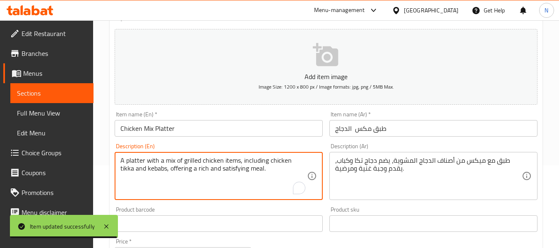
drag, startPoint x: 155, startPoint y: 169, endPoint x: 268, endPoint y: 167, distance: 113.3
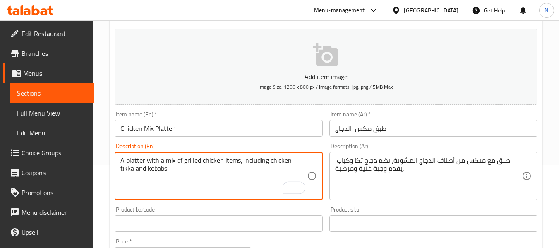
type textarea "A platter with a mix of grilled chicken items, including chicken tikka and keba…"
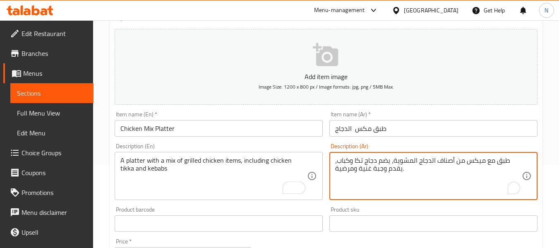
drag, startPoint x: 410, startPoint y: 165, endPoint x: 339, endPoint y: 169, distance: 70.8
click at [344, 169] on textarea "طبق مع ميكس من أصناف الدجاج المشوية، يضم دجاج تكا وكباب، يقدم وجبة غنية ومرضية." at bounding box center [428, 175] width 187 height 39
click at [347, 169] on textarea "طبق مع ميكس من أصناف الدجاج المشوية، يضم دجاج تكا وكباب، يقدم وجبة غنية ومرضية." at bounding box center [428, 175] width 187 height 39
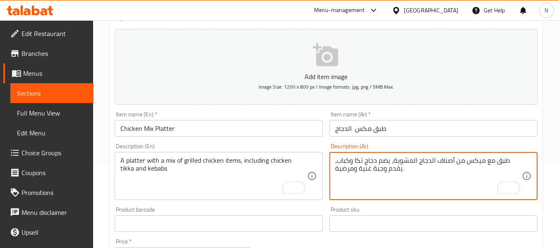
click at [409, 171] on textarea "طبق مع ميكس من أصناف الدجاج المشوية، يضم دجاج تكا وكباب، يقدم وجبة غنية ومرضية." at bounding box center [428, 175] width 187 height 39
drag, startPoint x: 409, startPoint y: 171, endPoint x: 397, endPoint y: 172, distance: 12.1
click at [397, 172] on textarea "طبق مع ميكس من أصناف الدجاج المشوية، يضم دجاج تكا وكباب، يقدم وجبة غنية ومرضية." at bounding box center [428, 175] width 187 height 39
type textarea "طبق مع ميكس من أصناف الدجاج المشوية، يضم دجاج تكا وكباب،"
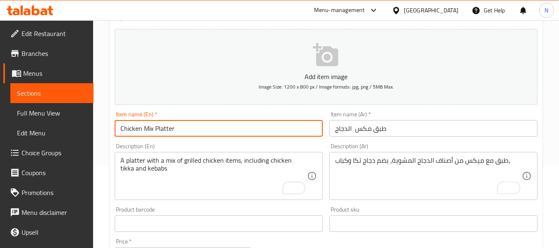
click at [283, 129] on input "Chicken Mix Platter" at bounding box center [219, 128] width 208 height 17
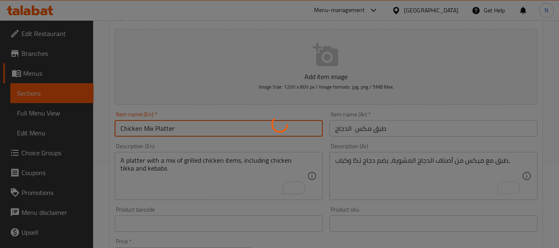
scroll to position [0, 0]
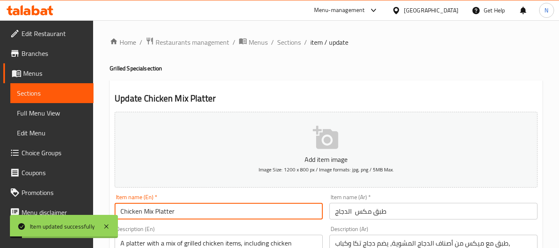
click at [286, 41] on span "Sections" at bounding box center [289, 42] width 24 height 10
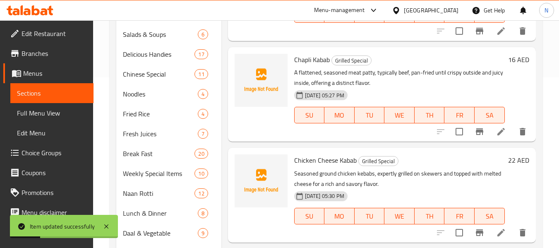
scroll to position [453, 0]
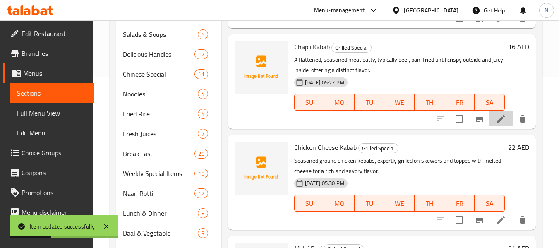
click at [496, 124] on icon at bounding box center [501, 119] width 10 height 10
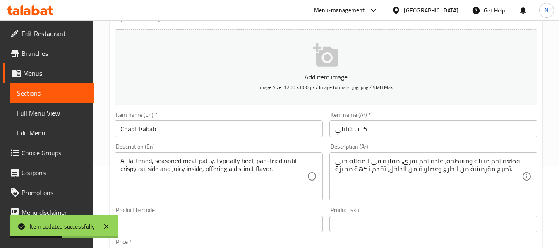
scroll to position [83, 0]
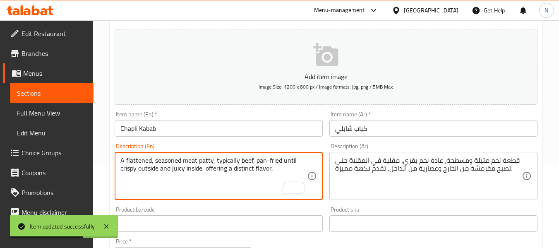
drag, startPoint x: 290, startPoint y: 170, endPoint x: 203, endPoint y: 169, distance: 86.9
type textarea "A flattened, seasoned meat patty, typically beef, pan-fried until crispy outsid…"
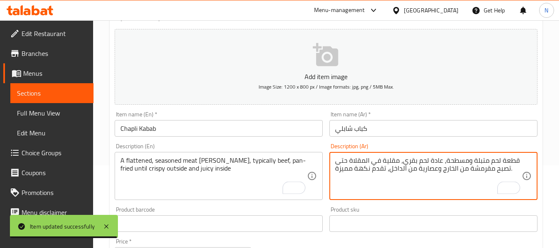
drag, startPoint x: 388, startPoint y: 170, endPoint x: 327, endPoint y: 171, distance: 60.8
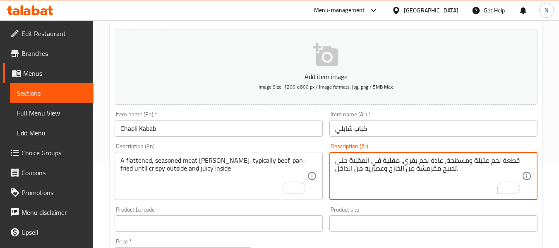
type textarea "قطعة لحم متبلة ومسطحة، عادة لحم بقري، مقلية في المقلاة حتى تصبح مقرمشة من الخار…"
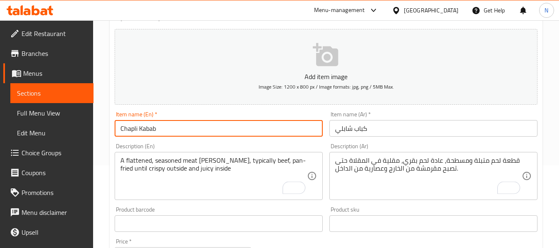
click at [244, 124] on input "Chapli Kabab" at bounding box center [219, 128] width 208 height 17
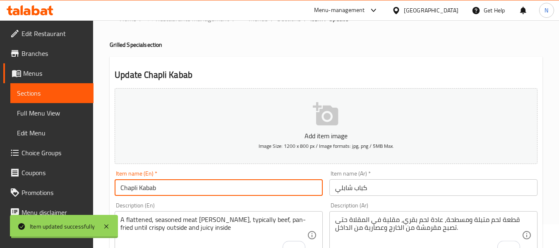
scroll to position [0, 0]
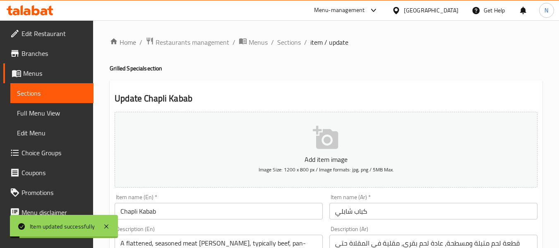
click at [275, 44] on ol "Home / Restaurants management / Menus / Sections / item / update" at bounding box center [326, 42] width 433 height 11
drag, startPoint x: 284, startPoint y: 42, endPoint x: 334, endPoint y: 15, distance: 56.6
click at [284, 42] on span "Sections" at bounding box center [289, 42] width 24 height 10
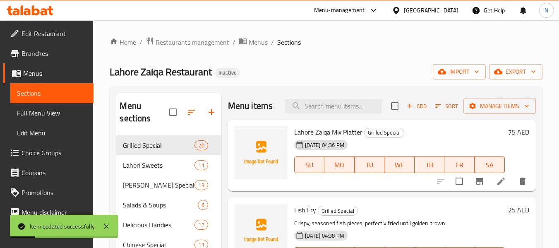
click at [352, 40] on ol "Home / Restaurants management / Menus / Sections" at bounding box center [326, 42] width 432 height 11
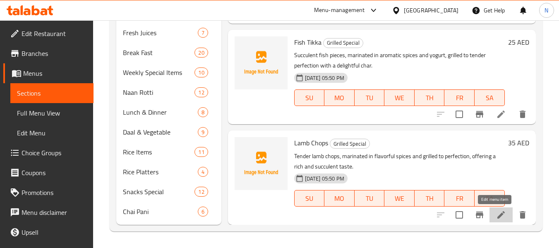
click at [496, 211] on icon at bounding box center [501, 215] width 10 height 10
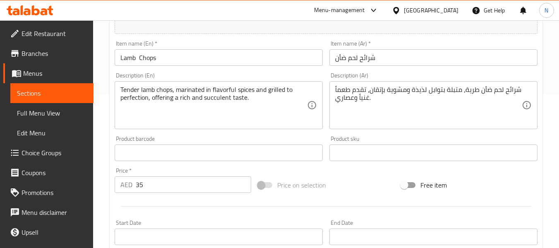
scroll to position [165, 0]
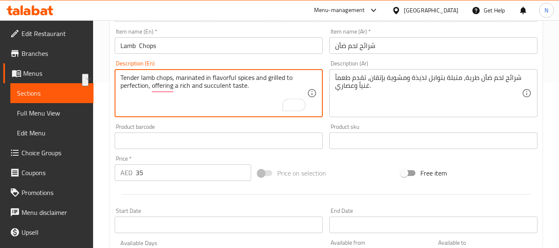
drag, startPoint x: 265, startPoint y: 86, endPoint x: 149, endPoint y: 91, distance: 115.5
type textarea "Tender lamb chops, marinated in flavorful spices and grilled to perfection"
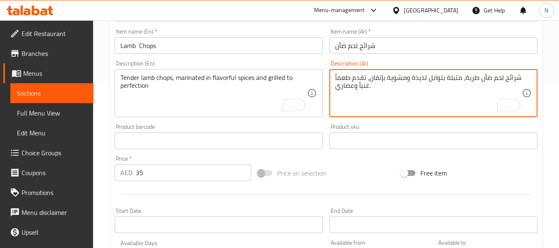
drag, startPoint x: 376, startPoint y: 90, endPoint x: 342, endPoint y: 83, distance: 34.6
drag, startPoint x: 360, startPoint y: 76, endPoint x: 326, endPoint y: 74, distance: 34.4
type textarea "شرائح لحم ضأن طرية، متبلة بتوابل لذيذة ومشوية بإتقان،"
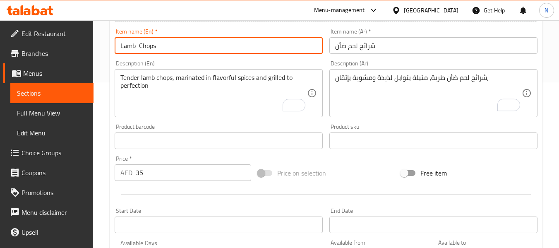
click at [256, 45] on input "Lamb Chops" at bounding box center [219, 45] width 208 height 17
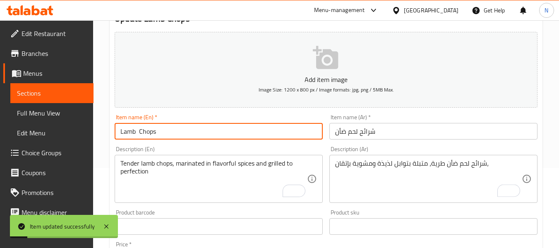
scroll to position [83, 0]
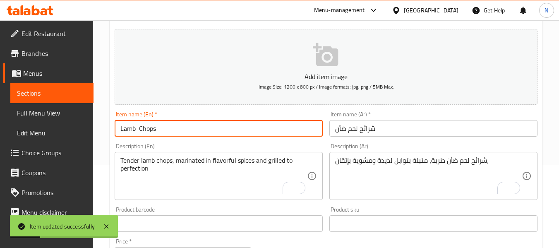
click at [48, 95] on span "Sections" at bounding box center [52, 93] width 70 height 10
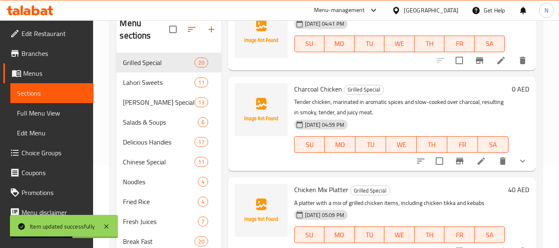
scroll to position [290, 0]
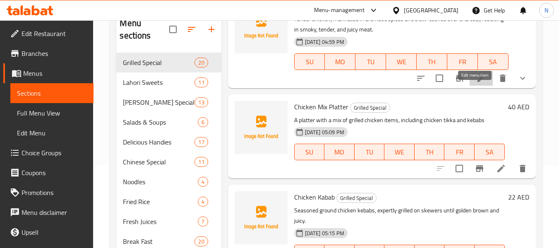
click at [477, 82] on icon at bounding box center [480, 77] width 7 height 7
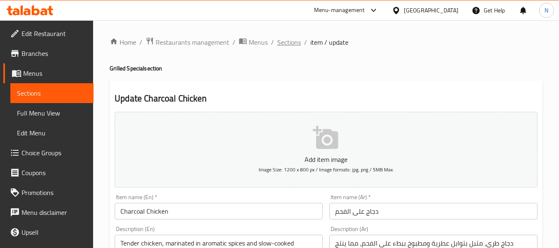
click at [298, 42] on span "Sections" at bounding box center [289, 42] width 24 height 10
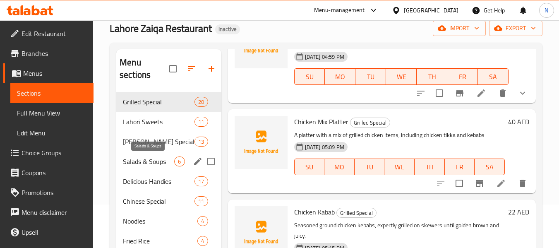
scroll to position [41, 0]
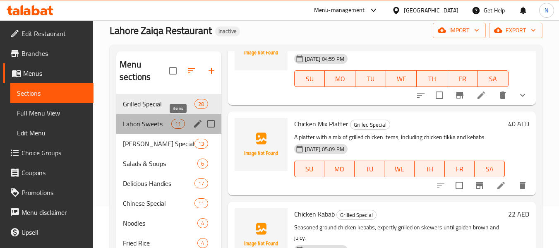
click at [177, 121] on span "11" at bounding box center [178, 124] width 12 height 8
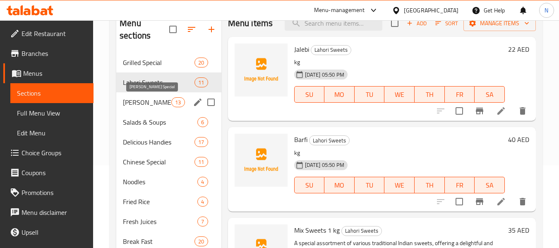
drag, startPoint x: 170, startPoint y: 101, endPoint x: 196, endPoint y: 57, distance: 51.6
click at [170, 101] on span "[PERSON_NAME] Special" at bounding box center [147, 102] width 48 height 10
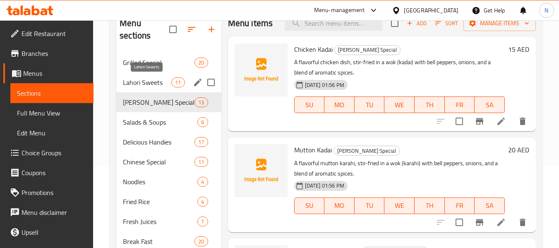
click at [154, 80] on span "Lahori Sweets" at bounding box center [147, 82] width 48 height 10
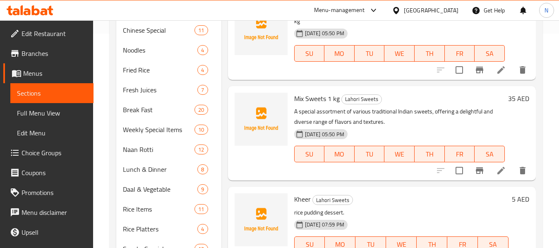
scroll to position [59, 0]
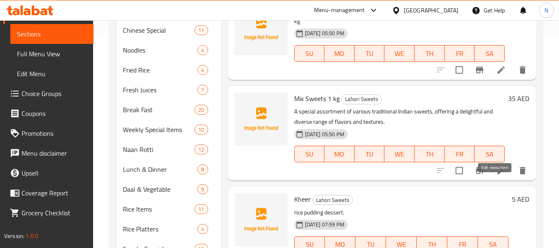
click at [496, 175] on icon at bounding box center [501, 170] width 10 height 10
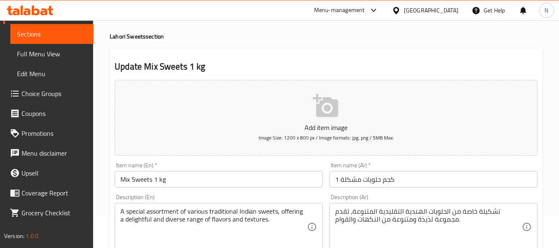
scroll to position [124, 0]
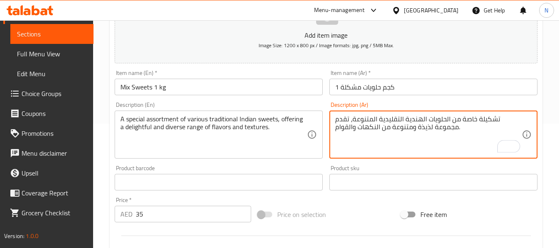
drag, startPoint x: 467, startPoint y: 129, endPoint x: 455, endPoint y: 131, distance: 12.1
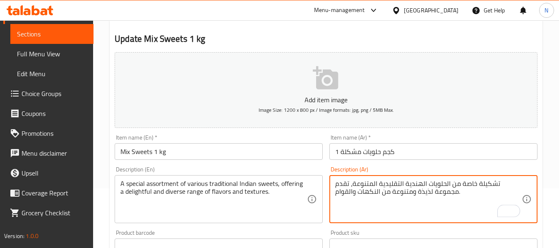
scroll to position [0, 0]
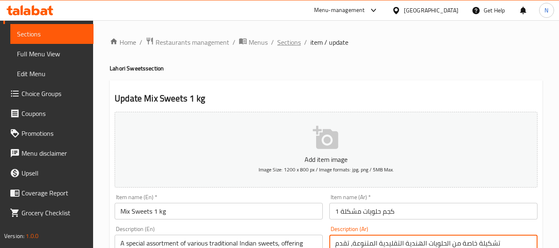
click at [290, 40] on span "Sections" at bounding box center [289, 42] width 24 height 10
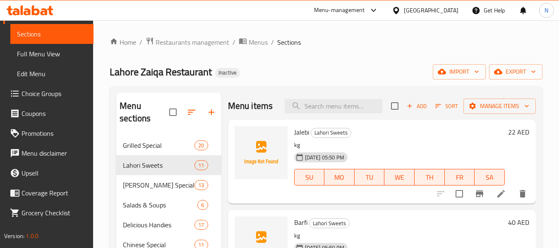
click at [418, 138] on h6 "Jalebi Lahori Sweets" at bounding box center [399, 132] width 211 height 12
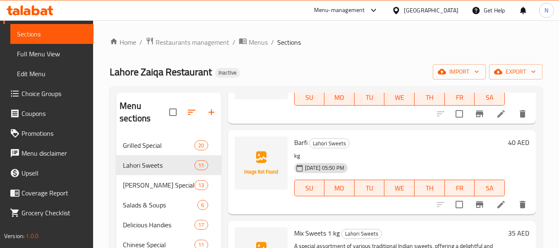
scroll to position [124, 0]
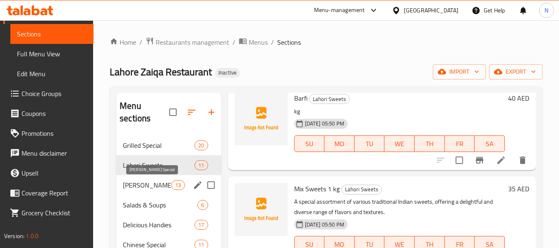
click at [165, 182] on span "[PERSON_NAME] Special" at bounding box center [147, 185] width 48 height 10
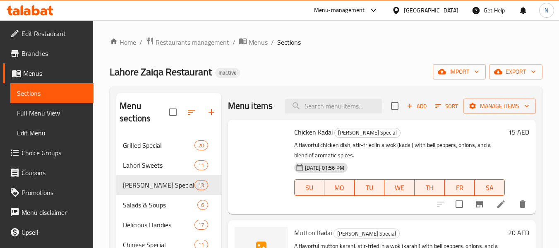
scroll to position [124, 0]
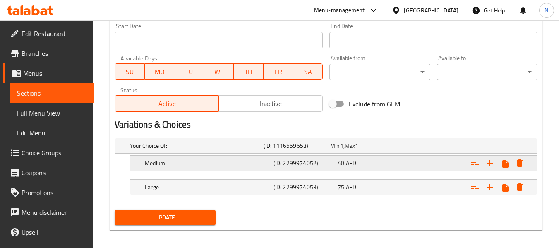
scroll to position [355, 0]
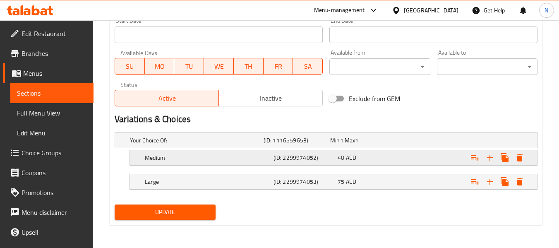
click at [153, 154] on h5 "Medium" at bounding box center [207, 157] width 125 height 8
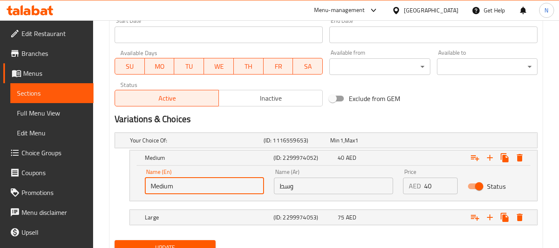
drag, startPoint x: 190, startPoint y: 190, endPoint x: 59, endPoint y: 184, distance: 131.7
type input "1/2 kg"
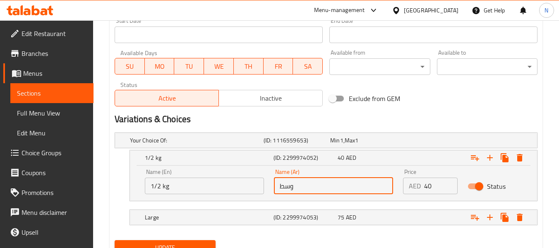
drag, startPoint x: 306, startPoint y: 184, endPoint x: 220, endPoint y: 175, distance: 87.4
click at [220, 175] on div "Name (En) 1/2 kg Name (En) Name (Ar) وسط Name (Ar) Price AED 40 Price Status" at bounding box center [333, 181] width 387 height 35
click at [282, 187] on input "1/2 كجم" at bounding box center [333, 185] width 119 height 17
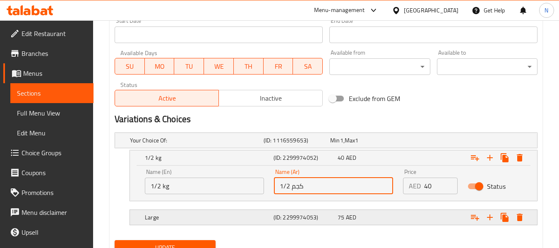
type input "1/2 كجم"
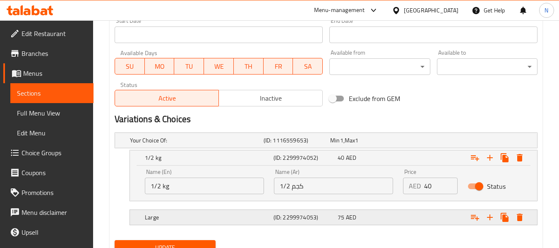
click at [169, 209] on div "Large (ID: 2299974053) 75 AED" at bounding box center [335, 217] width 385 height 18
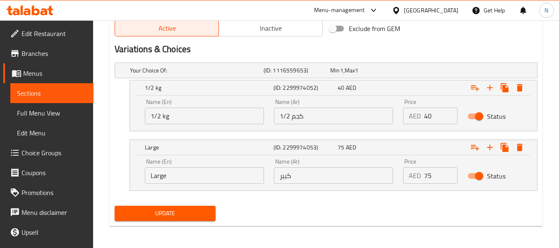
scroll to position [426, 0]
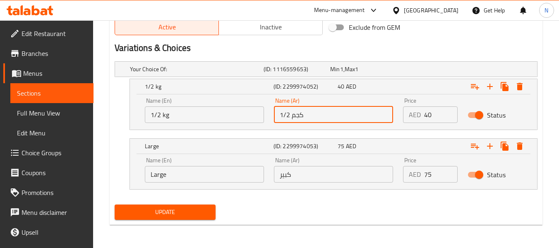
click at [297, 117] on input "1/2 كجم" at bounding box center [333, 114] width 119 height 17
click at [294, 180] on input "كبير" at bounding box center [333, 174] width 119 height 17
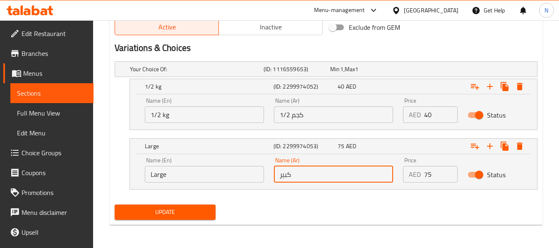
click at [294, 180] on input "كبير" at bounding box center [333, 174] width 119 height 17
paste input "م"
type input "كجم"
click at [166, 116] on input "1/2 kg" at bounding box center [204, 114] width 119 height 17
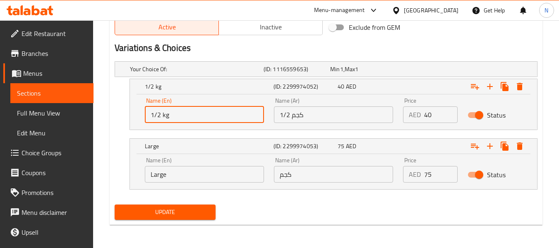
click at [167, 116] on input "1/2 kg" at bounding box center [204, 114] width 119 height 17
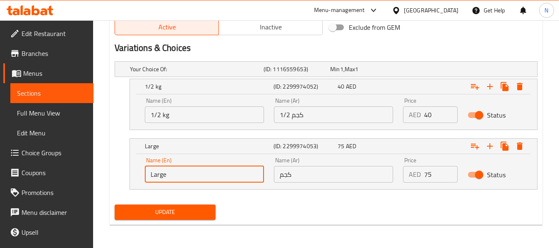
click at [166, 174] on input "Large" at bounding box center [204, 174] width 119 height 17
click at [167, 175] on input "Large" at bounding box center [204, 174] width 119 height 17
click at [168, 175] on input "Large" at bounding box center [204, 174] width 119 height 17
paste input "kg"
type input "kg"
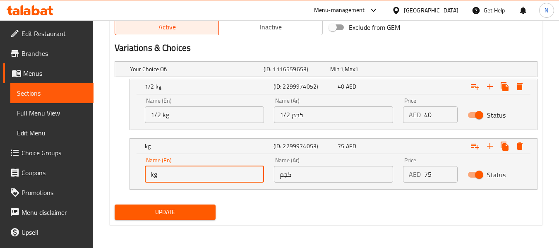
click at [159, 219] on button "Update" at bounding box center [165, 211] width 101 height 15
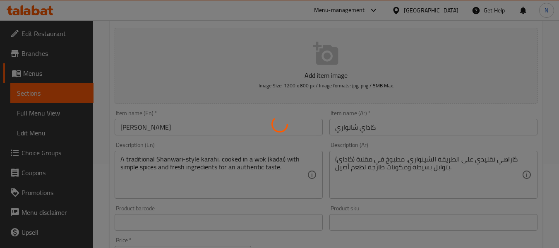
scroll to position [96, 0]
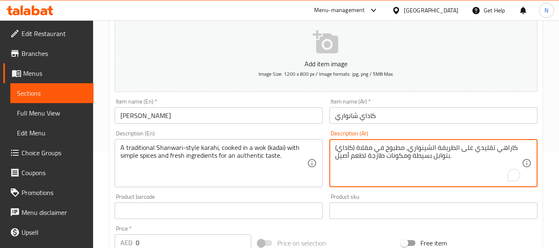
click at [362, 148] on textarea "كاراهي تقليدي على الطريقة الشينواري، مطبوخ في مقلاة (كاداي) بتوابل بسيطة ومكونا…" at bounding box center [428, 163] width 187 height 39
type textarea "كاراهي تقليدي على الطريقة الشينواري، مطبوخ في ووك (كاداي) بتوابل بسيطة ومكونات …"
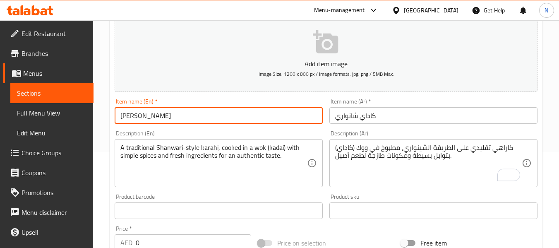
click at [258, 117] on input "Shanwari Kadai" at bounding box center [219, 115] width 208 height 17
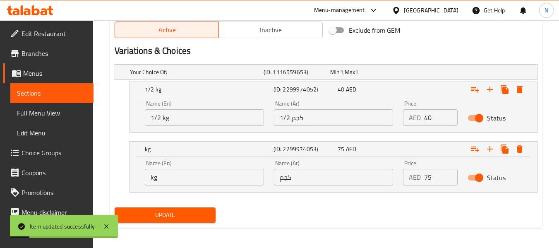
scroll to position [426, 0]
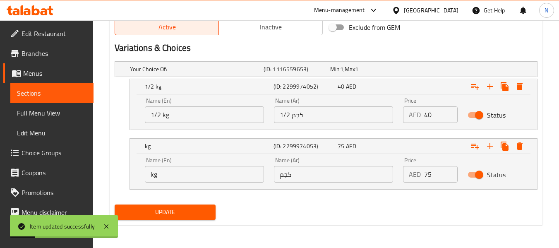
click at [167, 215] on span "Update" at bounding box center [164, 212] width 87 height 10
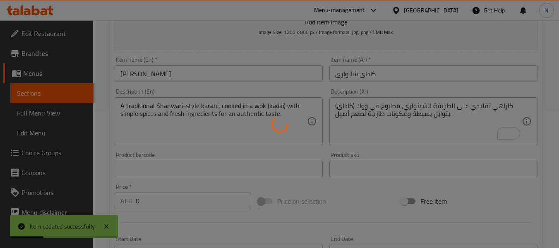
scroll to position [0, 0]
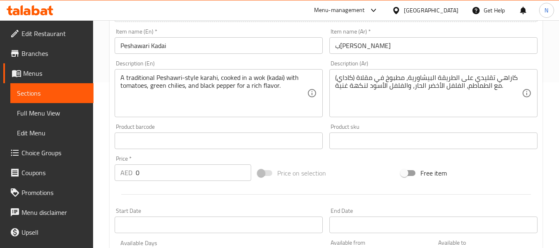
scroll to position [124, 0]
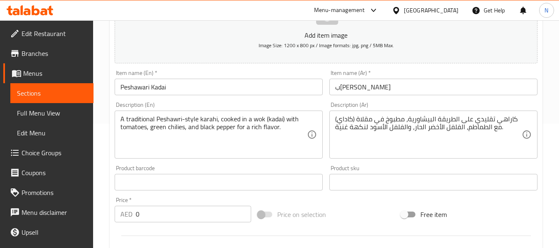
click at [365, 122] on textarea "كاراهي تقليدي على الطريقة البيشاورية، مطبوخ في مقلاة (كاداي) مع الطماطم، الفلفل…" at bounding box center [428, 134] width 187 height 39
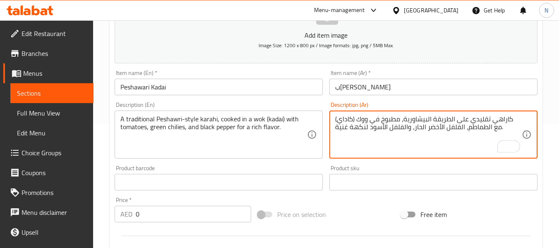
type textarea "كاراهي تقليدي على الطريقة البيشاورية، مطبوخ في ووك (كاداي) مع الطماطم، الفلفل ا…"
click at [283, 85] on input "Peshawari Kadai" at bounding box center [219, 87] width 208 height 17
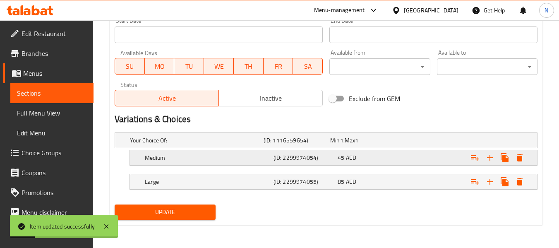
click at [160, 158] on h5 "Medium" at bounding box center [207, 157] width 125 height 8
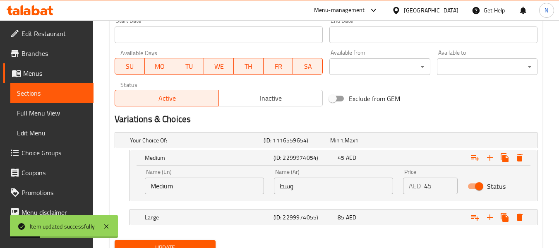
scroll to position [391, 0]
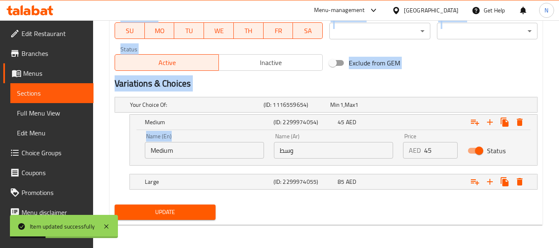
drag, startPoint x: 189, startPoint y: 141, endPoint x: 9, endPoint y: 138, distance: 180.8
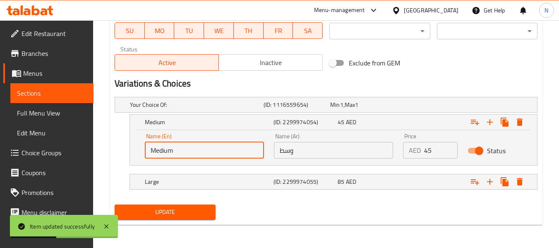
drag, startPoint x: 138, startPoint y: 153, endPoint x: 47, endPoint y: 119, distance: 97.4
type input "1/2 kg"
drag, startPoint x: 303, startPoint y: 150, endPoint x: 108, endPoint y: 139, distance: 195.1
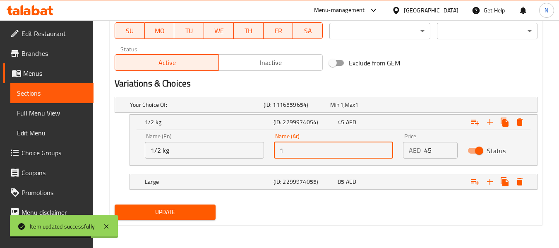
type input "1/2 كجم"
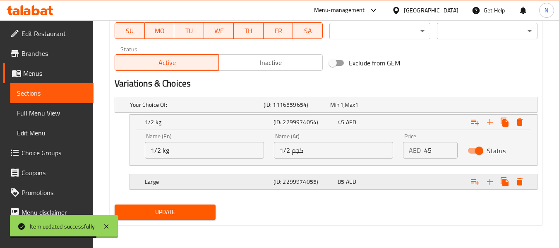
click at [131, 180] on div "Large (ID: 2299974055) 85 AED" at bounding box center [333, 181] width 407 height 15
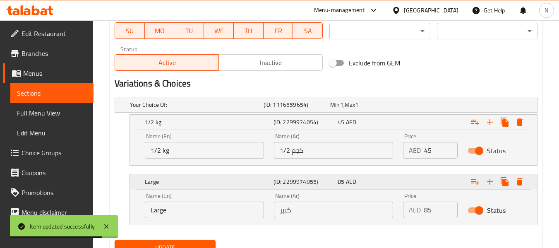
click at [151, 183] on h5 "Large" at bounding box center [207, 181] width 125 height 8
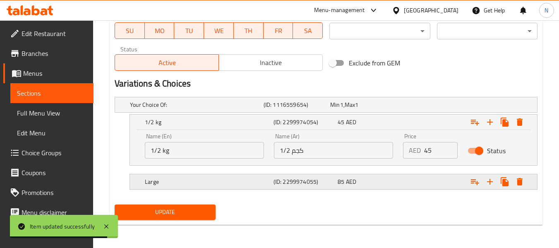
click at [152, 184] on h5 "Large" at bounding box center [207, 181] width 125 height 8
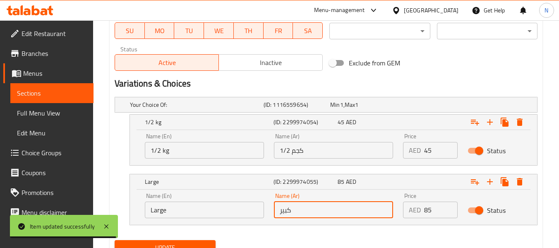
drag, startPoint x: 324, startPoint y: 213, endPoint x: 113, endPoint y: 197, distance: 212.4
click at [113, 197] on div "Your Choice Of: (ID: 1116559654) Min 1 , Max 1 Name (En) Your Choice Of: Name (…" at bounding box center [325, 164] width 429 height 143
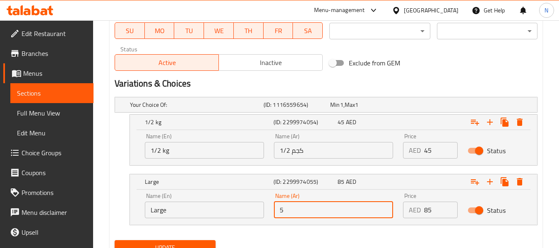
drag, startPoint x: 269, startPoint y: 213, endPoint x: 218, endPoint y: 208, distance: 51.1
click at [218, 209] on div "Name (En) Large Name (En) Name (Ar) 5 Name (Ar) Price AED 85 Price Status" at bounding box center [333, 205] width 387 height 35
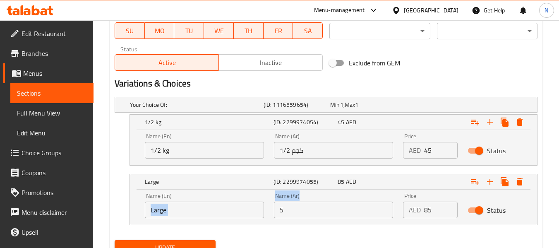
drag, startPoint x: 307, startPoint y: 198, endPoint x: 268, endPoint y: 202, distance: 39.5
click at [266, 202] on div "Name (En) Large Name (En) Name (Ar) 5 Name (Ar) Price AED 85 Price Status" at bounding box center [333, 205] width 387 height 35
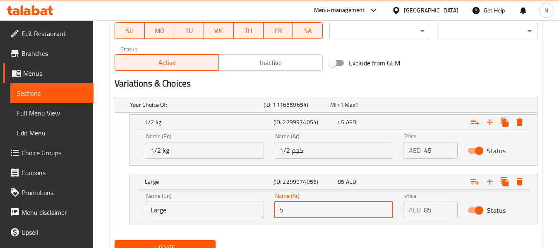
drag, startPoint x: 293, startPoint y: 211, endPoint x: 237, endPoint y: 212, distance: 56.7
click at [237, 213] on div "Name (En) Large Name (En) Name (Ar) 5 Name (Ar) Price AED 85 Price Status" at bounding box center [333, 205] width 387 height 35
type input "ط"
type input "كجم"
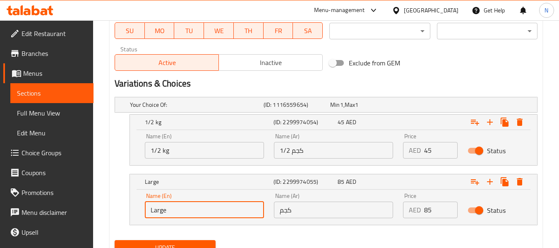
drag, startPoint x: 212, startPoint y: 208, endPoint x: 0, endPoint y: 209, distance: 211.8
type input ";"
type input "l"
type input "h"
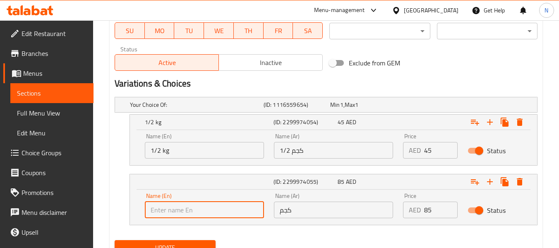
type input "l"
type input ";"
type input "d"
type input "f"
type input "h"
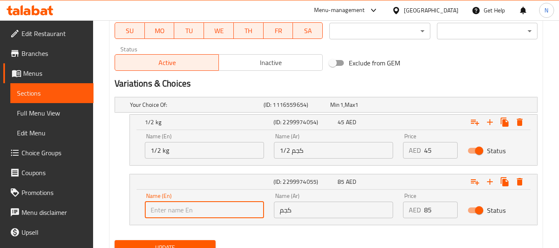
type input "g"
type input "v"
type input "c"
type input "kg"
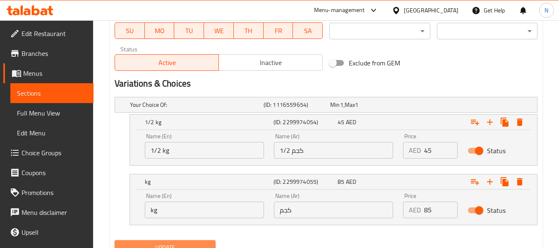
click at [184, 242] on button "Update" at bounding box center [165, 247] width 101 height 15
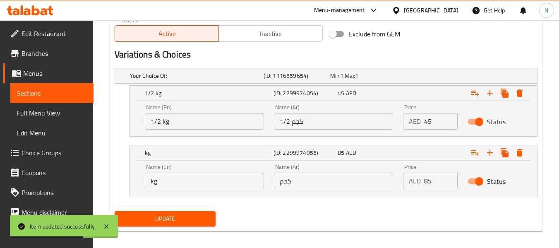
scroll to position [426, 0]
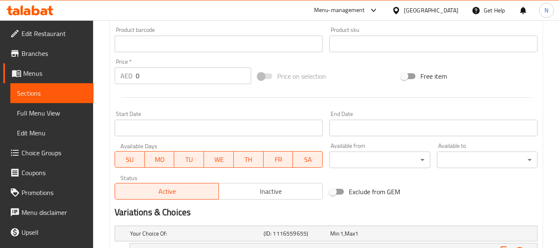
scroll to position [148, 0]
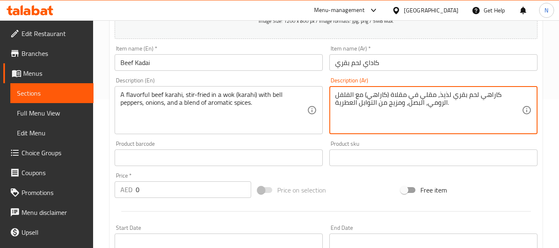
click at [396, 96] on textarea "كاراهي لحم بقري لذيذ، مقلي في مقلاة (كاراهي) مع الفلفل الرومي، البصل، ومزيج من …" at bounding box center [428, 110] width 187 height 39
click at [352, 93] on textarea "كاراهي لحم بقري لذيذ، مقلي في [GEOGRAPHIC_DATA] (كاراهي) مع الفلفل الرومي، البص…" at bounding box center [428, 110] width 187 height 39
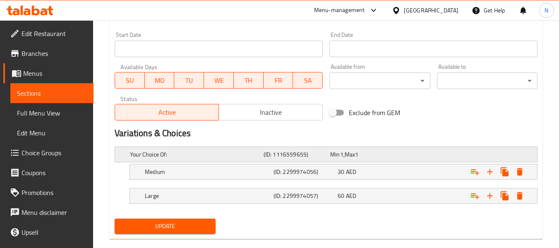
scroll to position [355, 0]
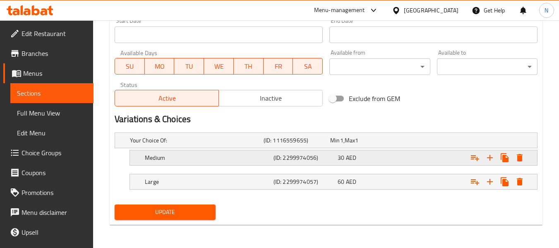
type textarea "كاراهي لحم بقري لذيذ، مقلي في [GEOGRAPHIC_DATA] (كاراهي) مع الفلفل الالوان ، ال…"
click at [162, 158] on h5 "Medium" at bounding box center [207, 157] width 125 height 8
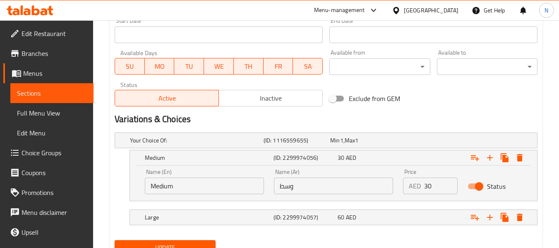
drag, startPoint x: 194, startPoint y: 184, endPoint x: 79, endPoint y: 182, distance: 114.6
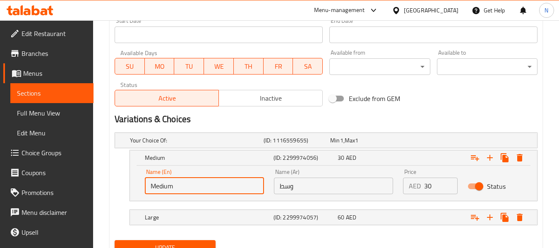
type input "2"
type input "1/2 kg"
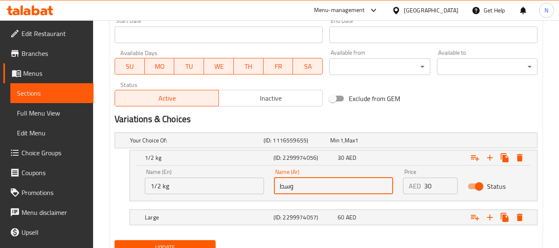
drag, startPoint x: 295, startPoint y: 188, endPoint x: 237, endPoint y: 188, distance: 57.9
click at [239, 188] on div "Name (En) 1/2 kg Name (En) Name (Ar) وسط Name (Ar) Price AED 30 Price Status" at bounding box center [333, 181] width 387 height 35
type input "1/2 كجم"
drag, startPoint x: 180, startPoint y: 217, endPoint x: 185, endPoint y: 217, distance: 5.0
click at [180, 217] on h5 "Large" at bounding box center [207, 217] width 125 height 8
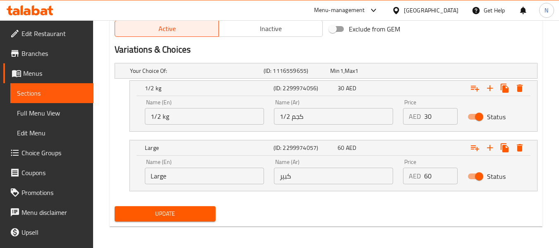
scroll to position [426, 0]
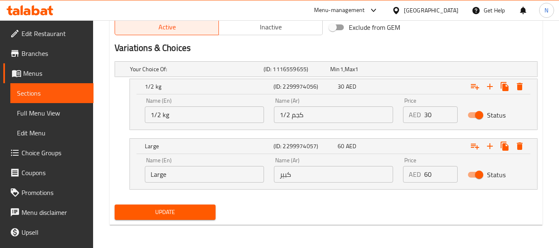
drag, startPoint x: 192, startPoint y: 175, endPoint x: 86, endPoint y: 175, distance: 105.9
drag, startPoint x: 305, startPoint y: 179, endPoint x: 256, endPoint y: 178, distance: 48.8
click at [258, 179] on div "Name (En) Large Name (En) Name (Ar) كبير Name (Ar) Price AED 60 Price Status" at bounding box center [333, 169] width 387 height 35
type input "كجم"
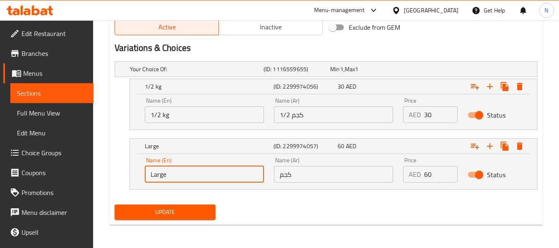
drag, startPoint x: 190, startPoint y: 179, endPoint x: 0, endPoint y: 177, distance: 190.3
type input "l"
type input "kg"
click at [173, 220] on div "Update" at bounding box center [164, 212] width 107 height 22
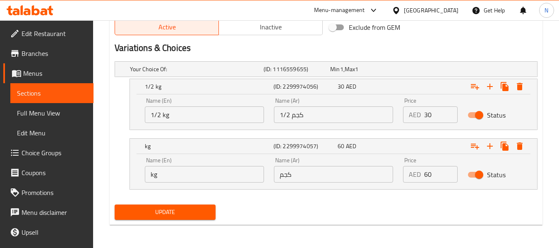
click at [172, 210] on span "Update" at bounding box center [164, 212] width 87 height 10
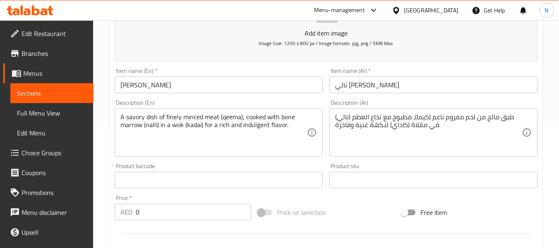
scroll to position [124, 0]
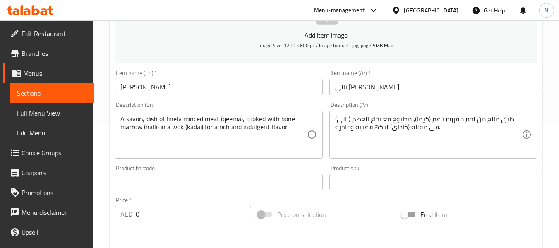
click at [424, 126] on textarea "طبق مالح من لحم مفروم ناعم (كيما)، مطبوخ مع نخاع العظم (نالي) في مقلاة (كاداي) …" at bounding box center [428, 134] width 187 height 39
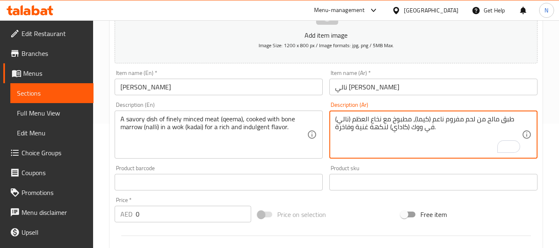
type textarea "طبق مالح من لحم مفروم ناعم (كيما)، مطبوخ مع نخاع العظم (نالي) في ووك (كاداي) لن…"
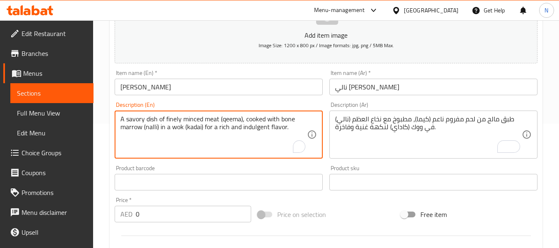
drag, startPoint x: 294, startPoint y: 124, endPoint x: 210, endPoint y: 133, distance: 84.4
click at [206, 129] on textarea "A savory dish of finely minced meat (qeema), cooked with bone marrow (nalli) in…" at bounding box center [213, 134] width 187 height 39
drag, startPoint x: 203, startPoint y: 127, endPoint x: 294, endPoint y: 127, distance: 90.2
click at [294, 127] on textarea "A savory dish of finely minced meat (qeema), cooked with bone marrow (nalli) in…" at bounding box center [213, 134] width 187 height 39
type textarea "A savory dish of finely minced meat (qeema), cooked with bone marrow (nalli) in…"
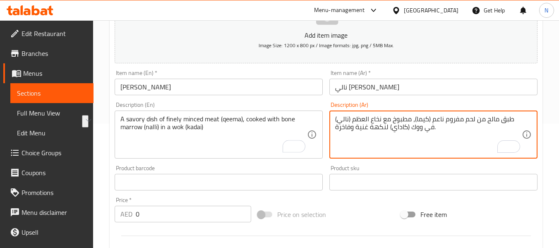
drag, startPoint x: 387, startPoint y: 128, endPoint x: 331, endPoint y: 136, distance: 56.4
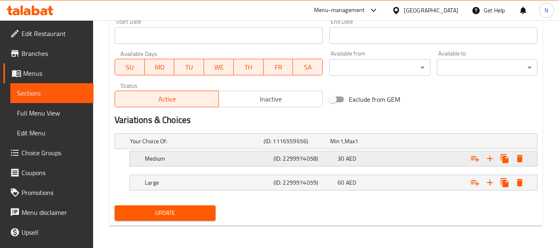
scroll to position [355, 0]
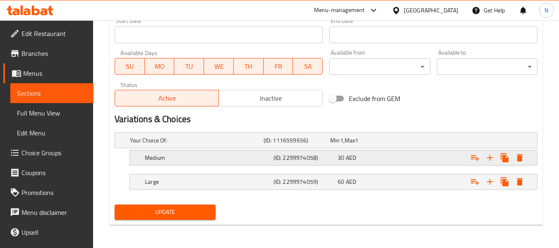
type textarea "طبق مالح من لحم مفروم ناعم (كيما)، مطبوخ مع نخاع العظم (نالي) في ووك (كاداي) ."
click at [179, 159] on h5 "Medium" at bounding box center [207, 157] width 125 height 8
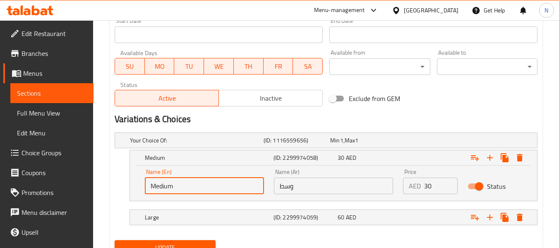
drag, startPoint x: 182, startPoint y: 185, endPoint x: 95, endPoint y: 185, distance: 86.9
type input "1"
drag, startPoint x: 303, startPoint y: 180, endPoint x: 176, endPoint y: 189, distance: 127.3
click at [177, 188] on div "Name (En) 1 Name (En) Name (Ar) وسط Name (Ar) Price AED 30 Price Status" at bounding box center [333, 181] width 387 height 35
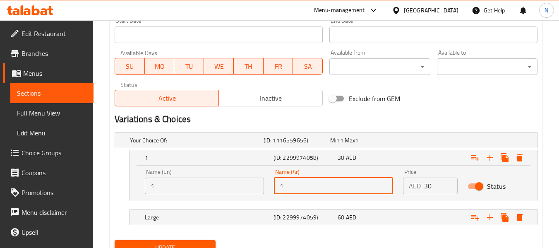
type input "1/2 كجم"
click at [160, 190] on input "1" at bounding box center [204, 185] width 119 height 17
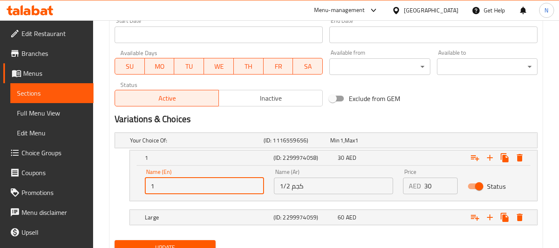
type input "1/2 kg"
click at [191, 222] on div "Large" at bounding box center [207, 217] width 129 height 12
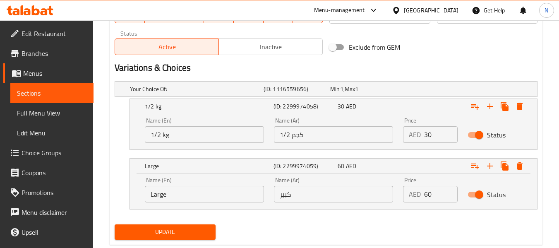
scroll to position [426, 0]
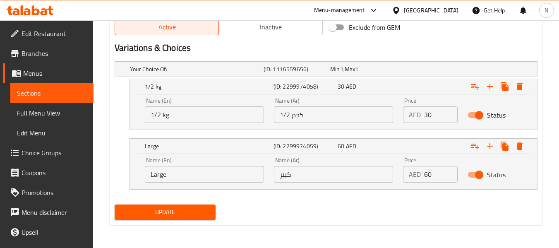
drag, startPoint x: 189, startPoint y: 173, endPoint x: 0, endPoint y: 177, distance: 188.6
drag, startPoint x: 302, startPoint y: 178, endPoint x: 209, endPoint y: 195, distance: 94.2
click at [209, 195] on div "Your Choice Of: (ID: 1116559656) Min 1 , Max 1 Name (En) Your Choice Of: Name (…" at bounding box center [325, 129] width 429 height 143
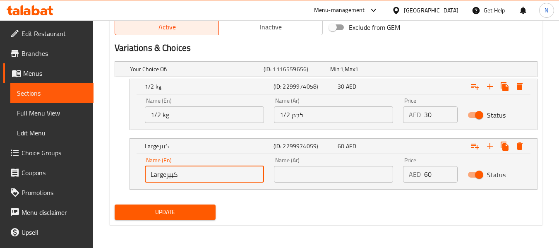
type input "Largeكبير"
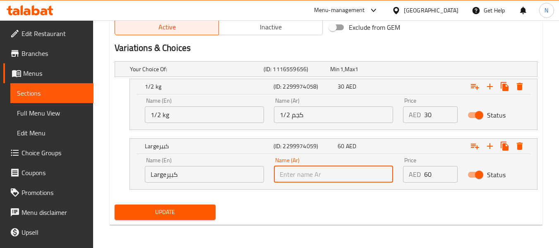
click at [297, 172] on input "text" at bounding box center [333, 174] width 119 height 17
click at [297, 170] on input "text" at bounding box center [333, 174] width 119 height 17
type input "ح"
type input "ج"
type input "د"
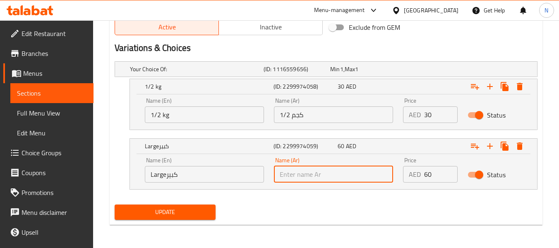
type input "خ"
type input "ح"
type input "ط"
type input "كجم"
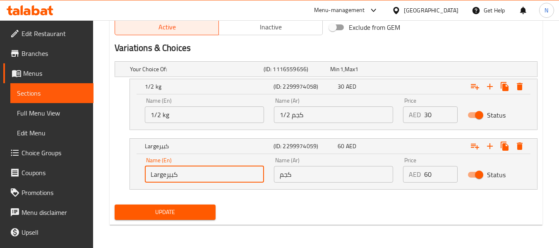
drag, startPoint x: 158, startPoint y: 177, endPoint x: 143, endPoint y: 175, distance: 15.8
click at [147, 177] on input "Largeكبير" at bounding box center [204, 174] width 119 height 17
type input "م"
type input "ن"
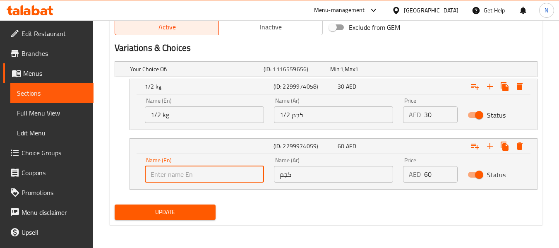
type input "ن"
type input "م"
click at [188, 177] on input "text" at bounding box center [204, 174] width 119 height 17
click at [186, 177] on input ";" at bounding box center [204, 174] width 119 height 17
type input ";"
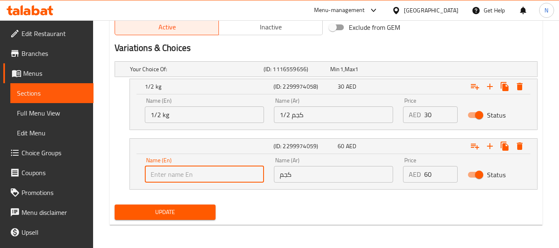
type input "l"
type input "k"
type input "kg"
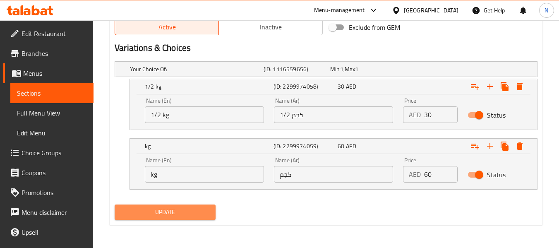
click at [173, 212] on span "Update" at bounding box center [164, 212] width 87 height 10
click at [164, 218] on button "Update" at bounding box center [165, 211] width 101 height 15
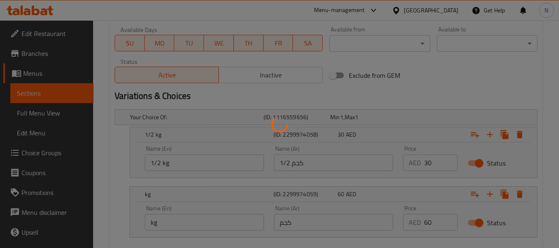
scroll to position [344, 0]
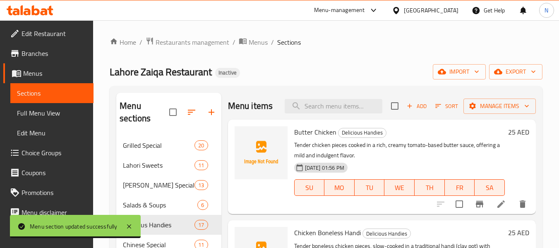
scroll to position [41, 0]
